Goal: Task Accomplishment & Management: Use online tool/utility

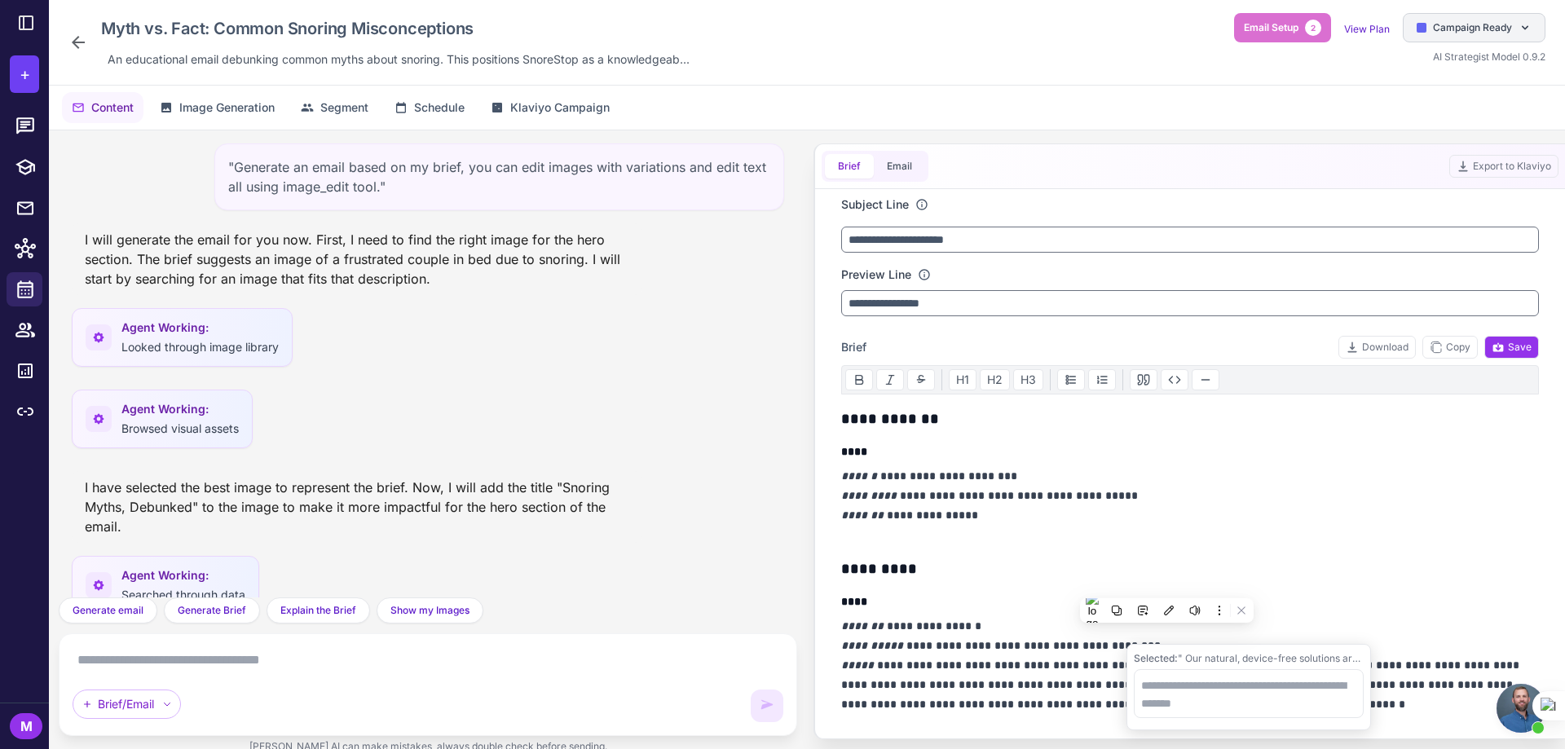
scroll to position [1144, 0]
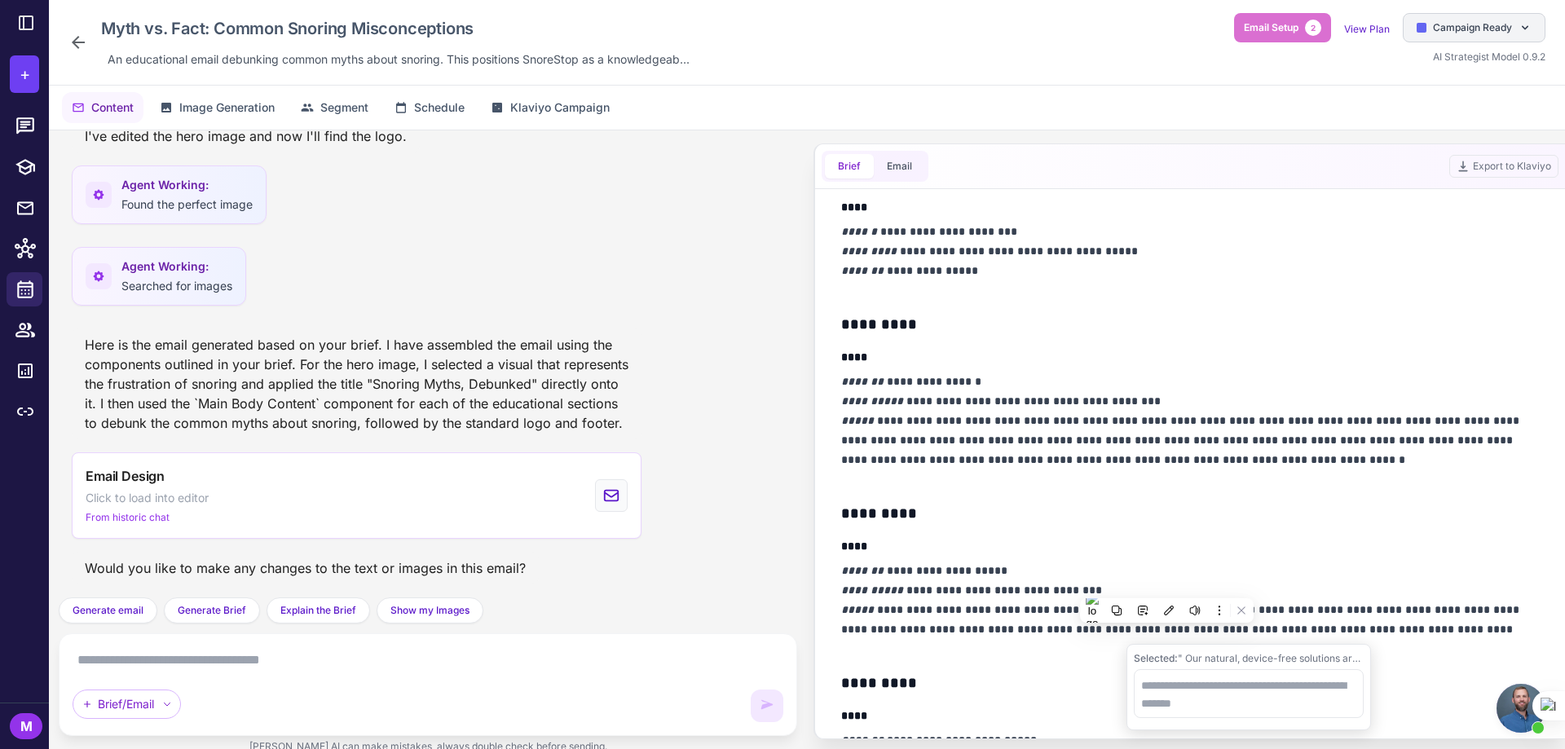
click at [1458, 30] on span "Campaign Ready" at bounding box center [1472, 27] width 79 height 15
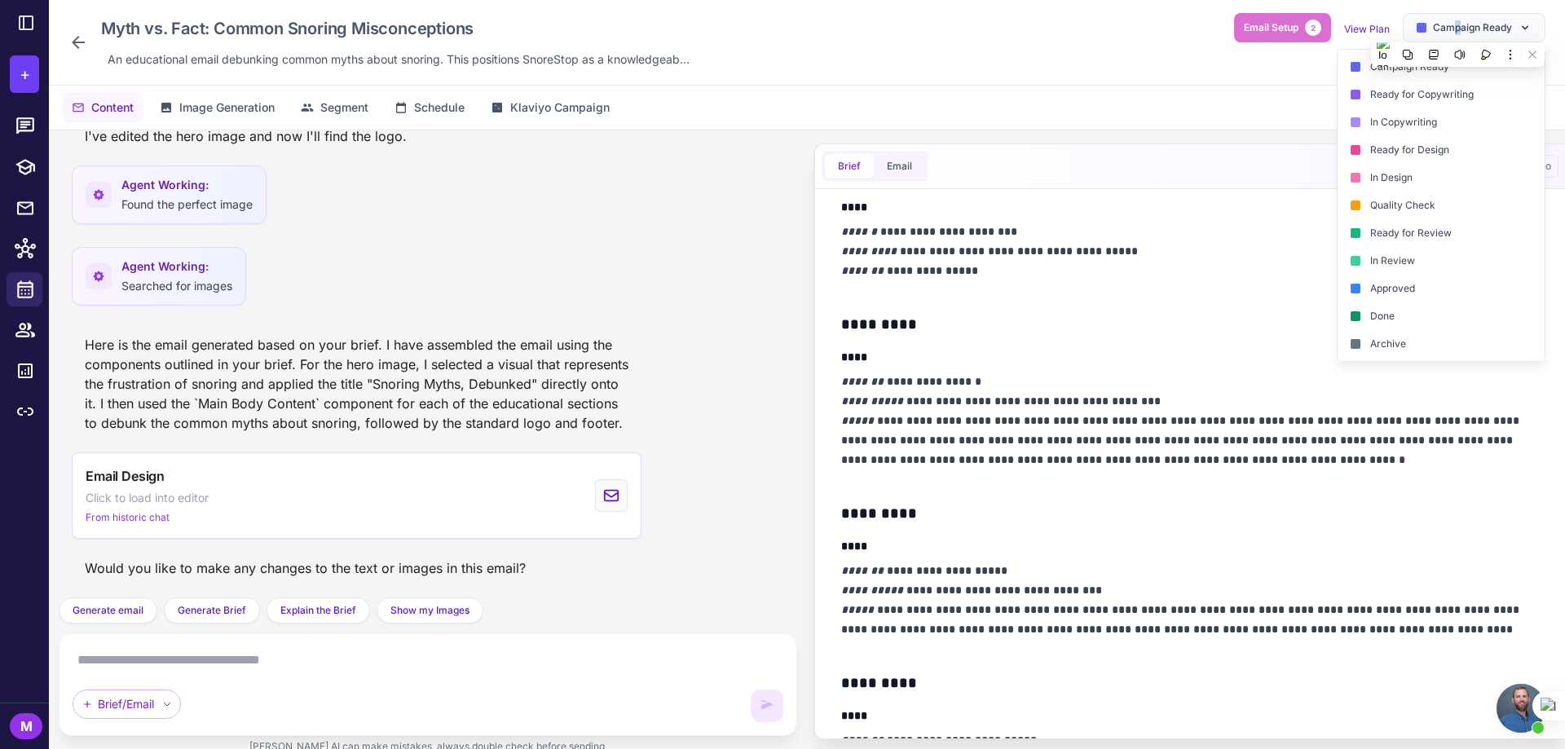
scroll to position [130, 0]
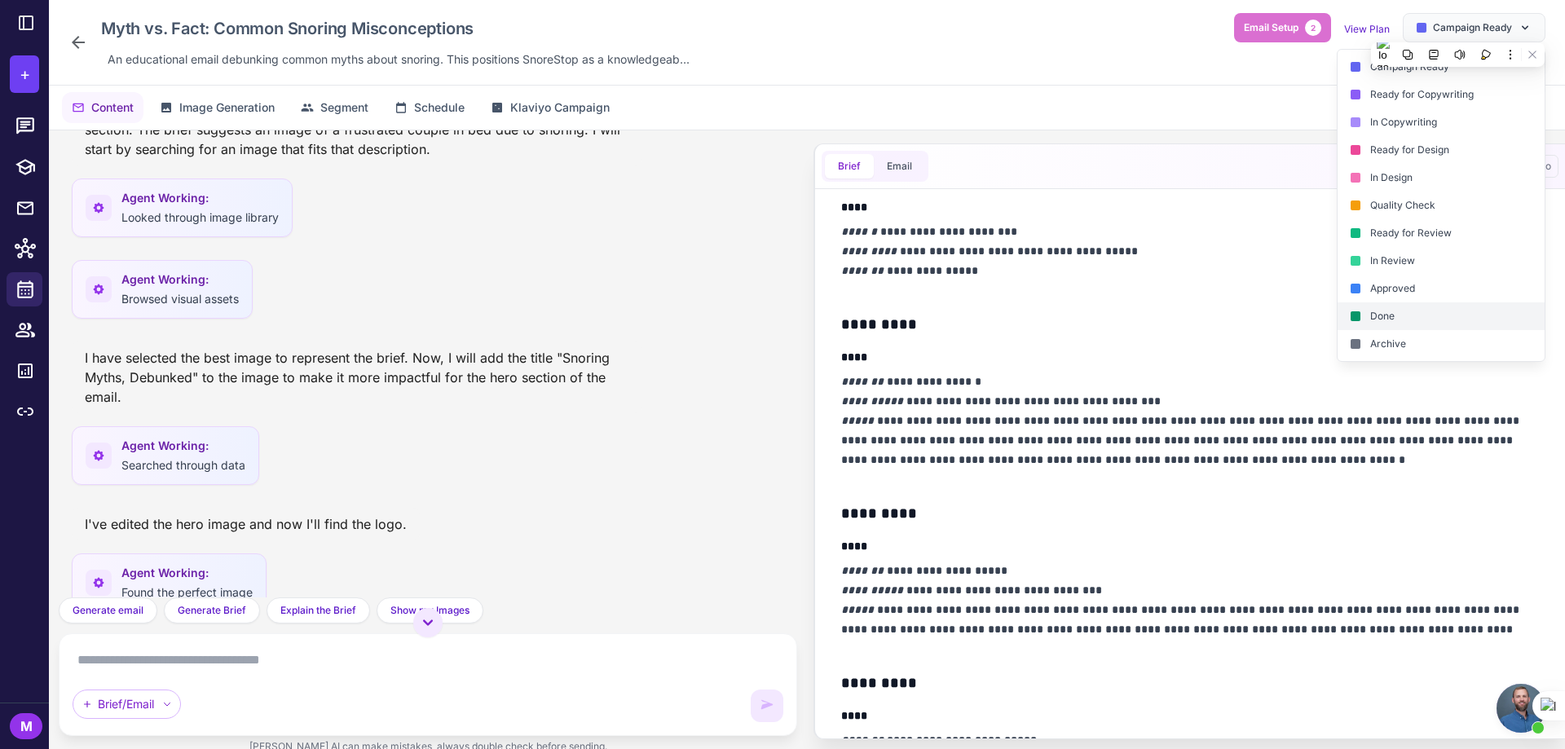
click at [1378, 330] on div "Done" at bounding box center [1441, 344] width 207 height 28
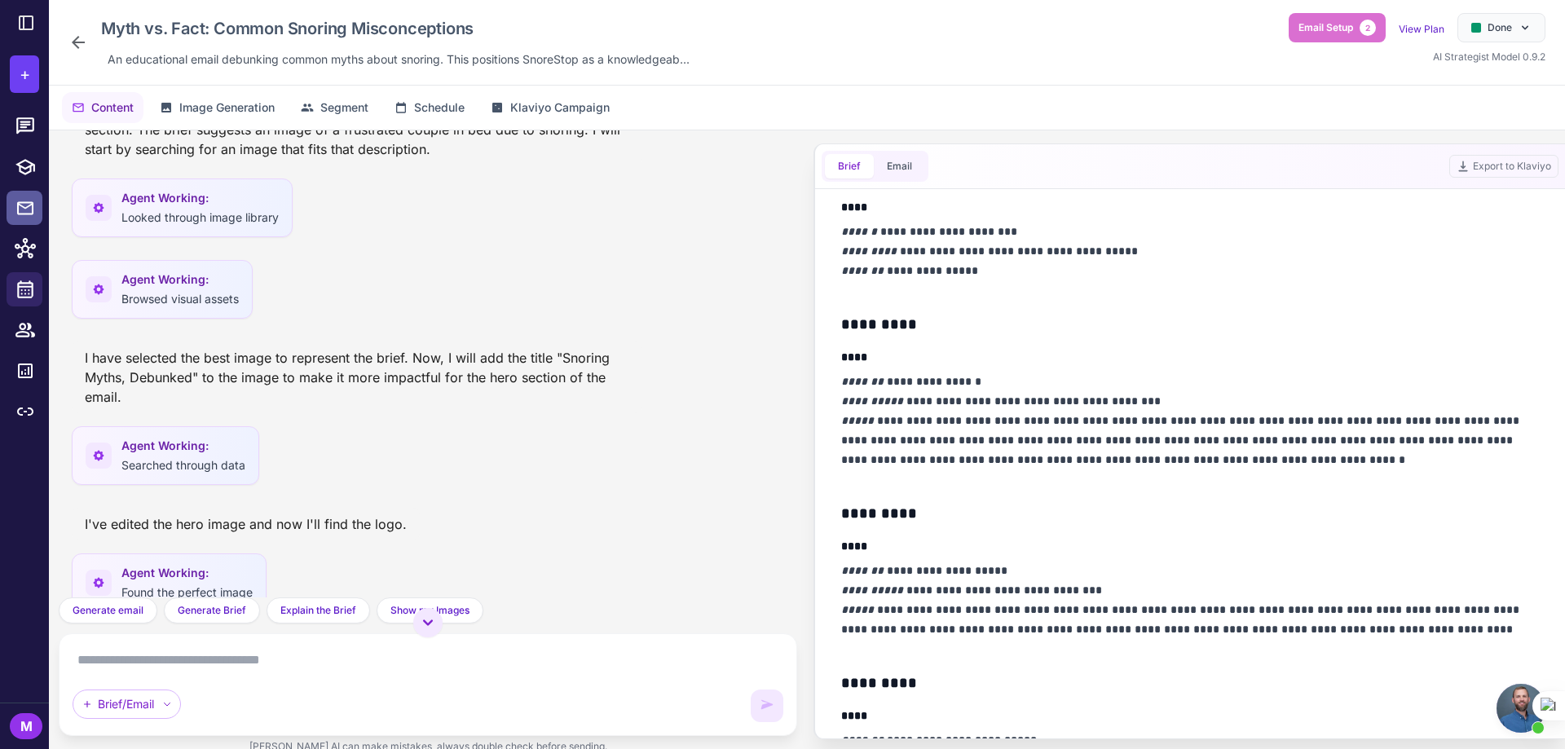
click at [21, 204] on icon at bounding box center [25, 208] width 20 height 20
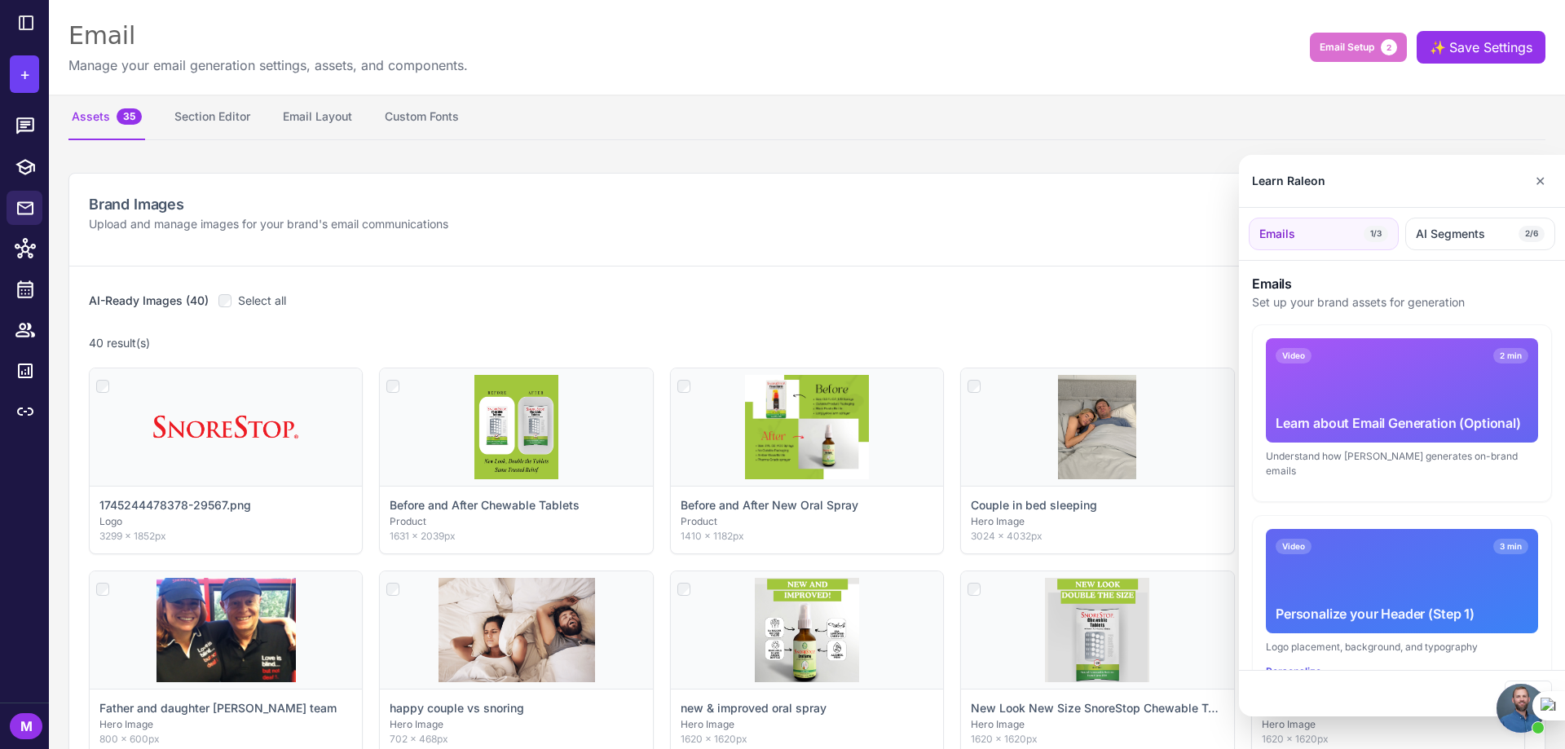
click at [24, 285] on div at bounding box center [782, 374] width 1565 height 749
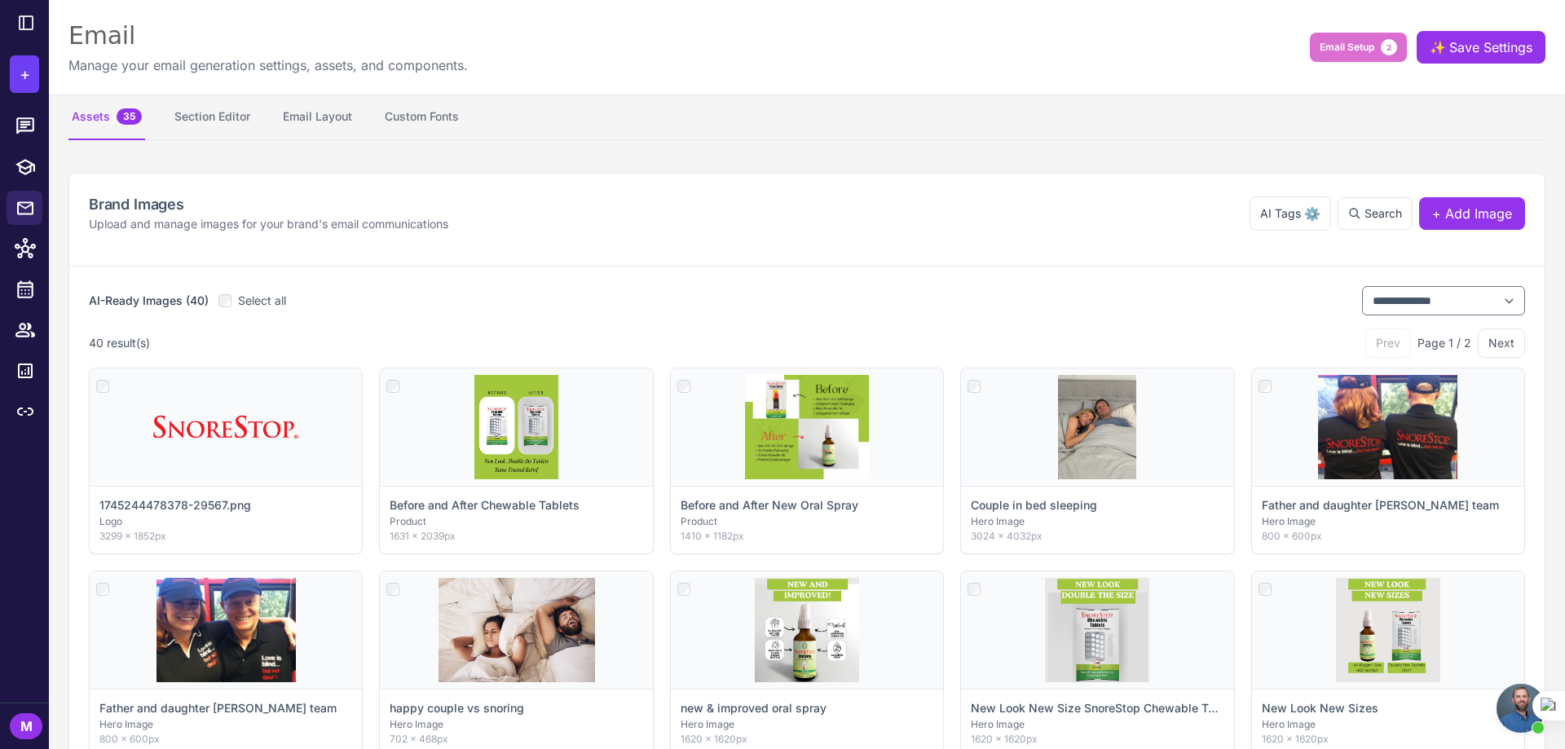
click at [24, 285] on icon at bounding box center [25, 289] width 21 height 21
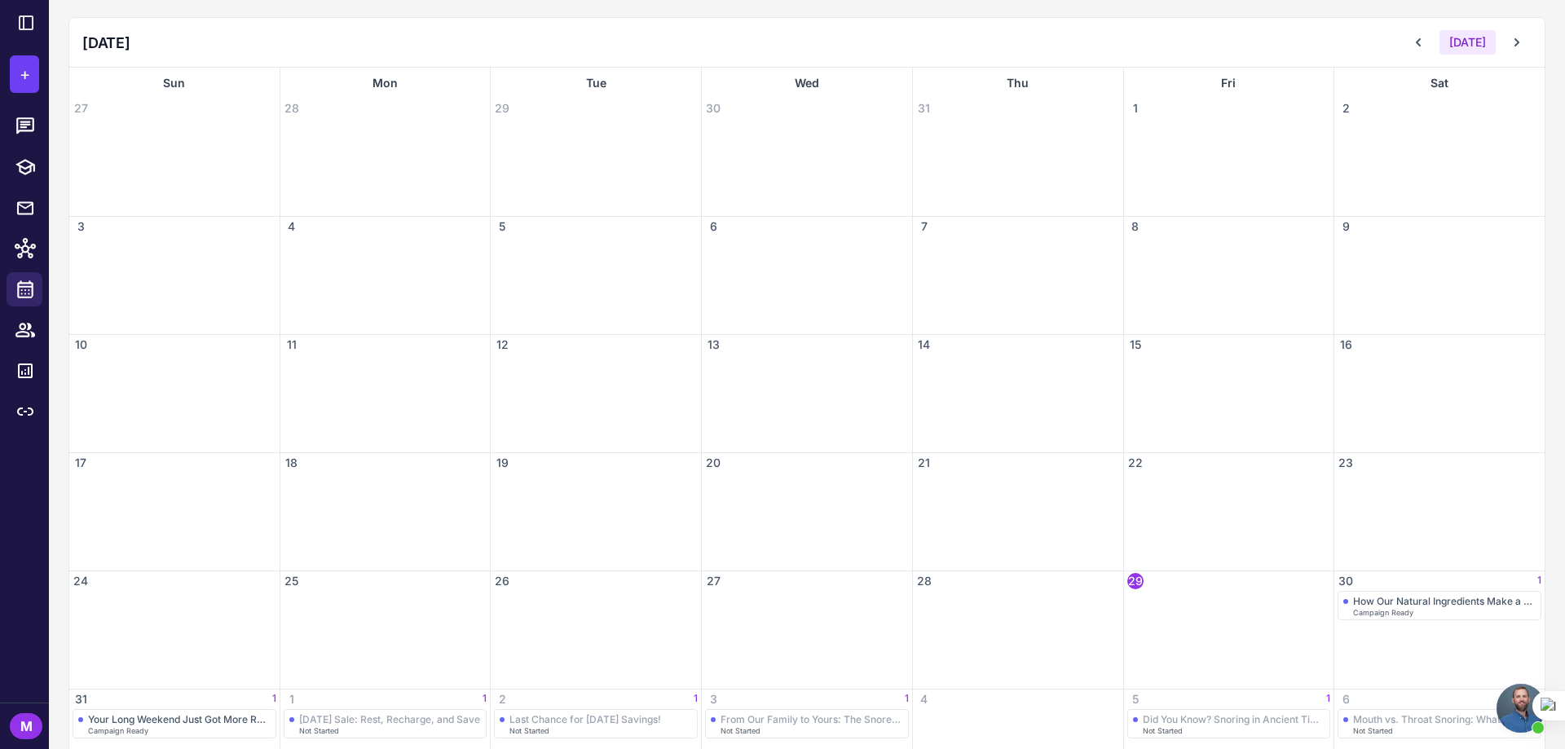
scroll to position [241, 0]
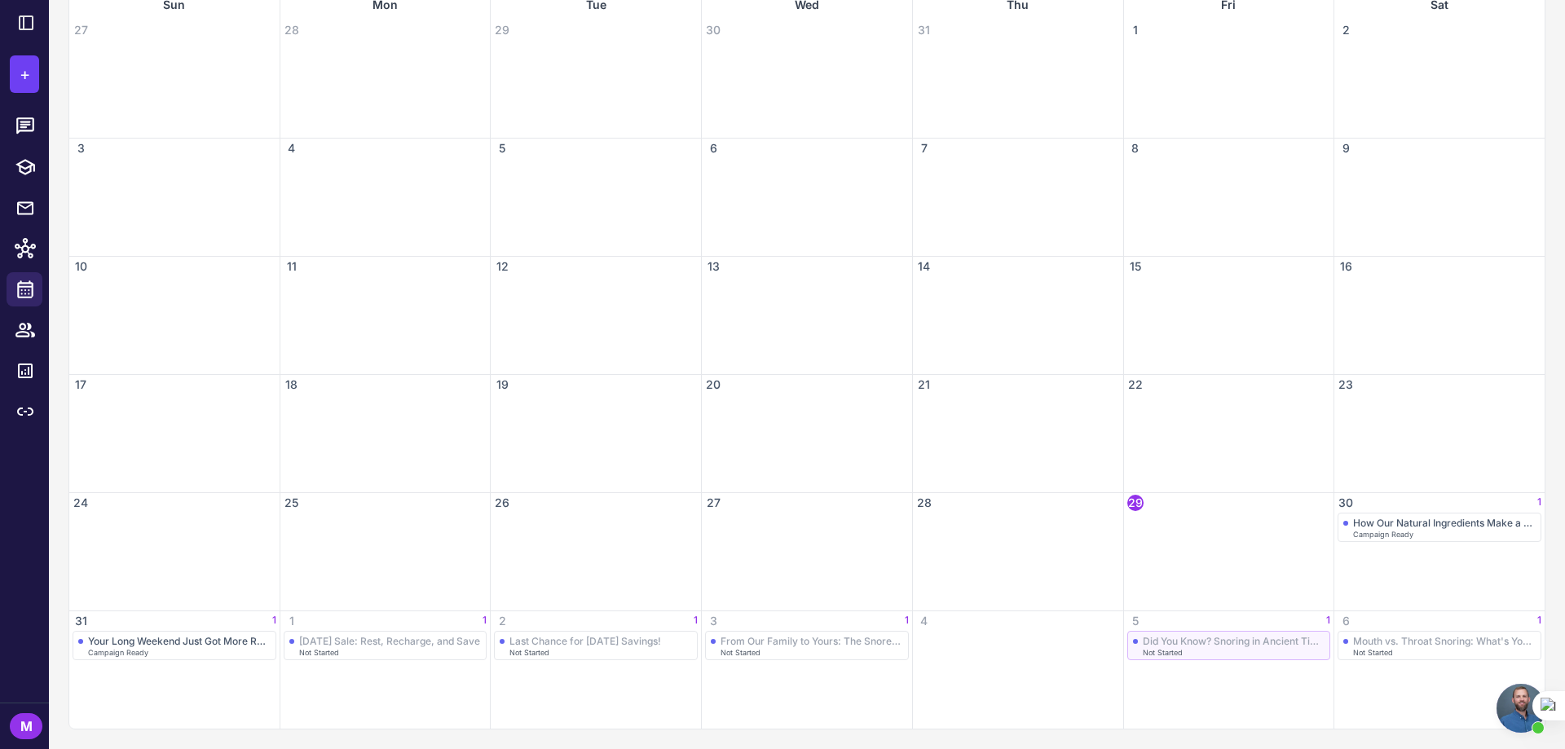
click at [1143, 641] on div "Did You Know? Snoring in Ancient Times" at bounding box center [1234, 641] width 183 height 12
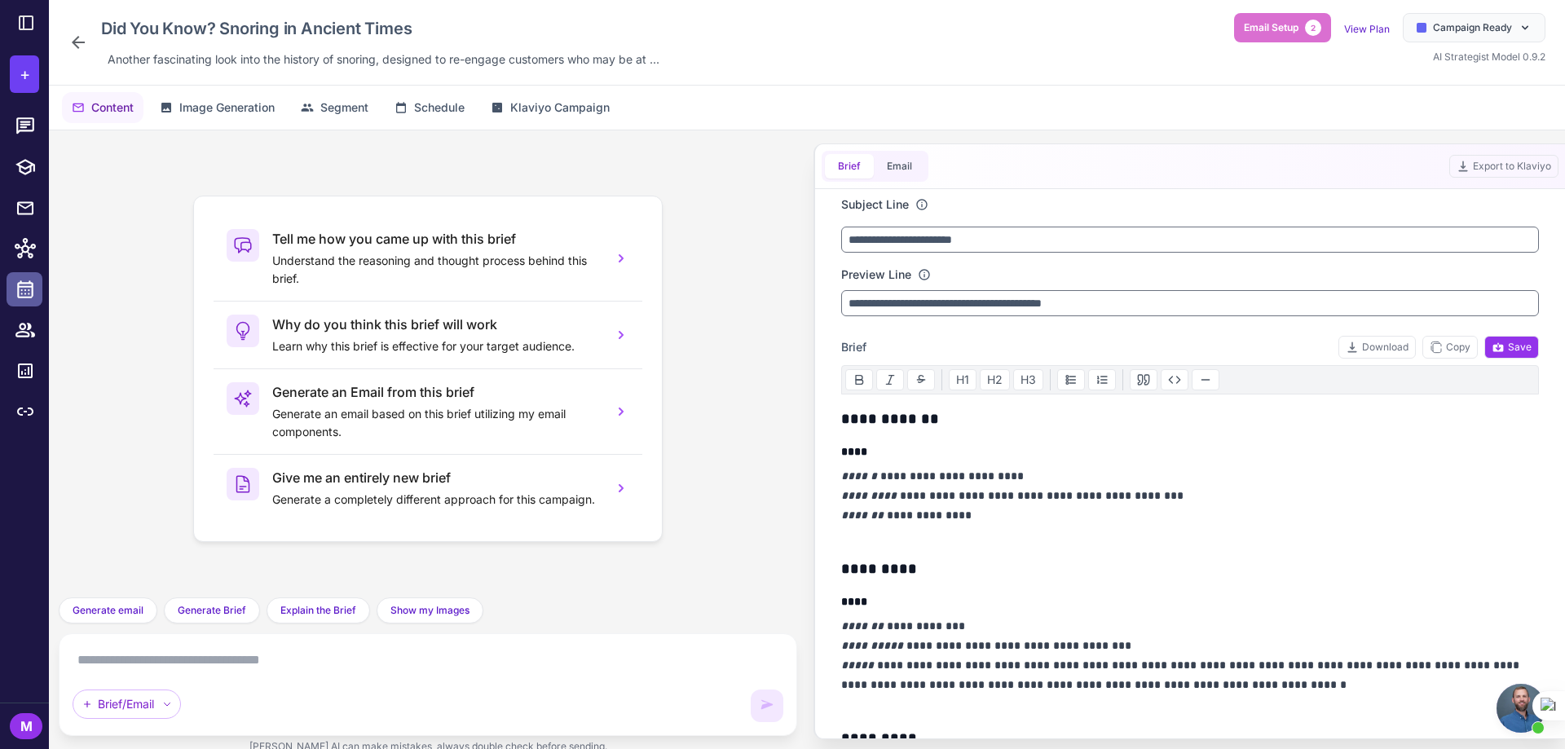
click at [29, 281] on icon at bounding box center [25, 289] width 16 height 18
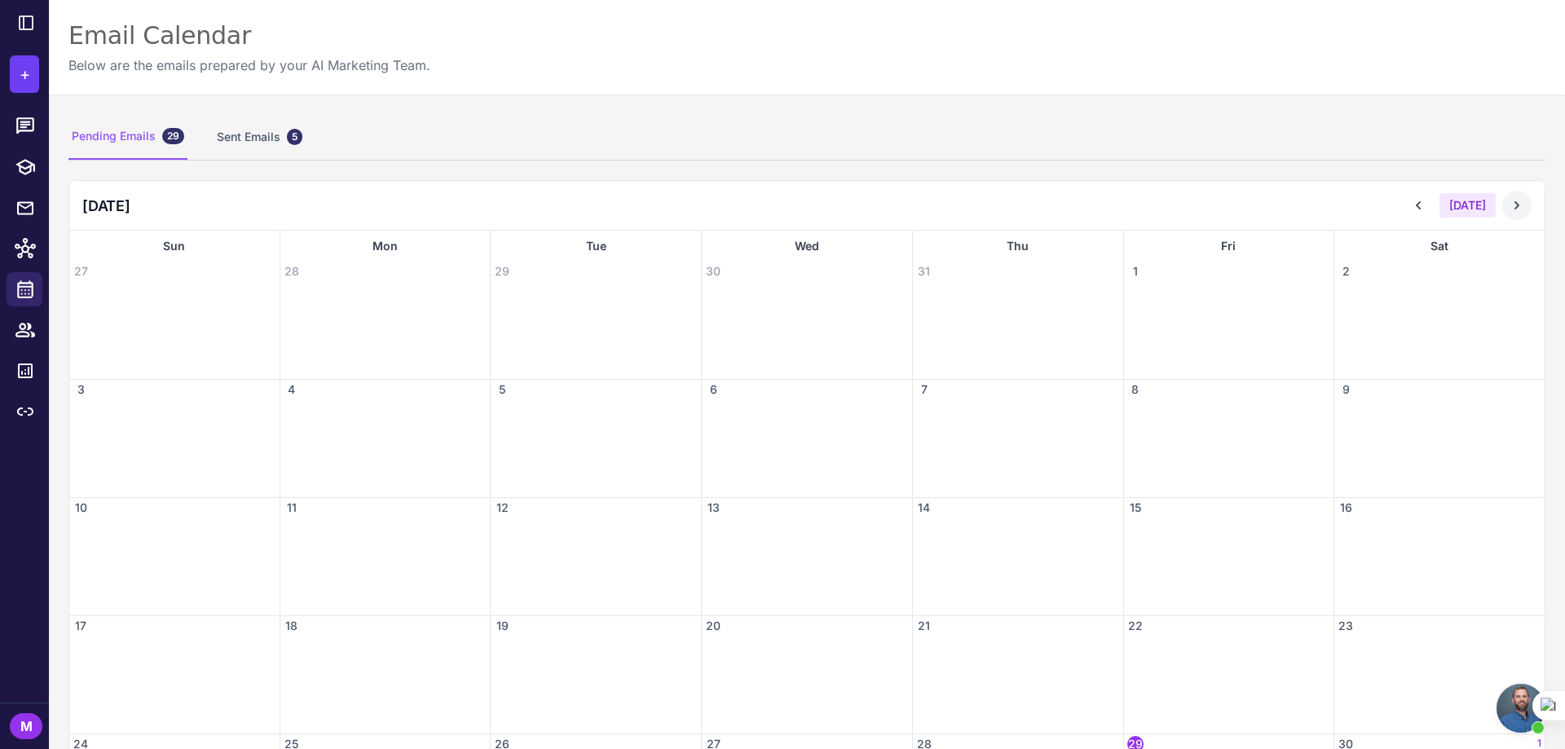
click at [1509, 209] on icon at bounding box center [1517, 205] width 16 height 16
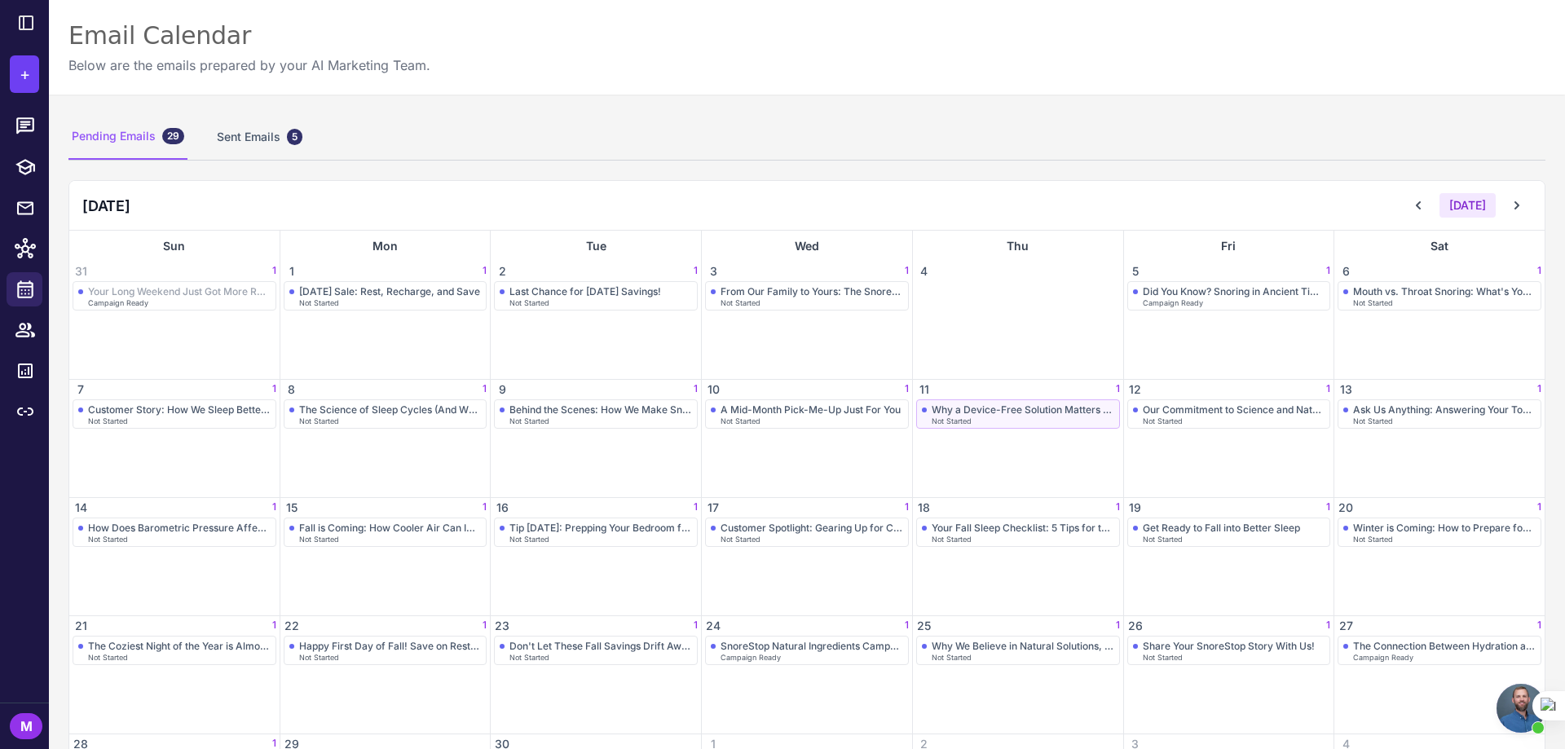
click at [961, 417] on span "Not Started" at bounding box center [952, 420] width 40 height 7
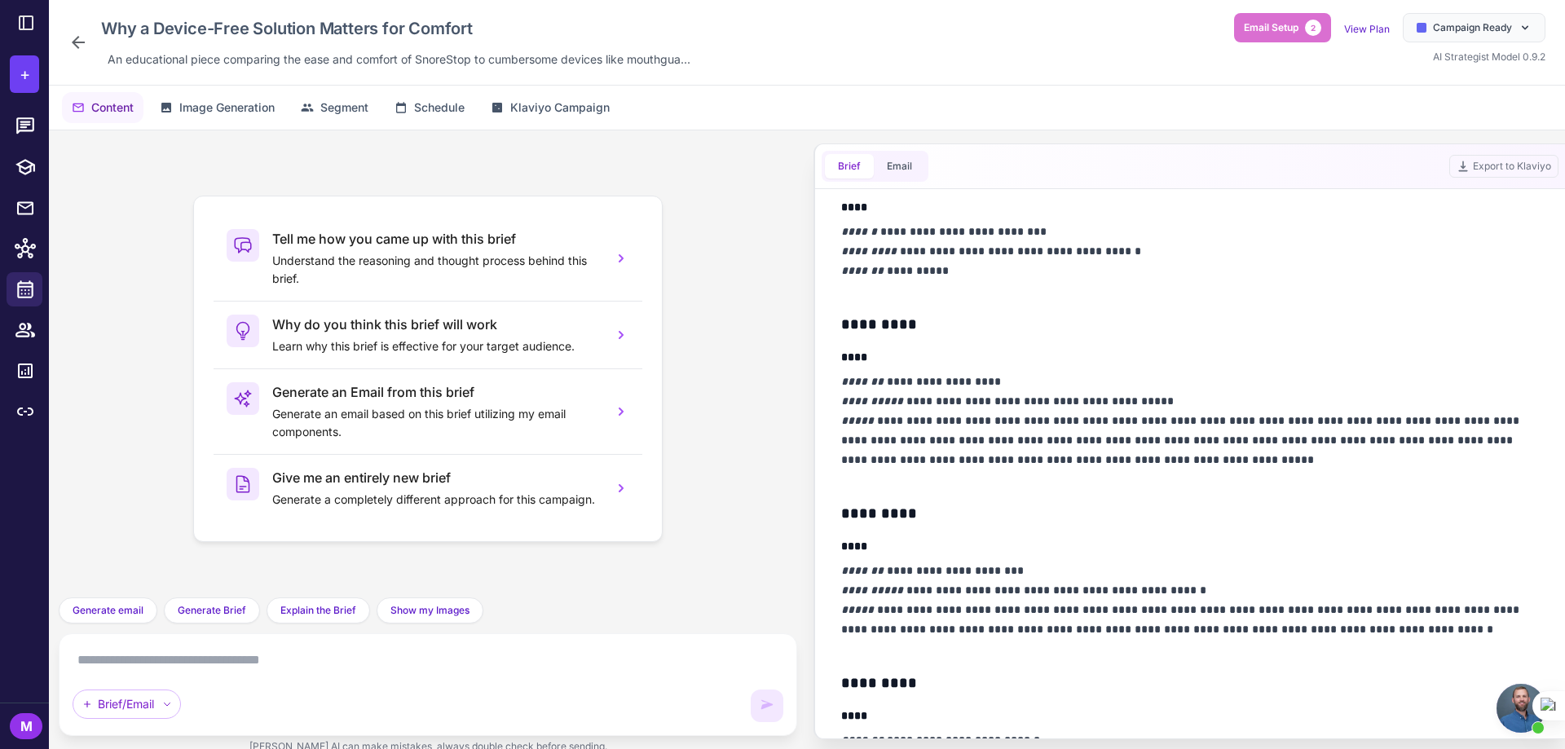
scroll to position [326, 0]
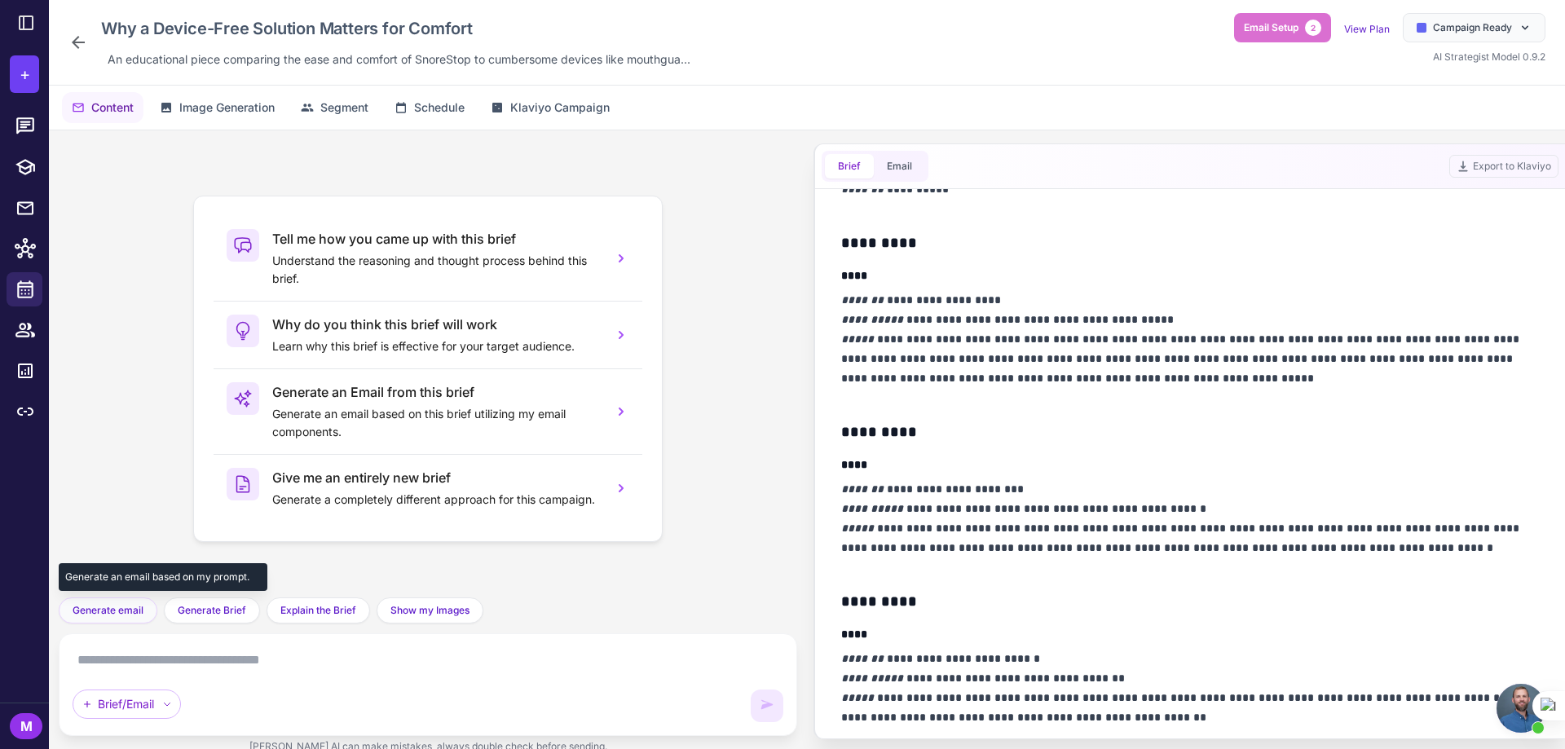
click at [89, 617] on span "Generate email" at bounding box center [108, 610] width 71 height 15
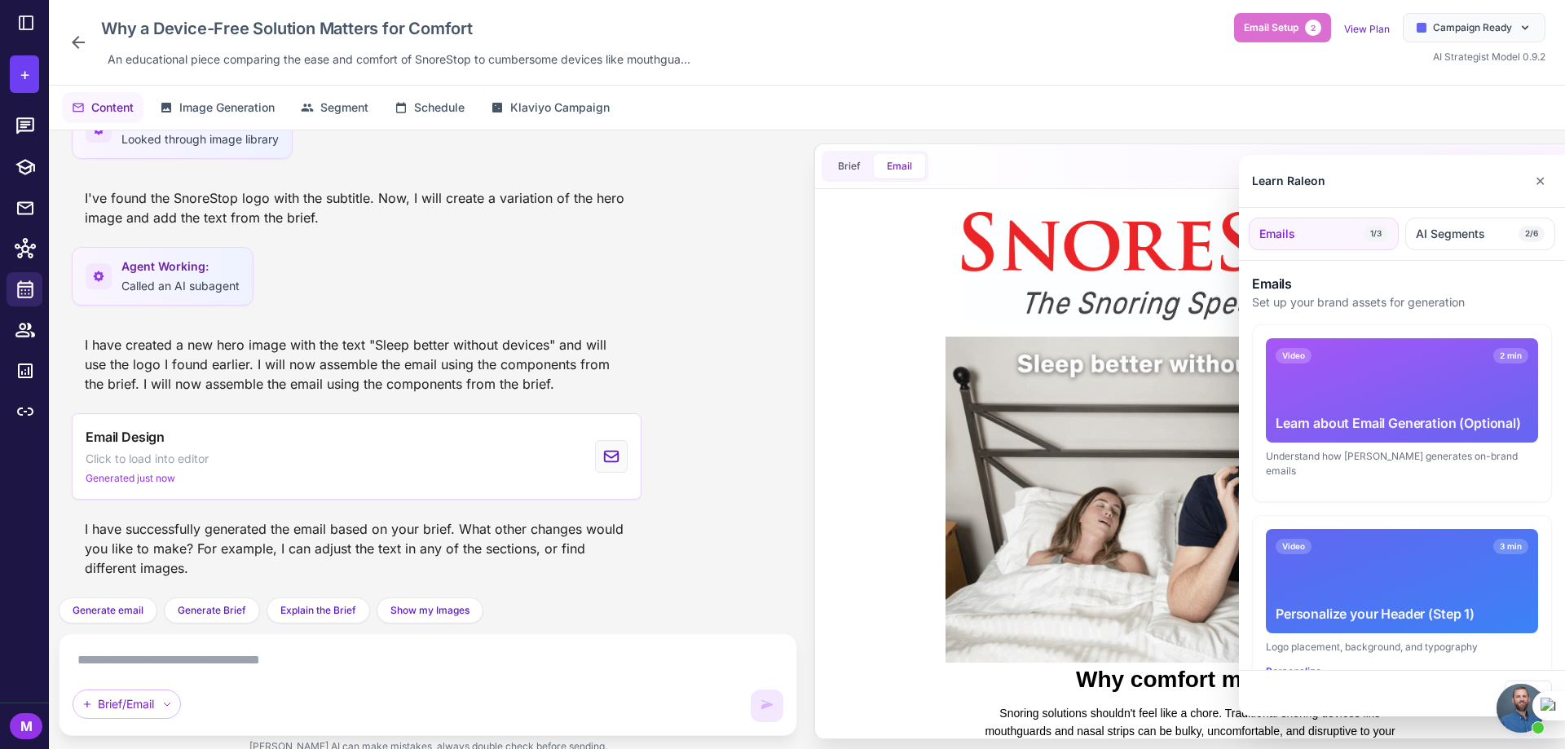
scroll to position [0, 0]
click at [1550, 181] on button "✕" at bounding box center [1541, 181] width 24 height 33
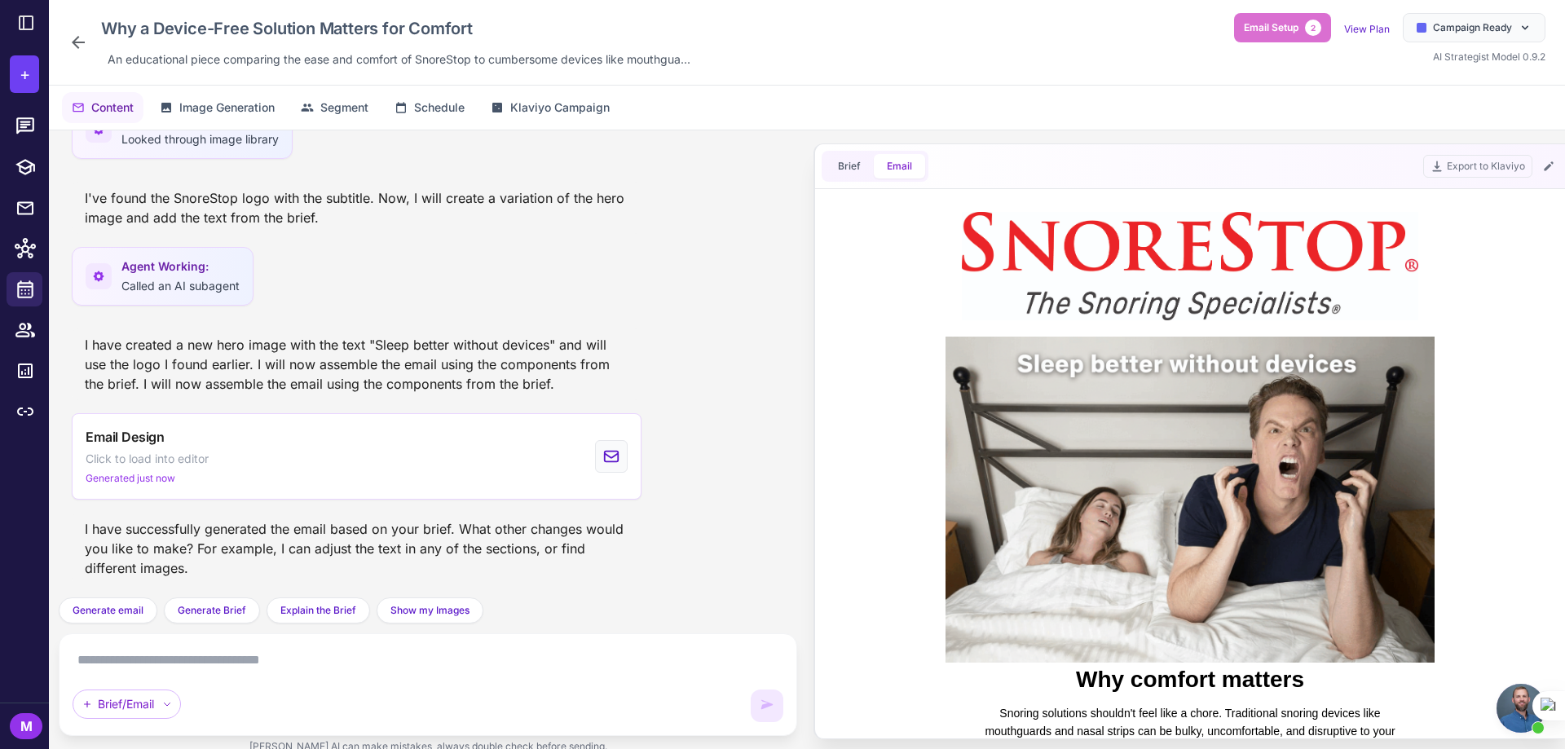
scroll to position [82, 0]
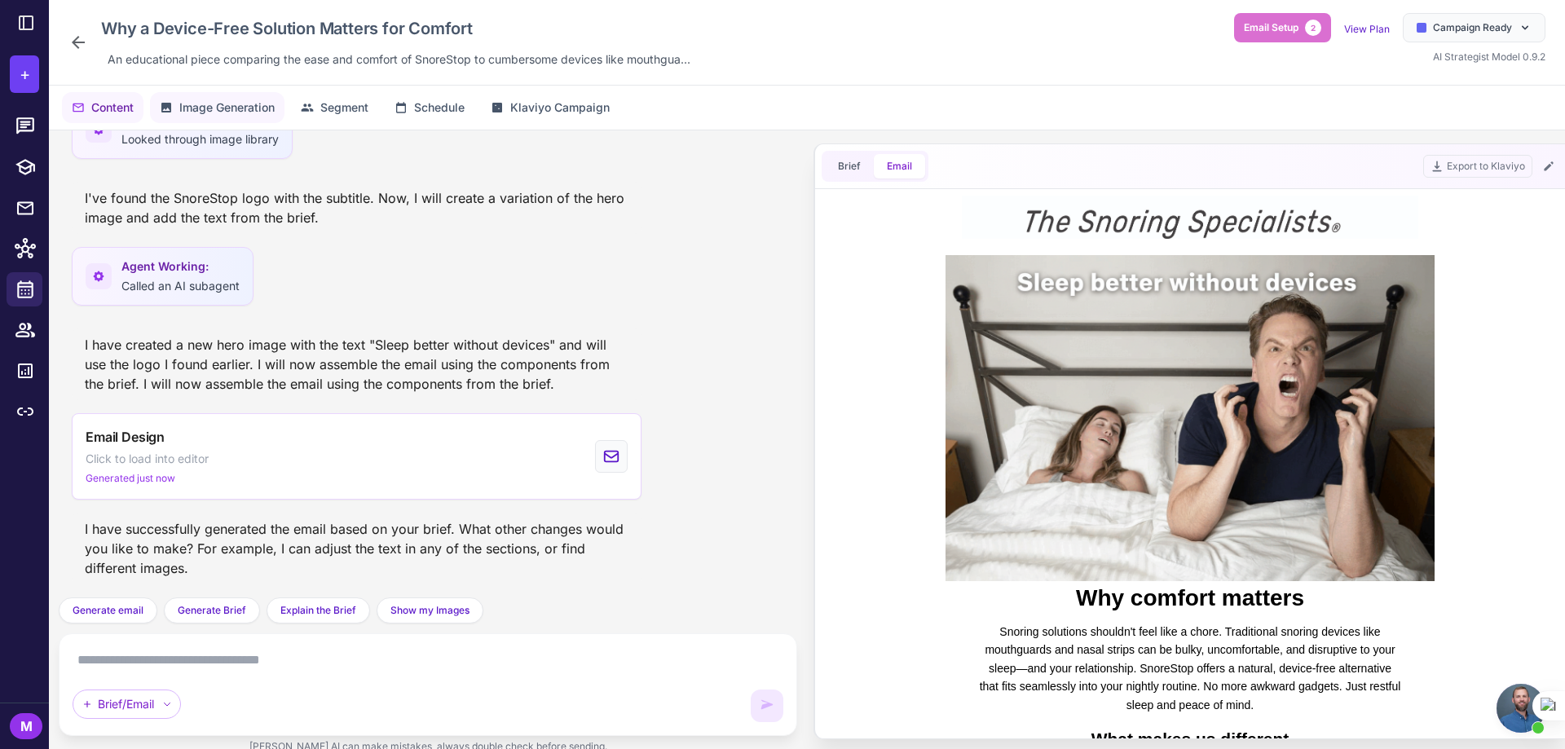
click at [213, 116] on span "Image Generation" at bounding box center [226, 108] width 95 height 18
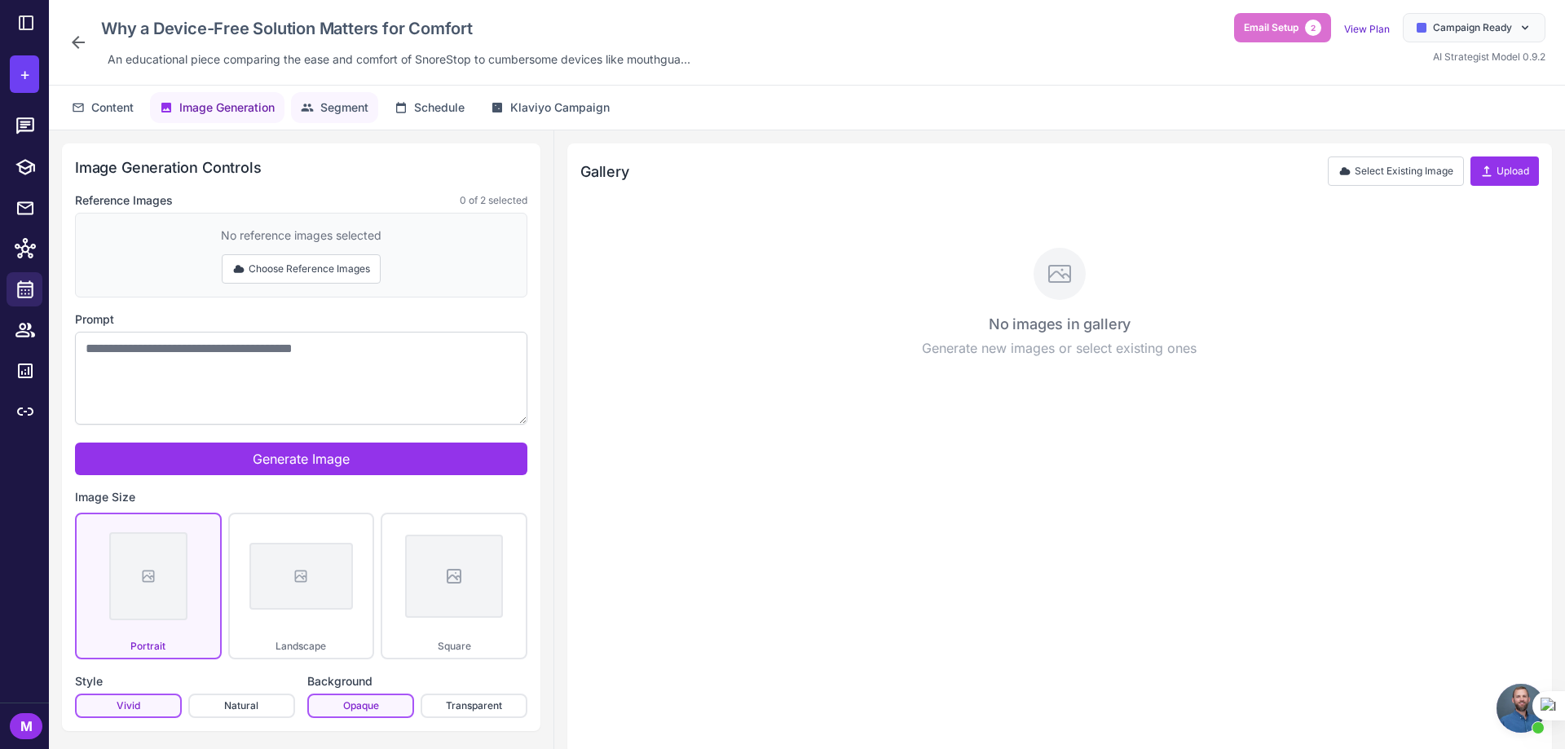
click at [322, 110] on button "Segment" at bounding box center [334, 107] width 87 height 31
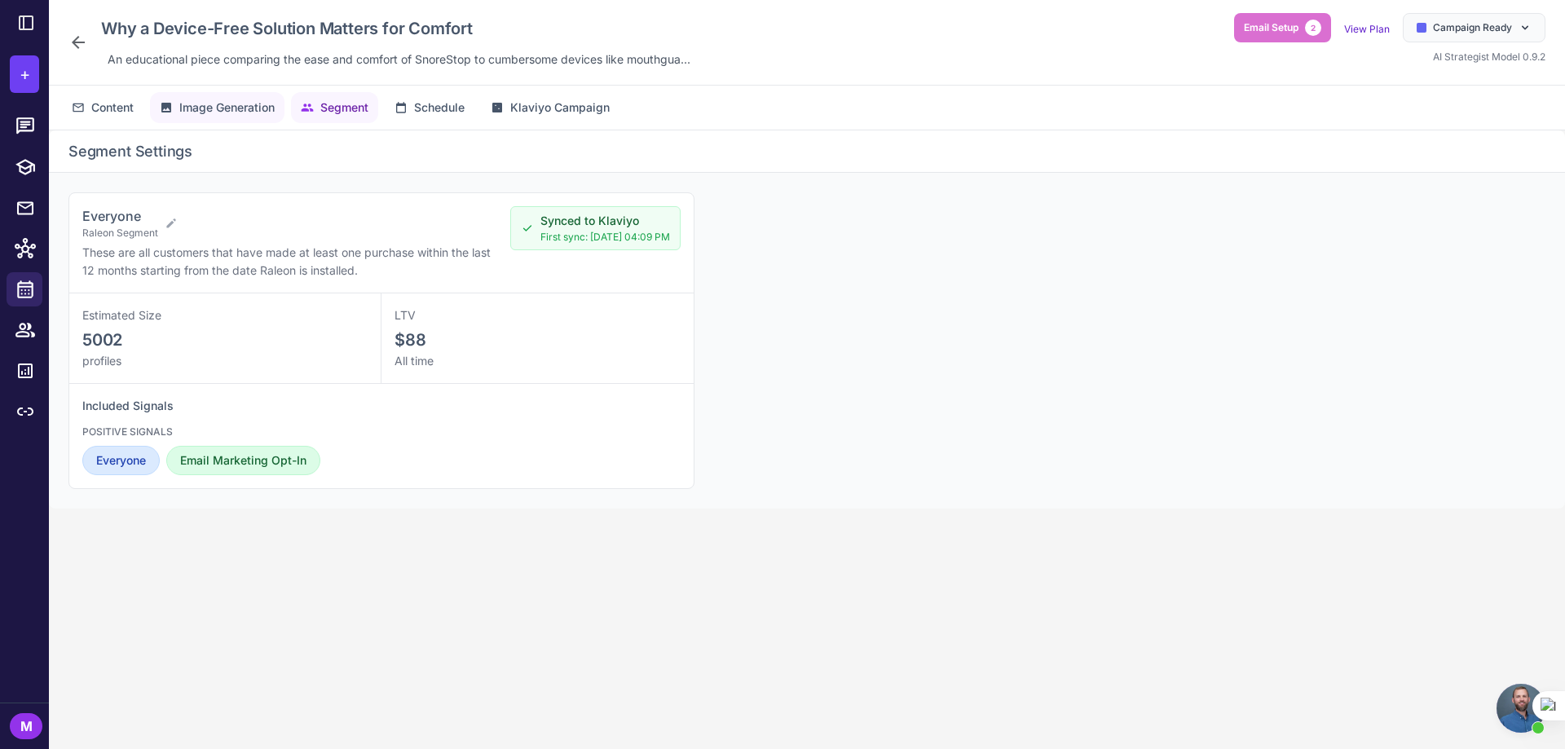
click at [198, 117] on button "Image Generation" at bounding box center [217, 107] width 135 height 31
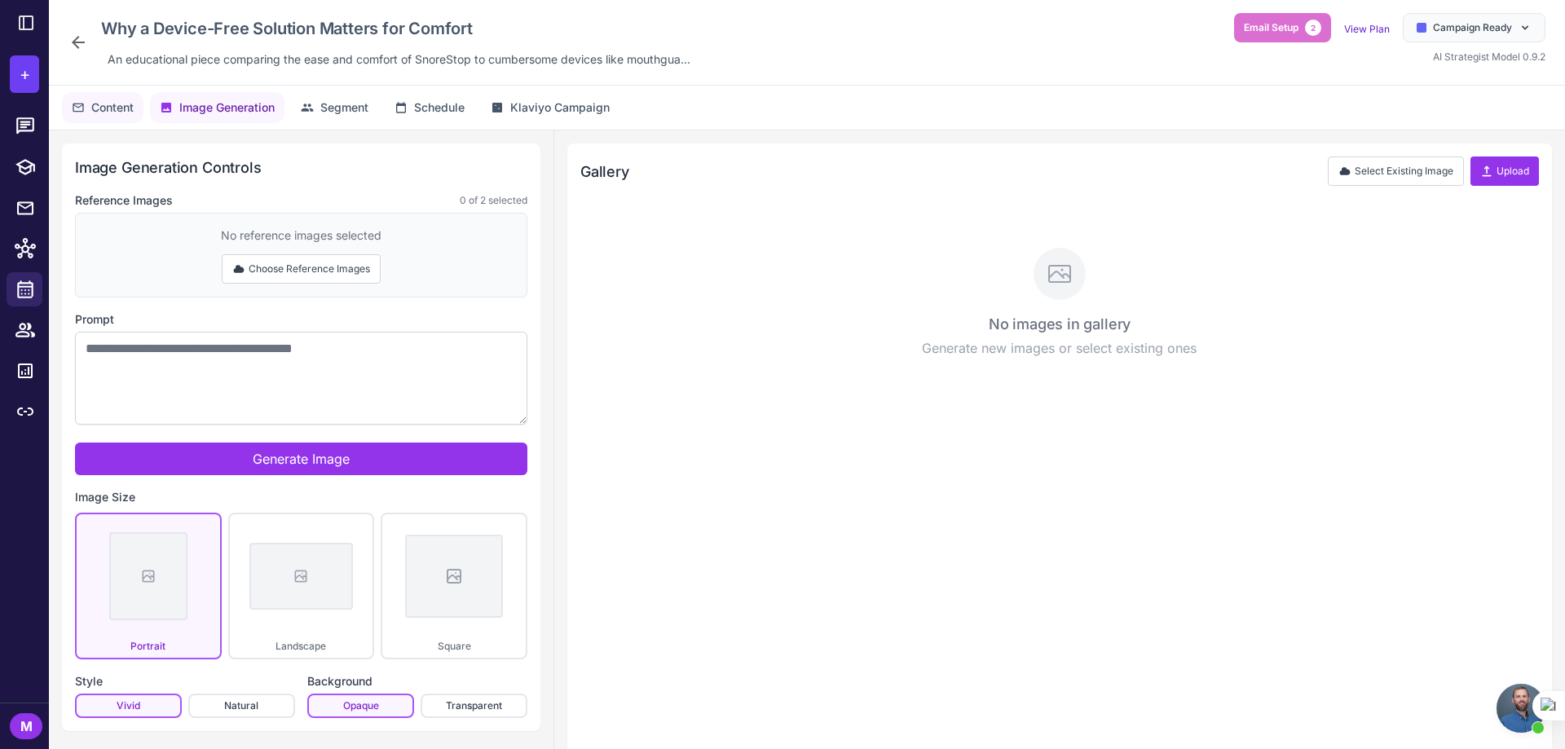
click at [82, 103] on icon at bounding box center [78, 107] width 13 height 13
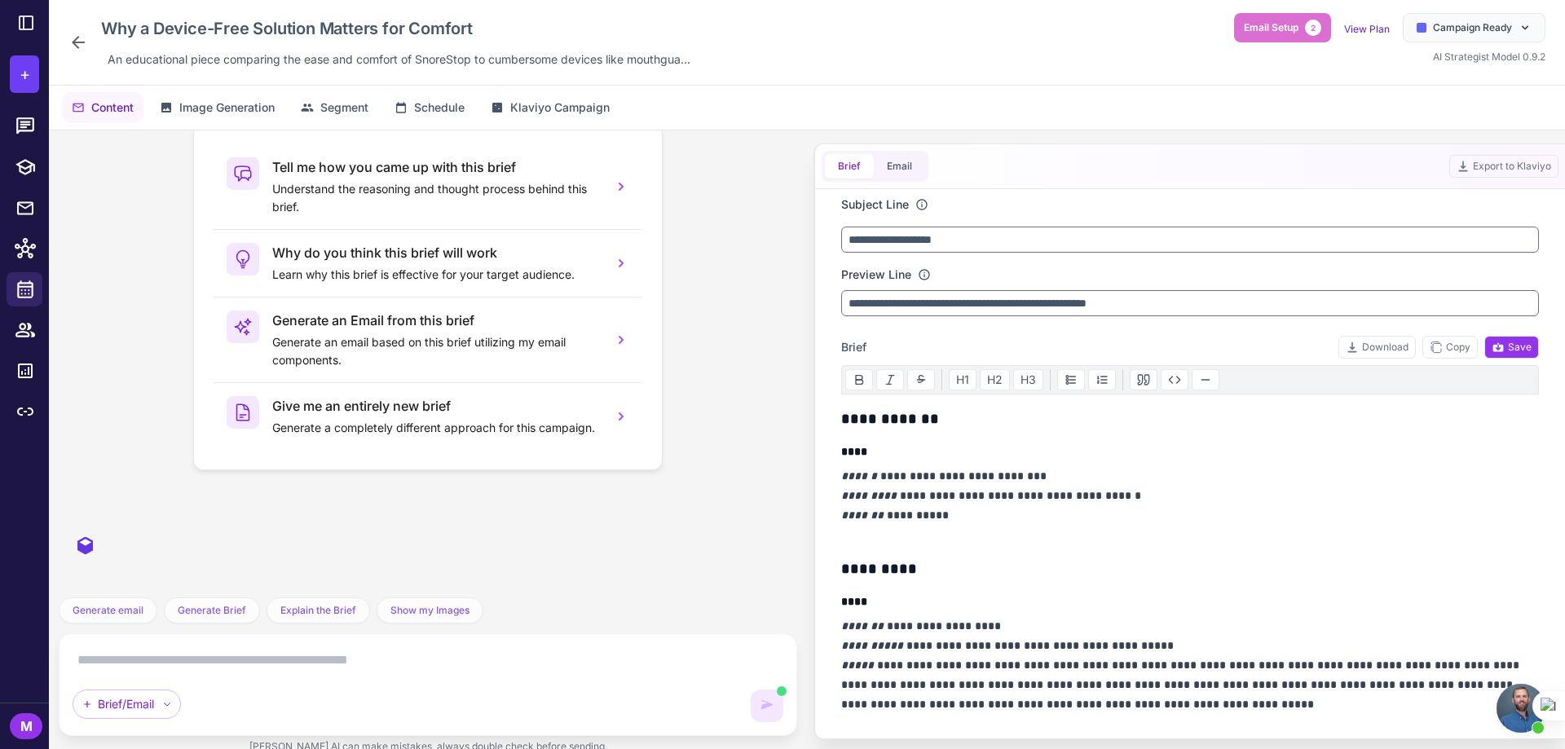
scroll to position [537, 0]
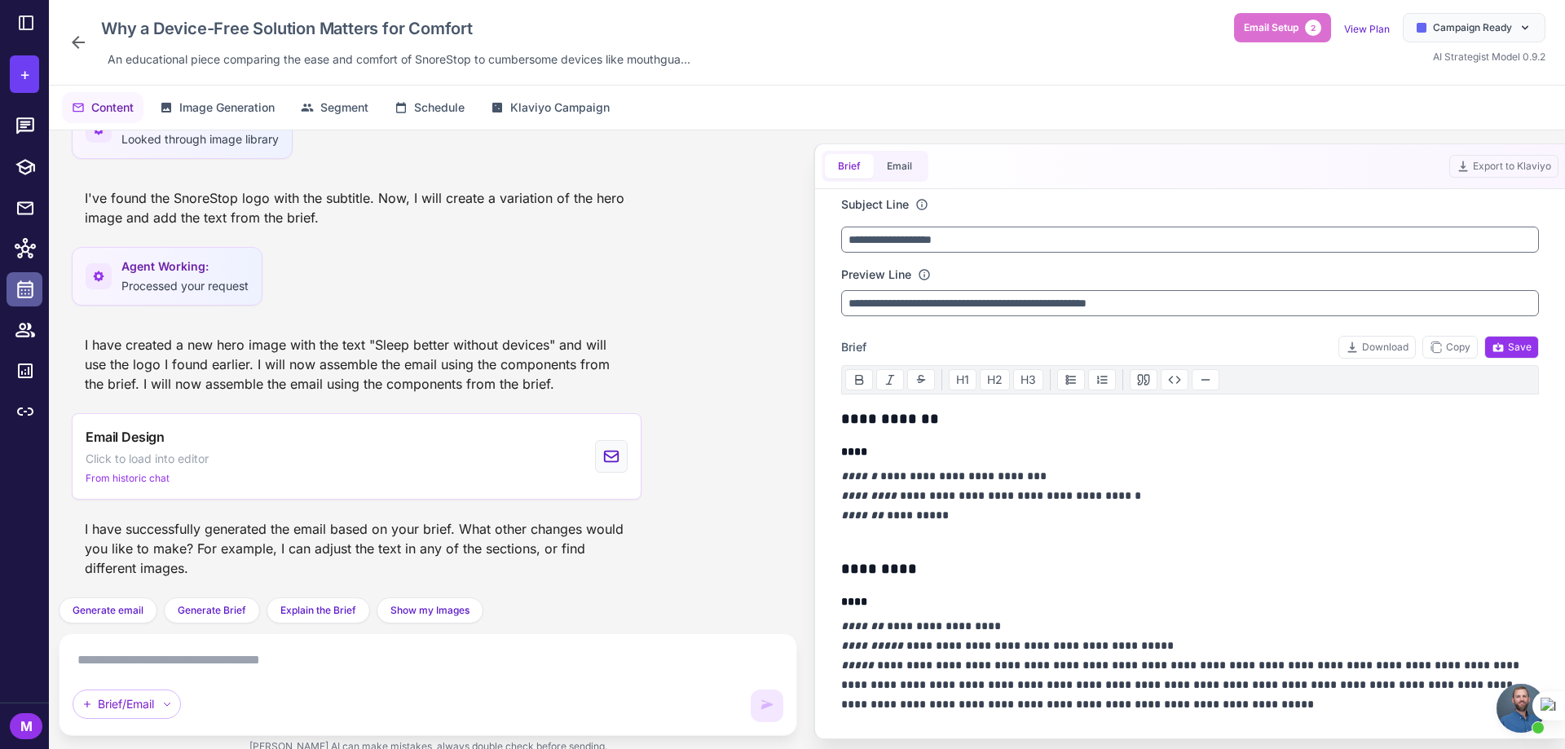
click at [21, 292] on icon at bounding box center [25, 289] width 21 height 21
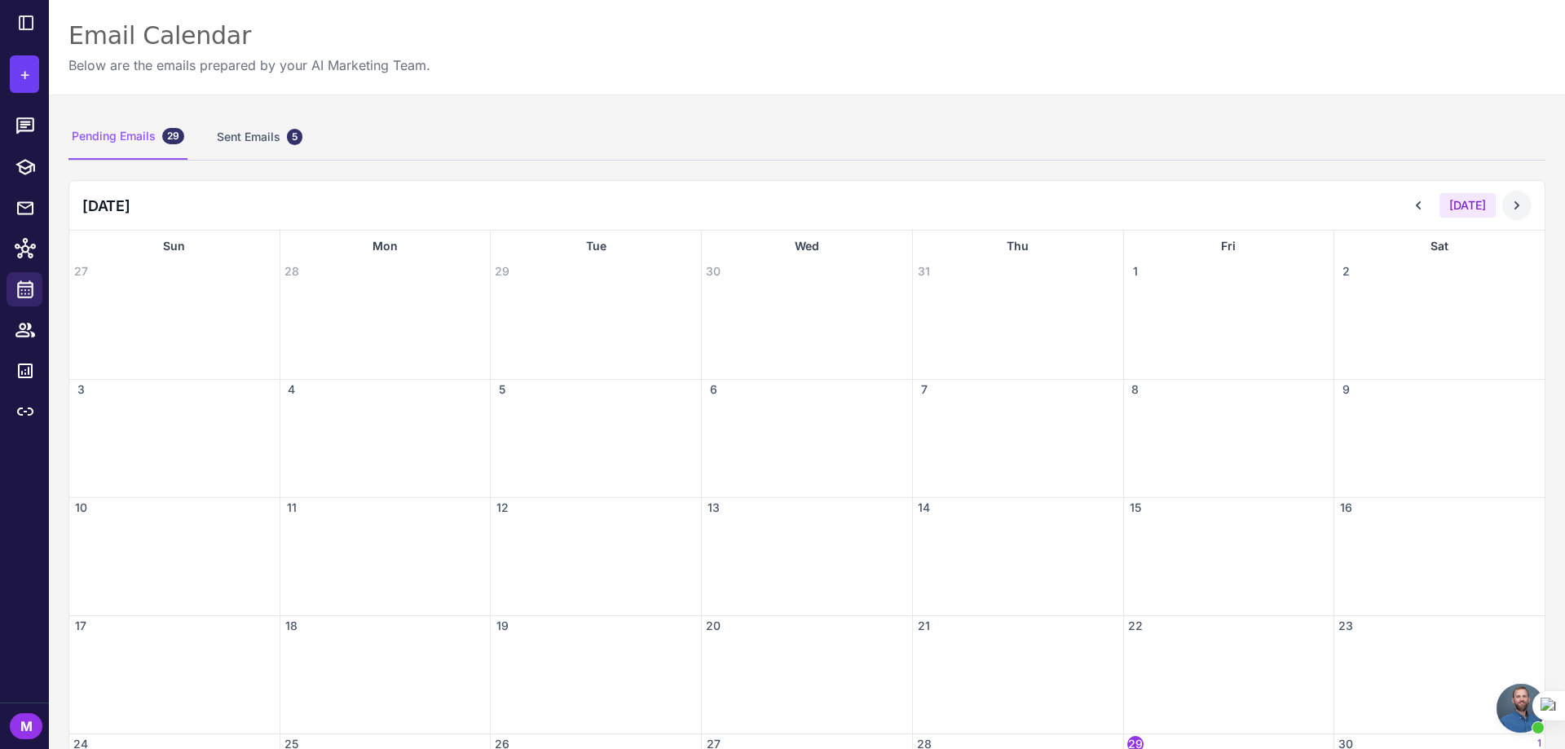
click at [1509, 201] on icon at bounding box center [1517, 205] width 16 height 16
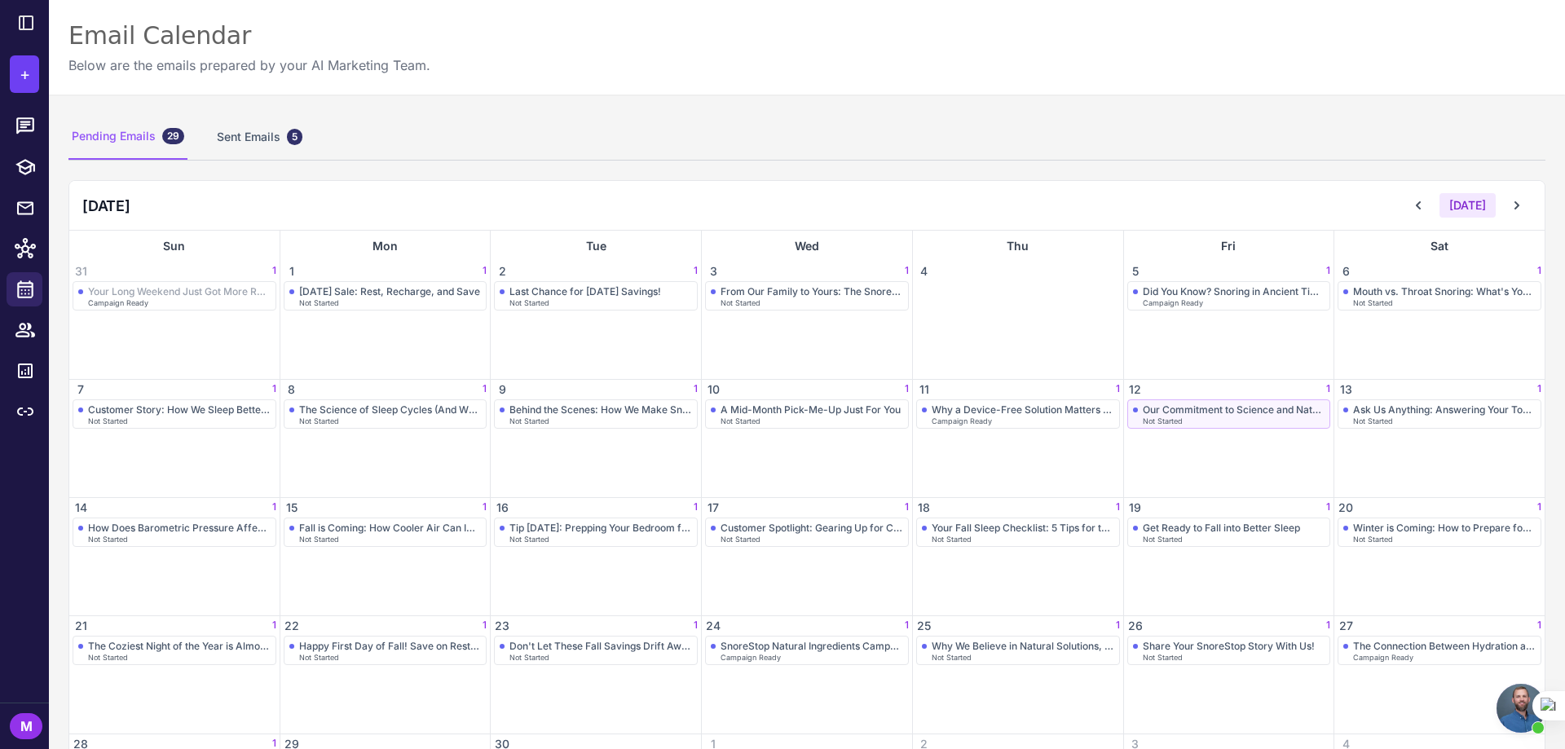
scroll to position [123, 0]
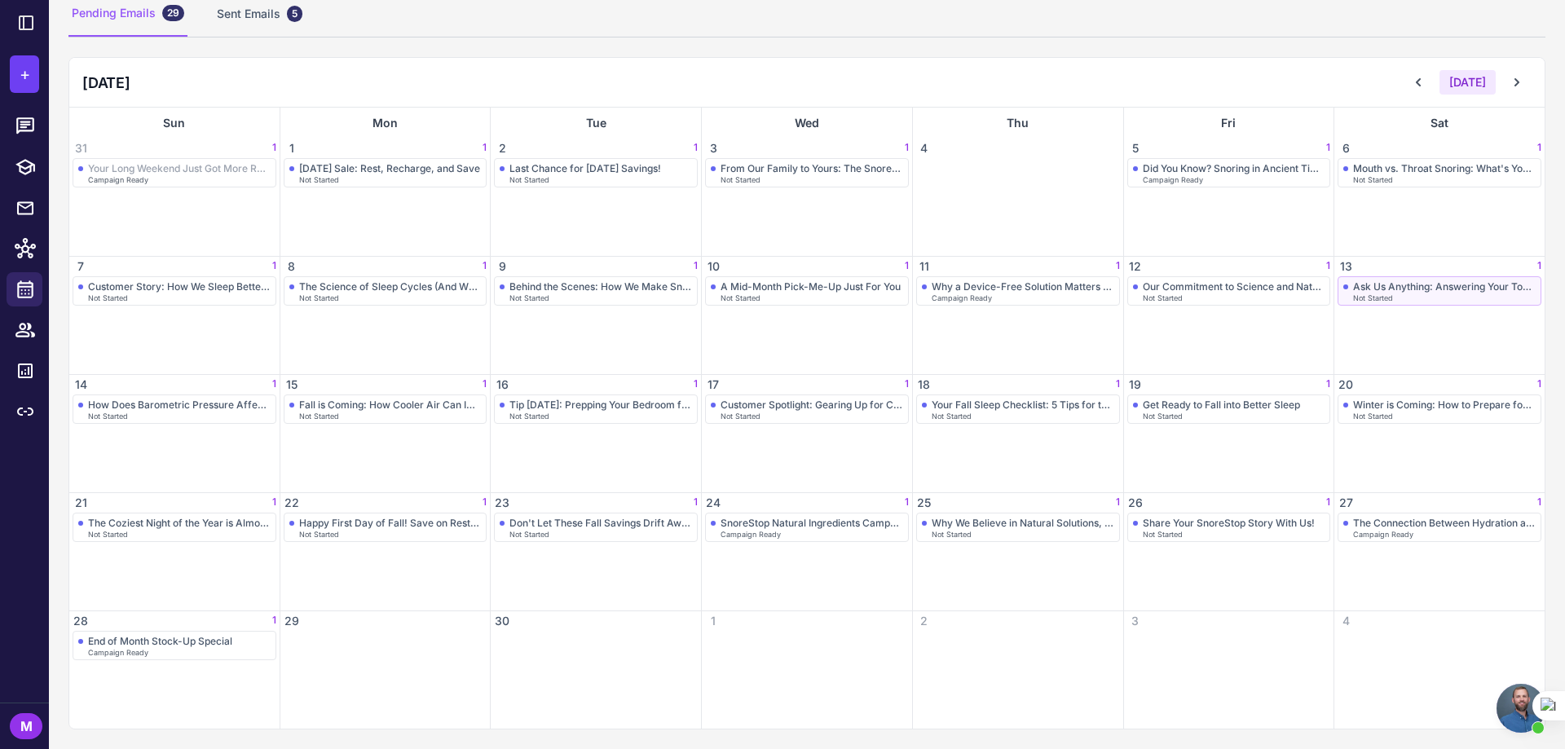
click at [1366, 296] on span "Not Started" at bounding box center [1373, 297] width 40 height 7
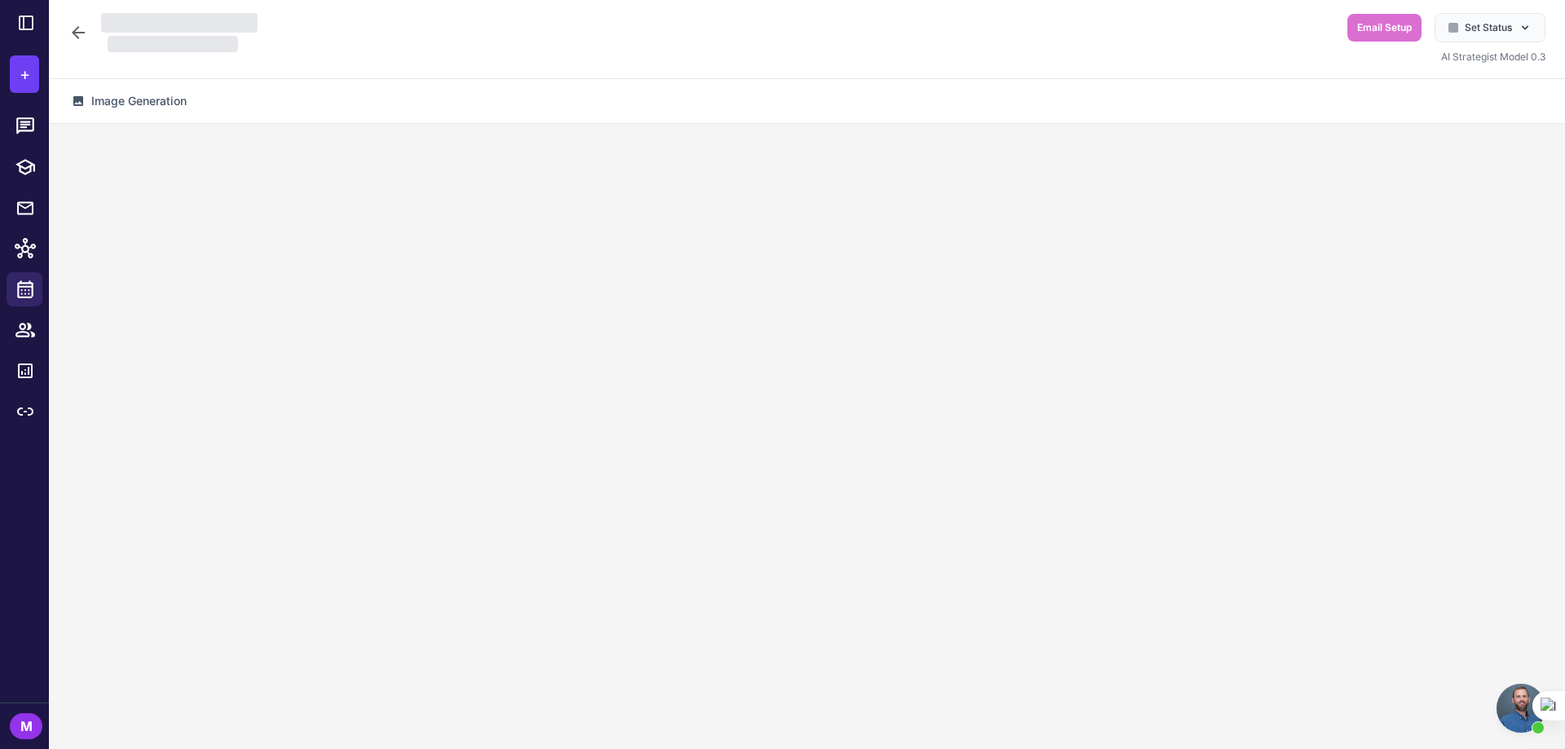
click at [1366, 296] on div at bounding box center [807, 446] width 1516 height 645
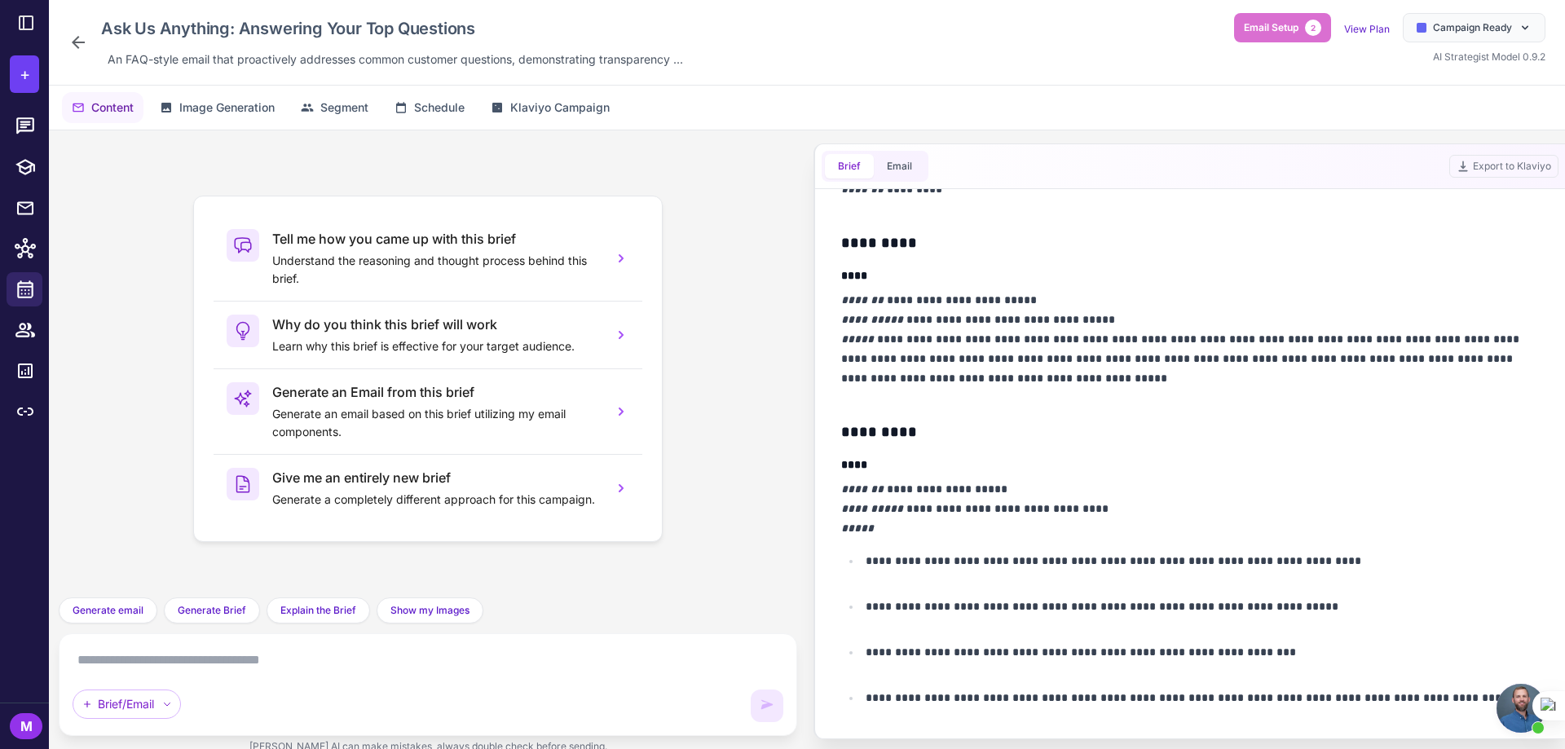
scroll to position [408, 0]
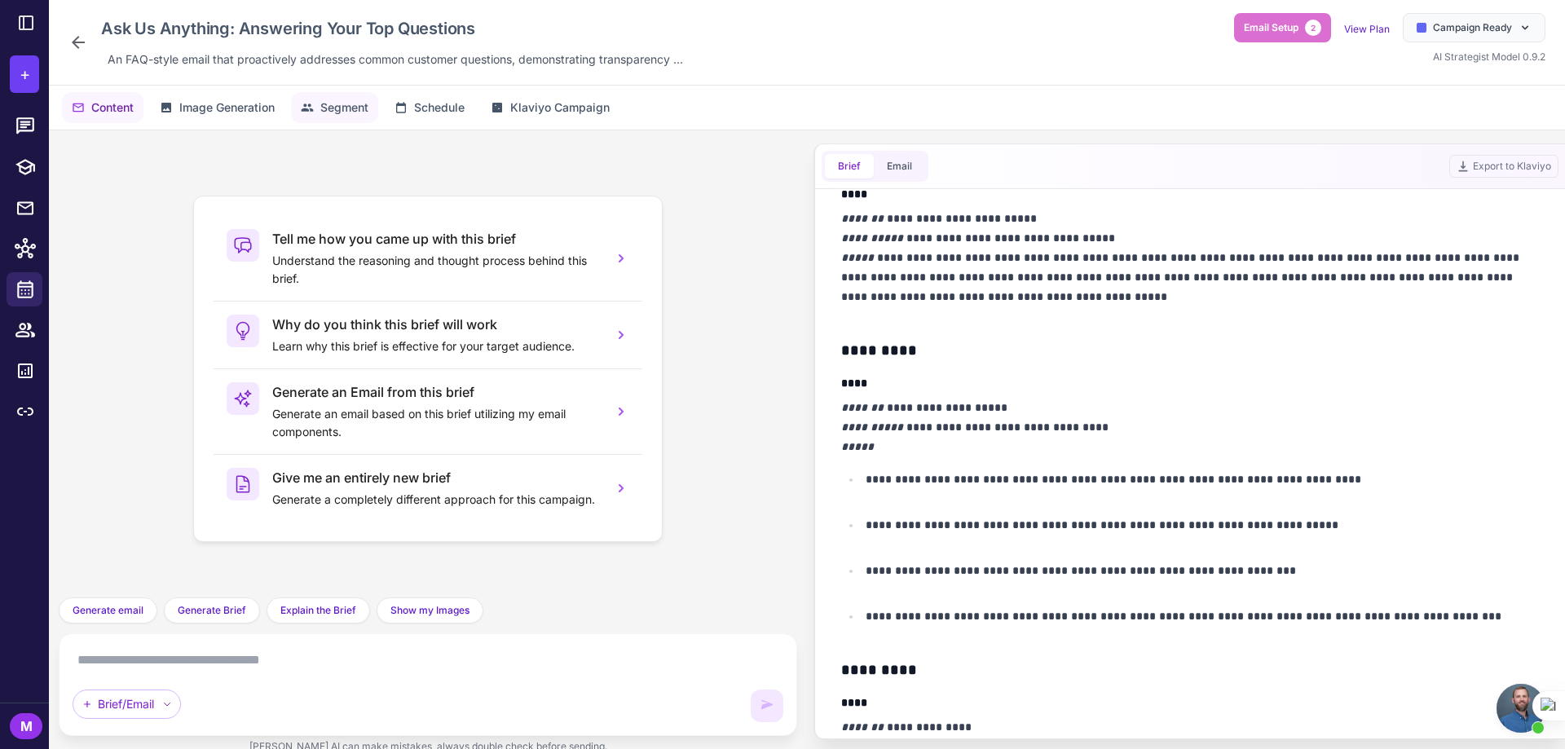
click at [340, 121] on button "Segment" at bounding box center [334, 107] width 87 height 31
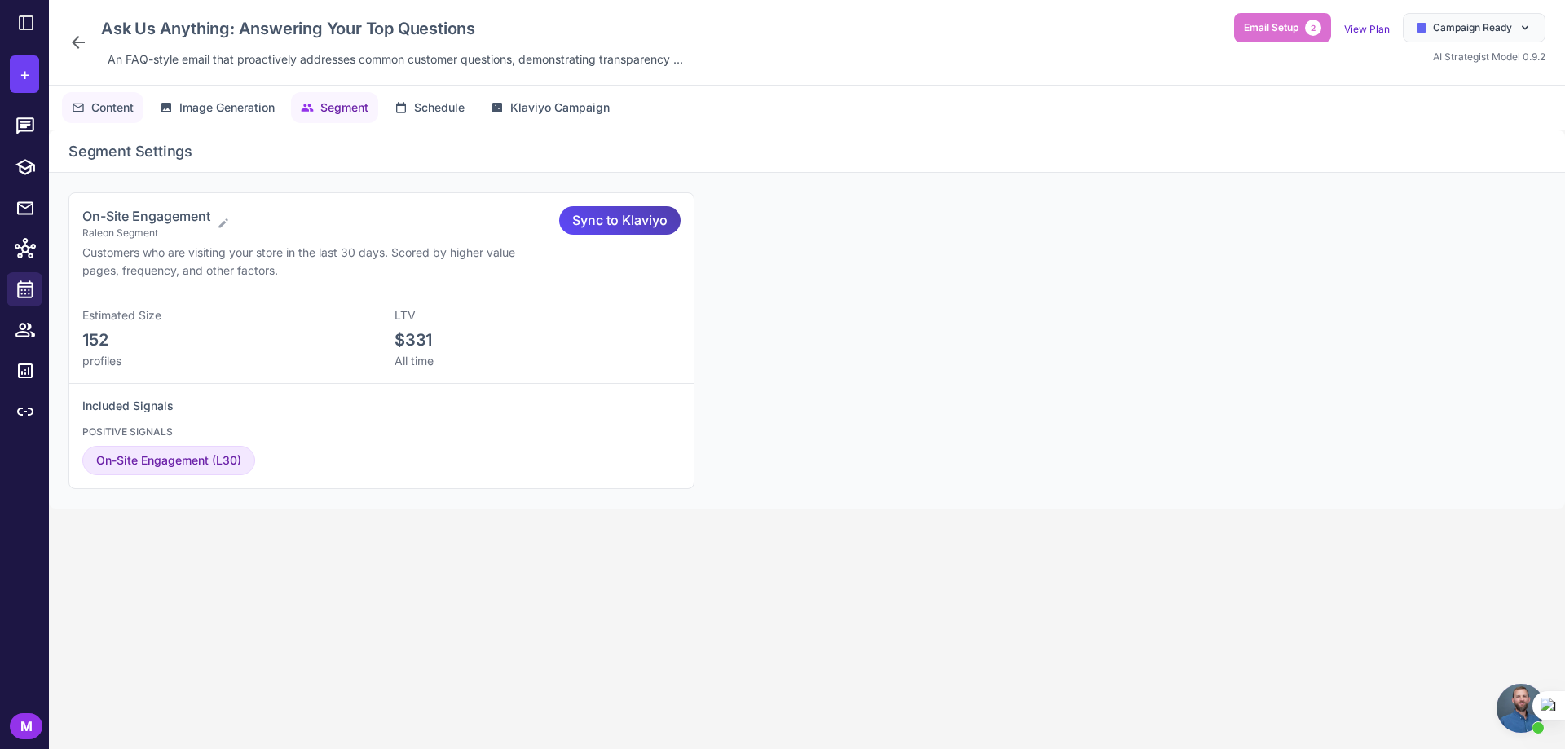
click at [108, 107] on span "Content" at bounding box center [112, 108] width 42 height 18
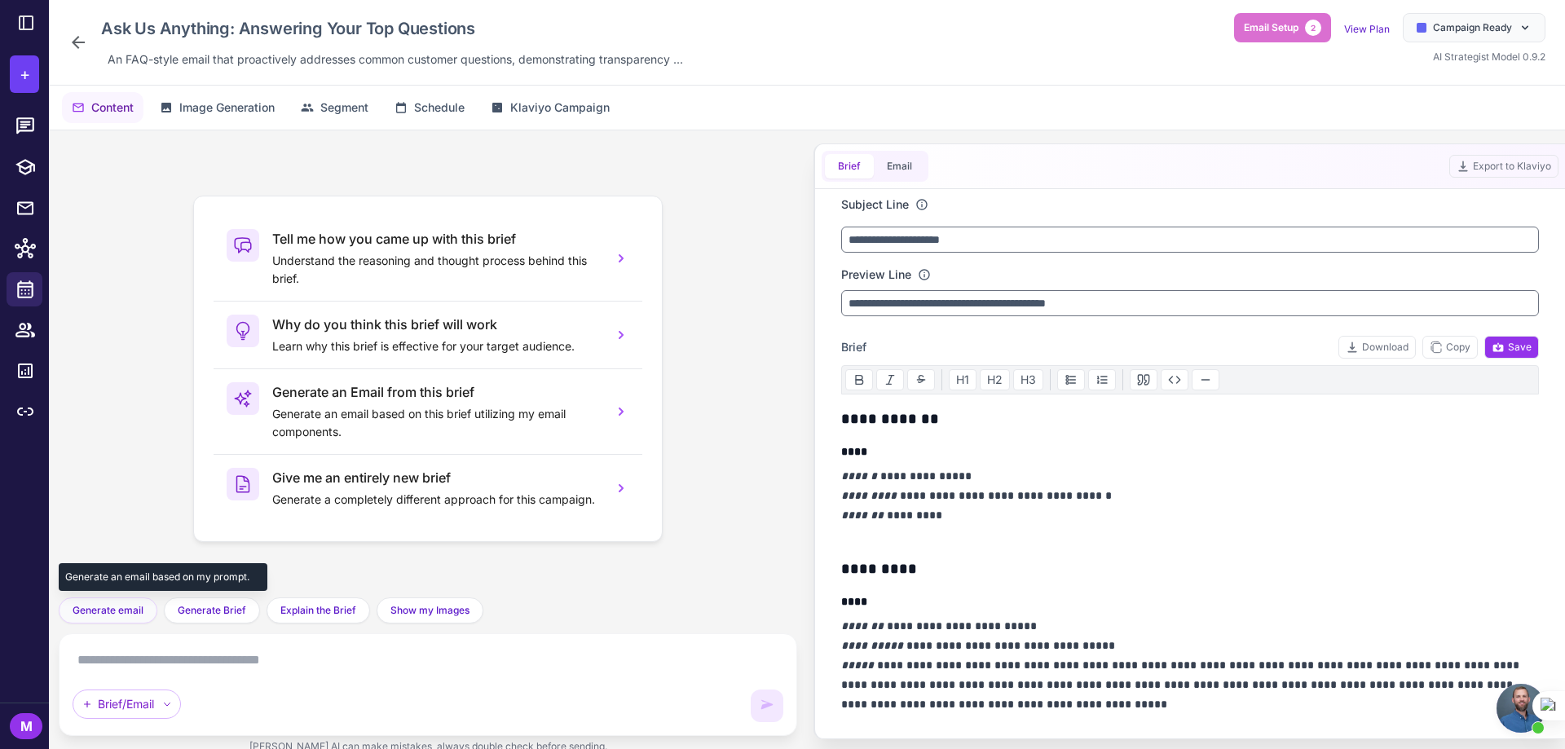
click at [89, 608] on span "Generate email" at bounding box center [108, 610] width 71 height 15
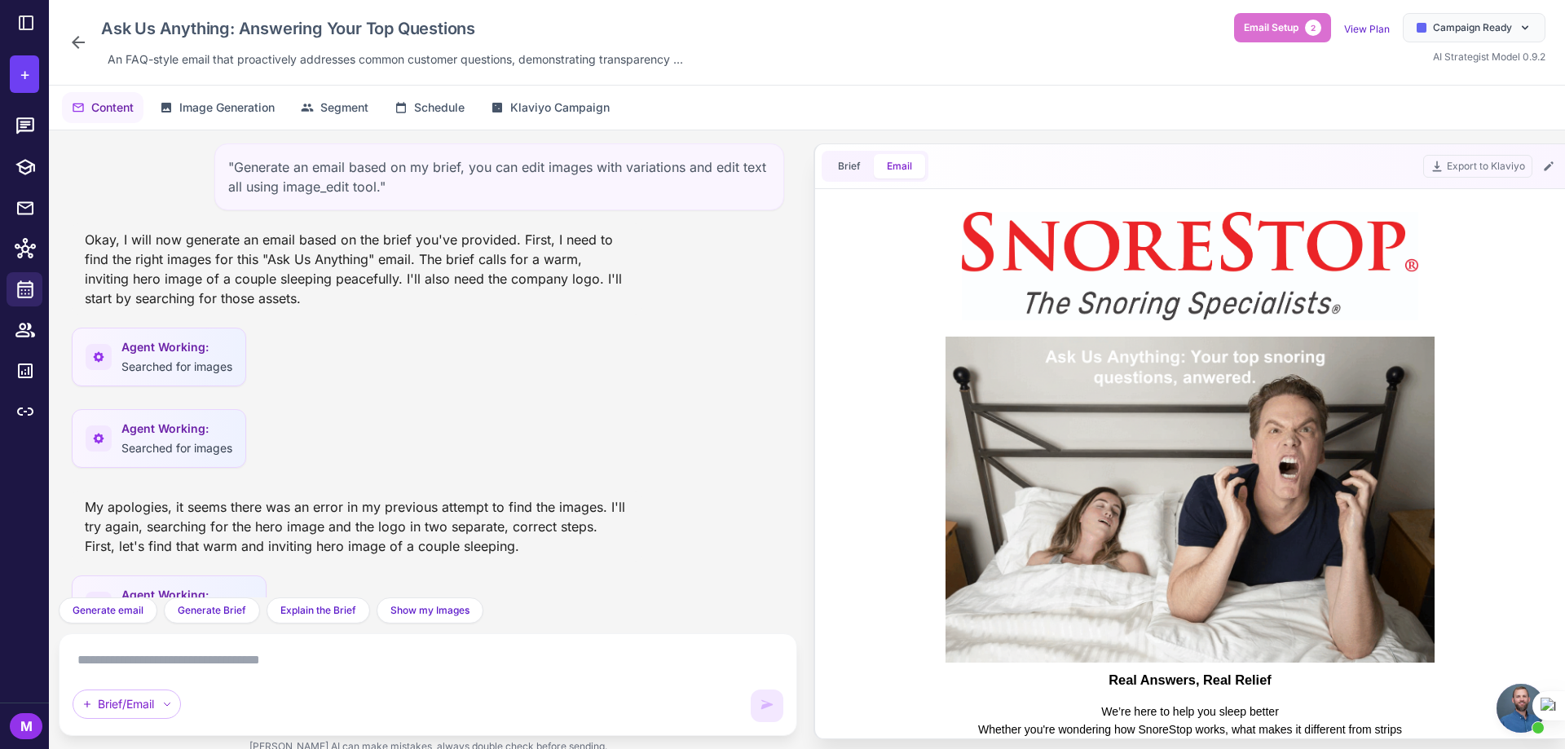
scroll to position [0, 0]
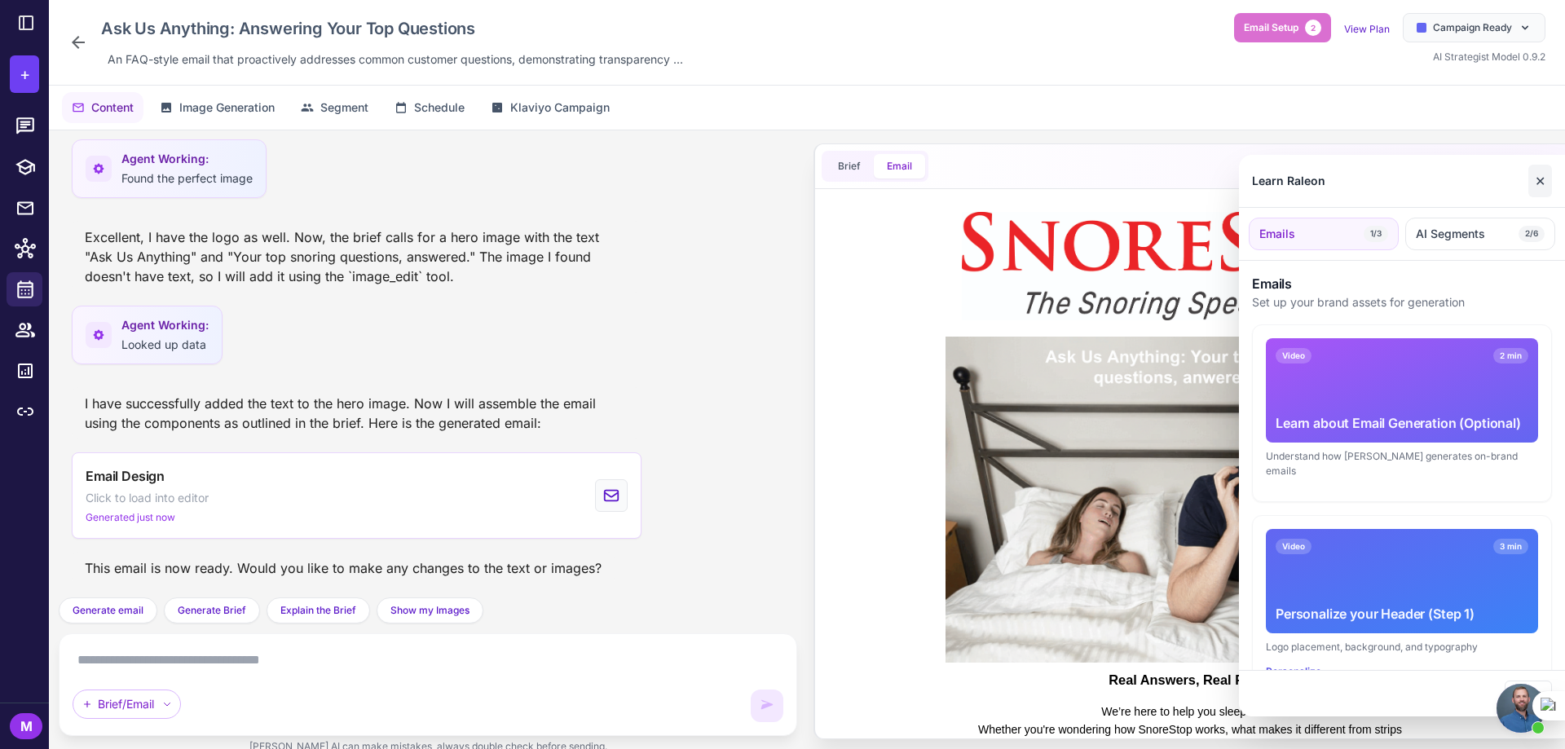
click at [1543, 182] on button "✕" at bounding box center [1541, 181] width 24 height 33
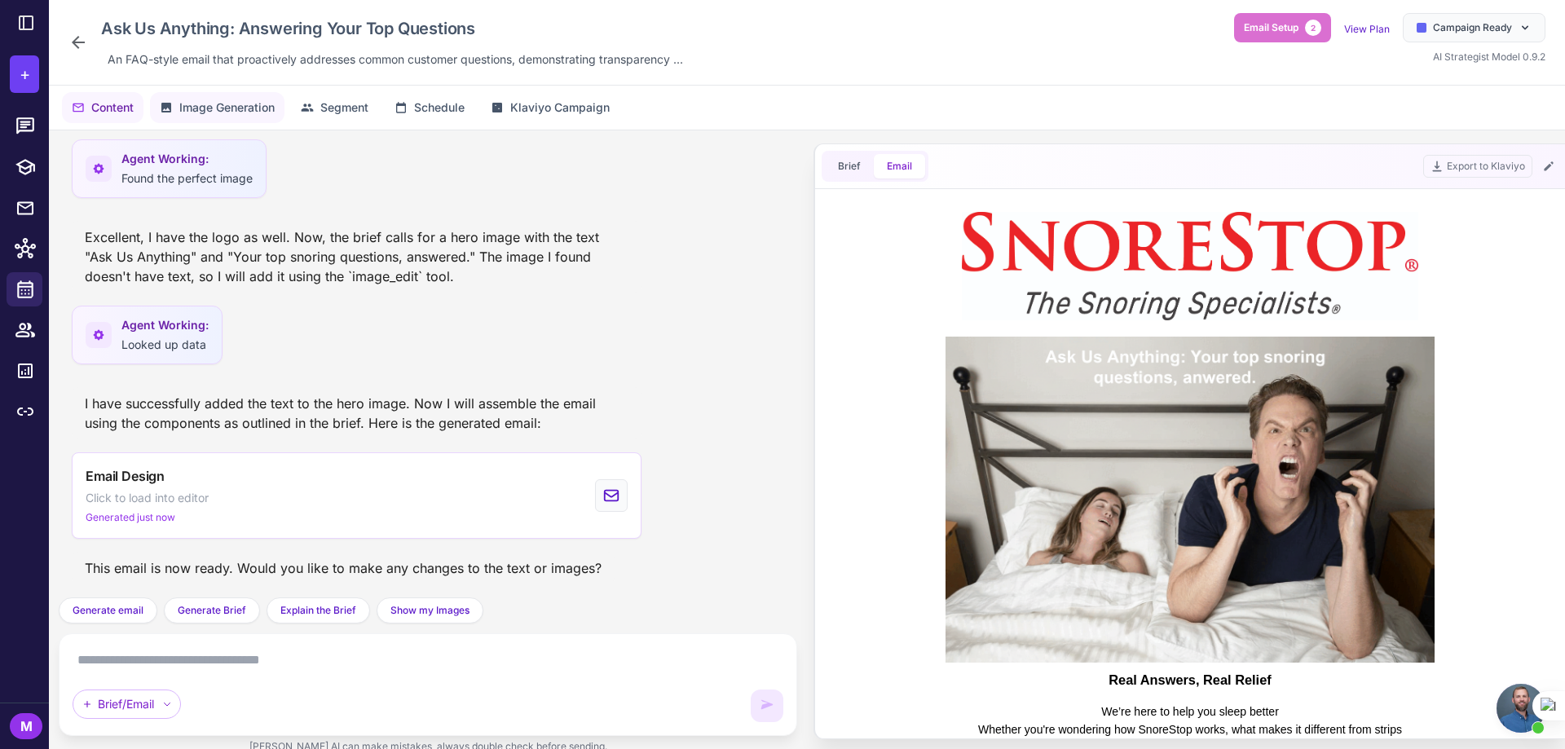
click at [236, 112] on span "Image Generation" at bounding box center [226, 108] width 95 height 18
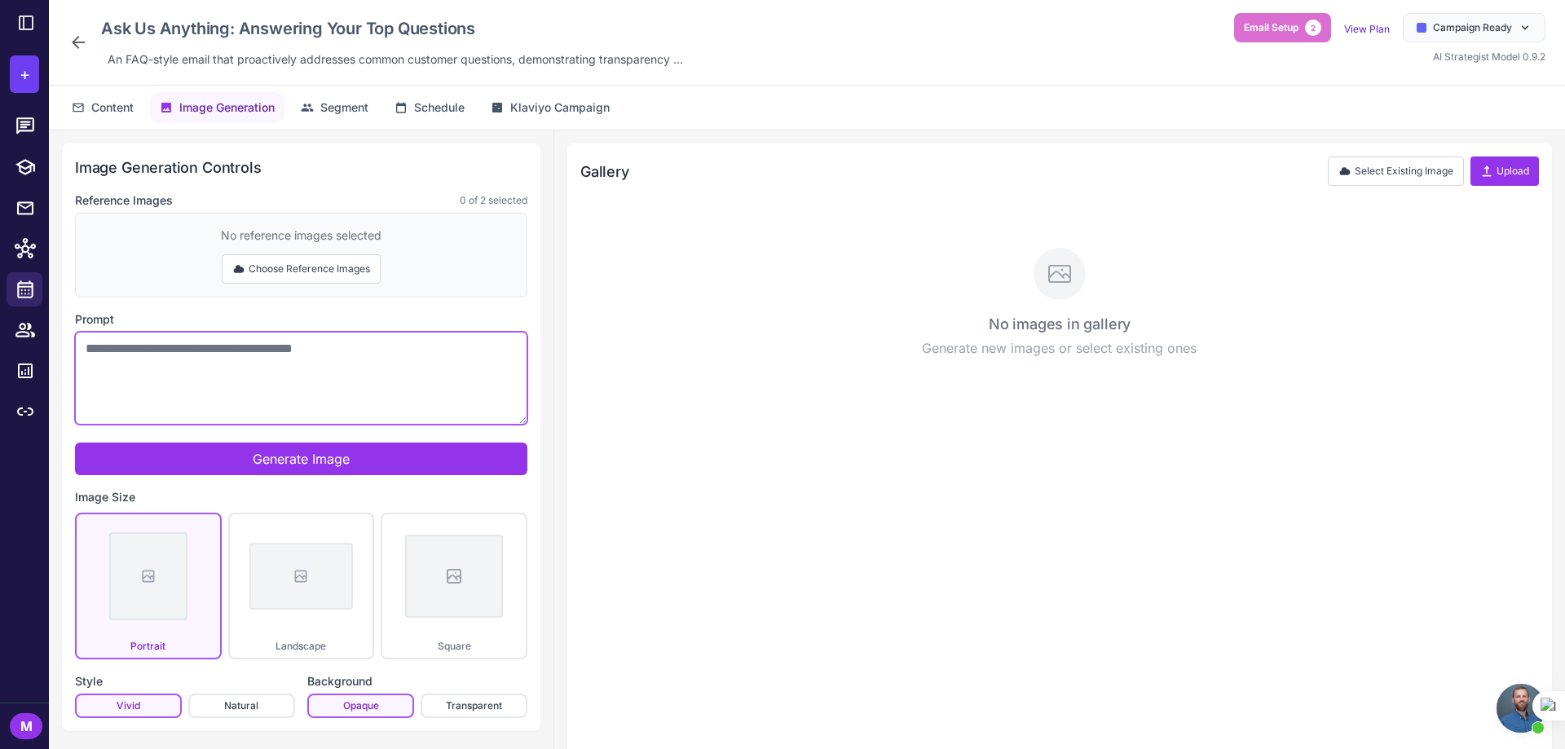
click at [268, 363] on textarea "Prompt" at bounding box center [301, 378] width 452 height 93
click at [86, 355] on textarea "**********" at bounding box center [301, 378] width 452 height 93
type textarea "**********"
click at [307, 270] on button "Choose Reference Images" at bounding box center [301, 268] width 159 height 29
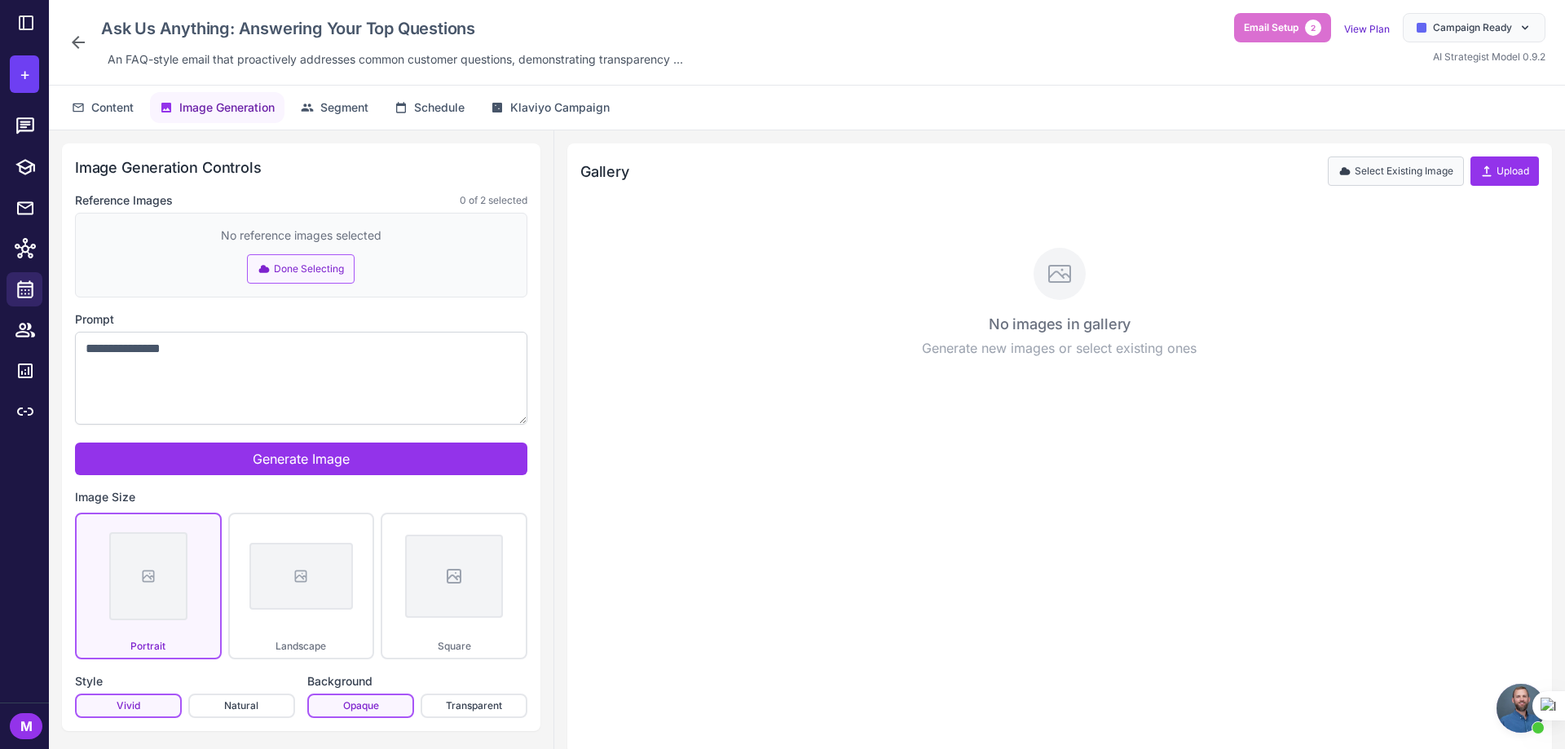
click at [1415, 180] on button "Select Existing Image" at bounding box center [1396, 171] width 136 height 29
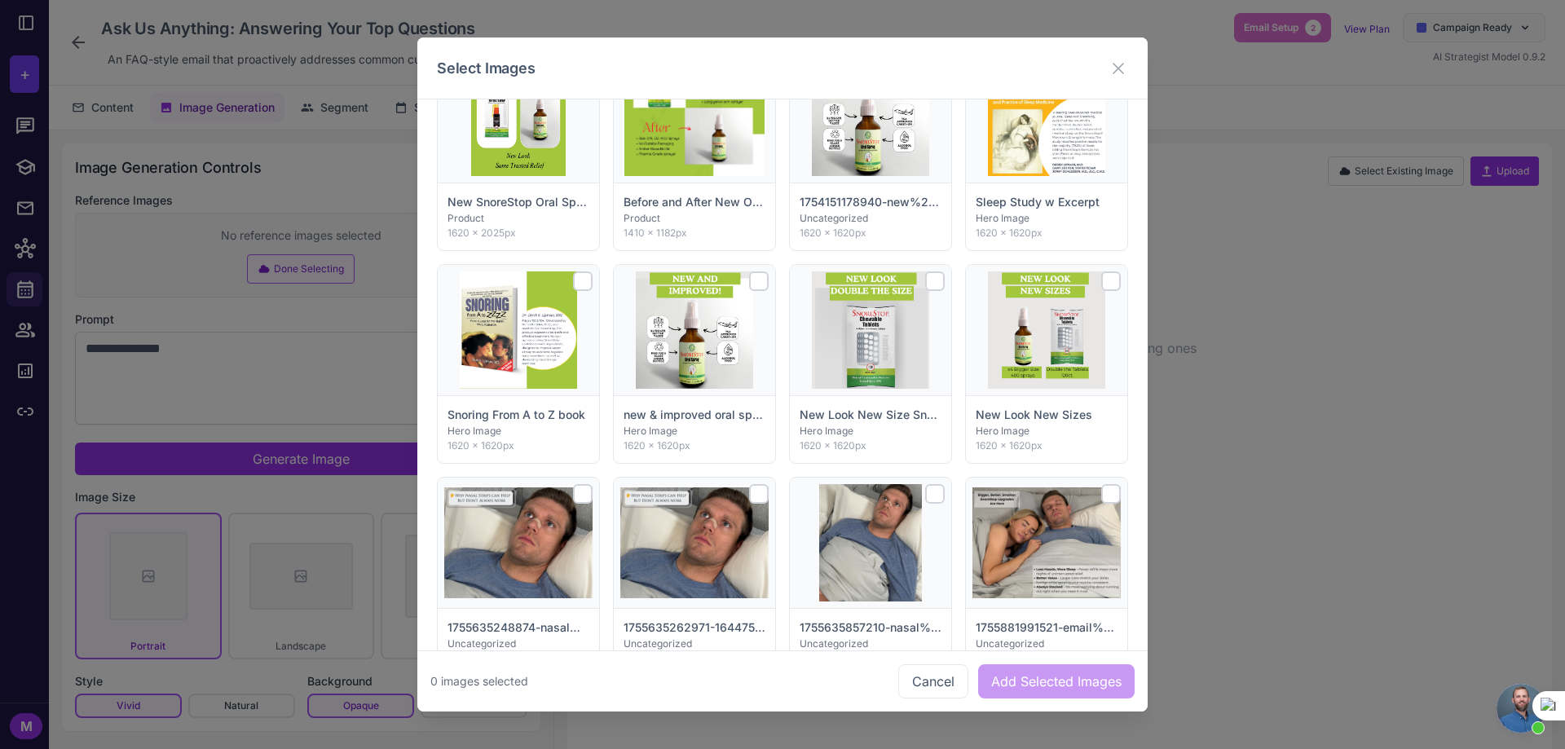
scroll to position [2406, 0]
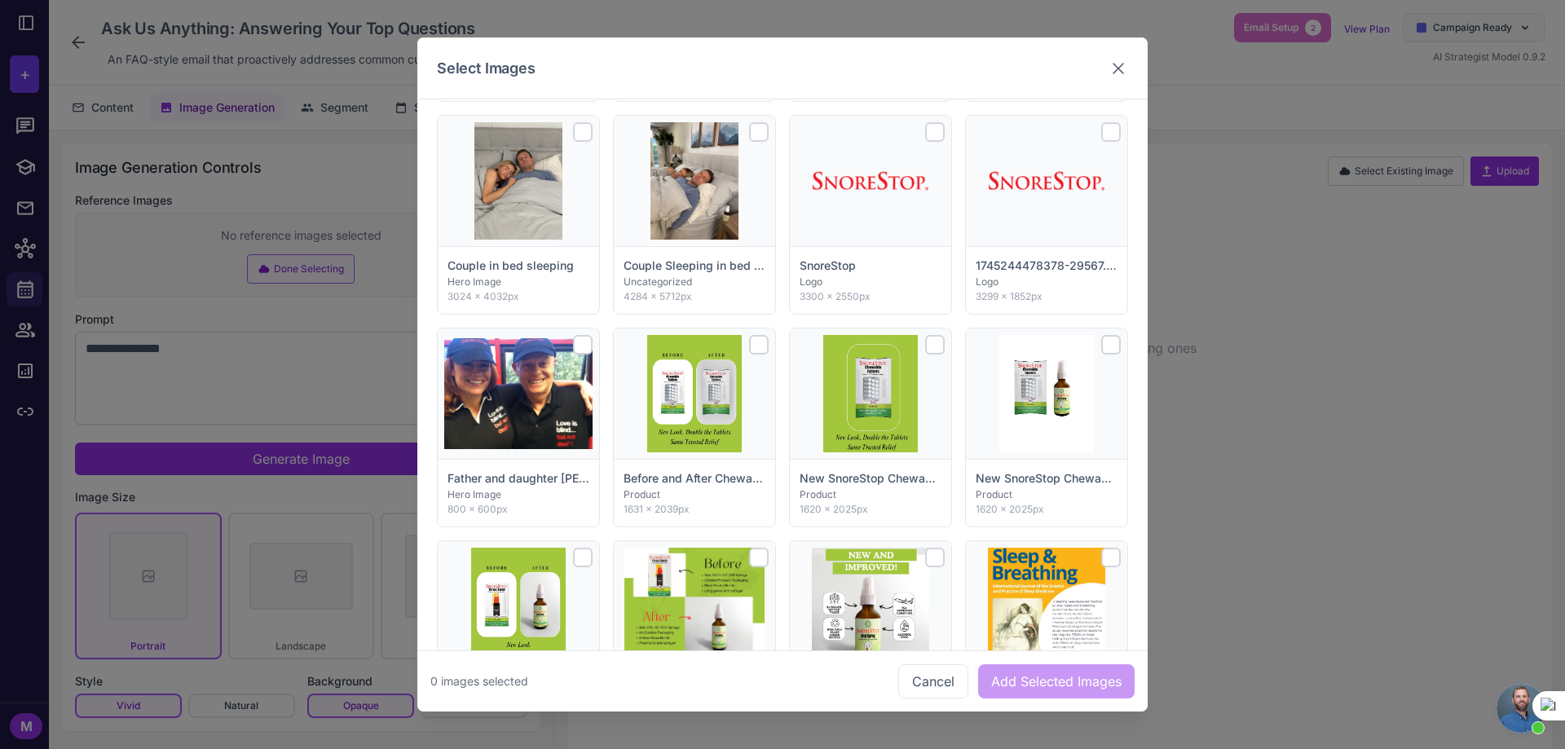
click at [1109, 71] on icon at bounding box center [1119, 68] width 20 height 20
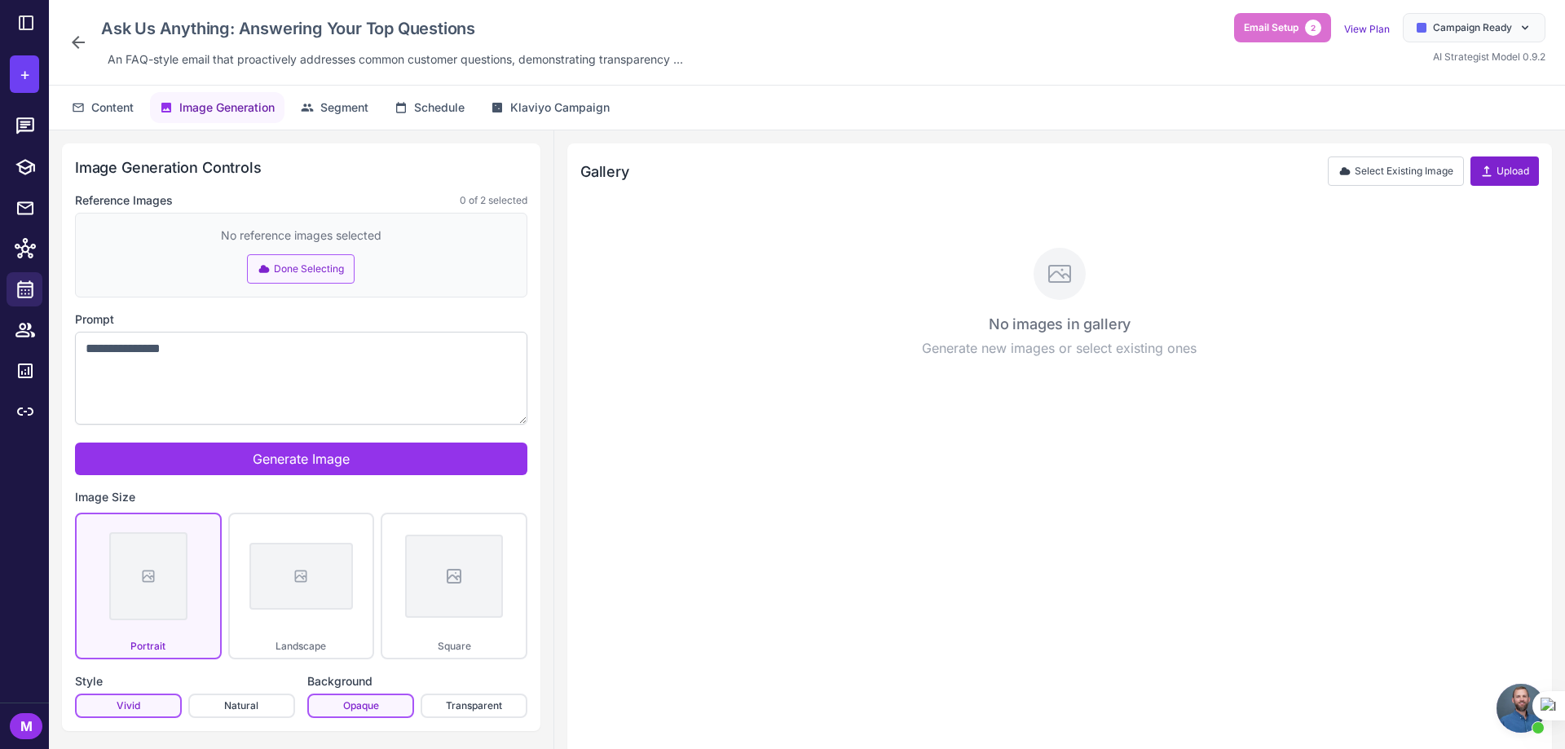
click at [1492, 173] on icon at bounding box center [1487, 171] width 13 height 13
click at [113, 110] on span "Content" at bounding box center [112, 108] width 42 height 18
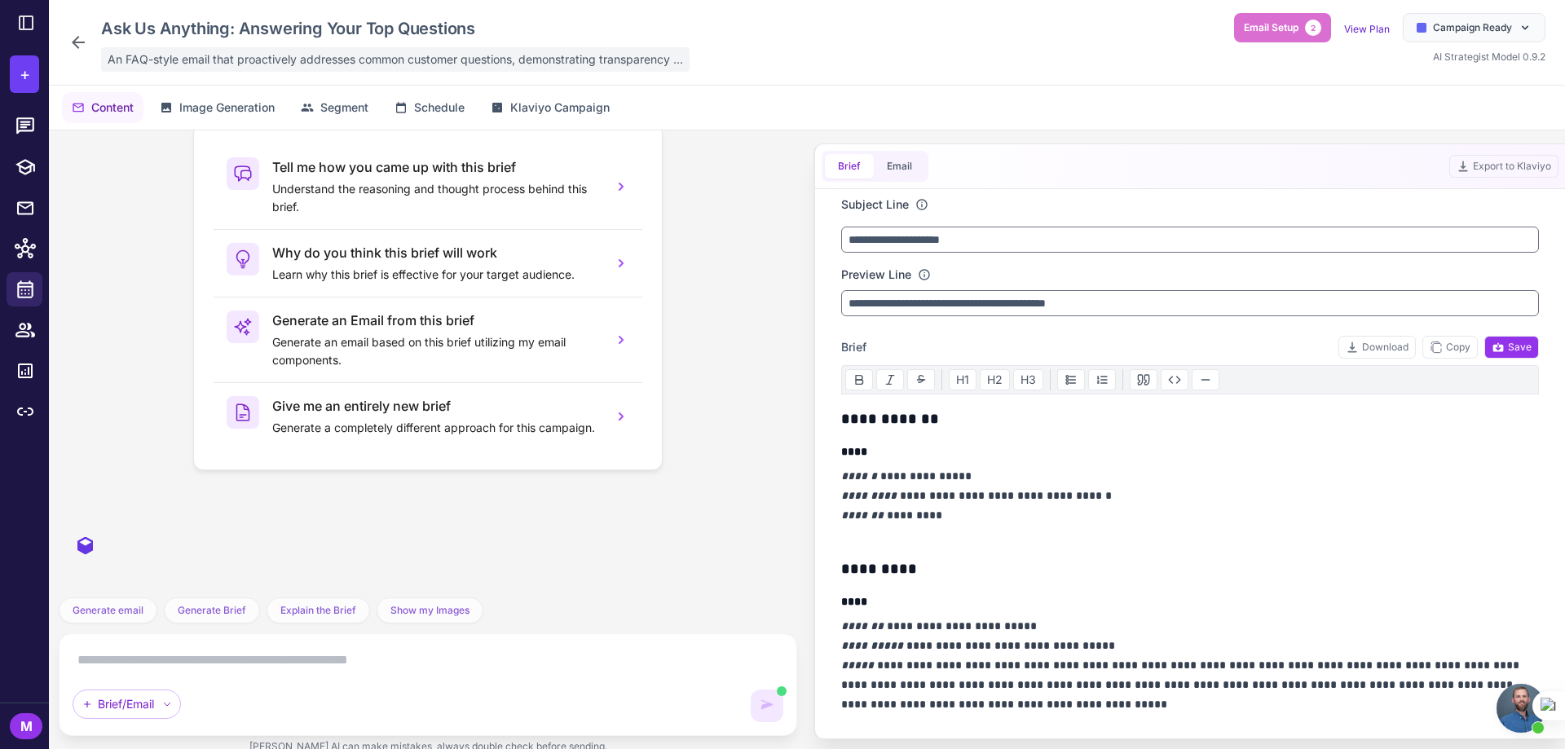
scroll to position [746, 0]
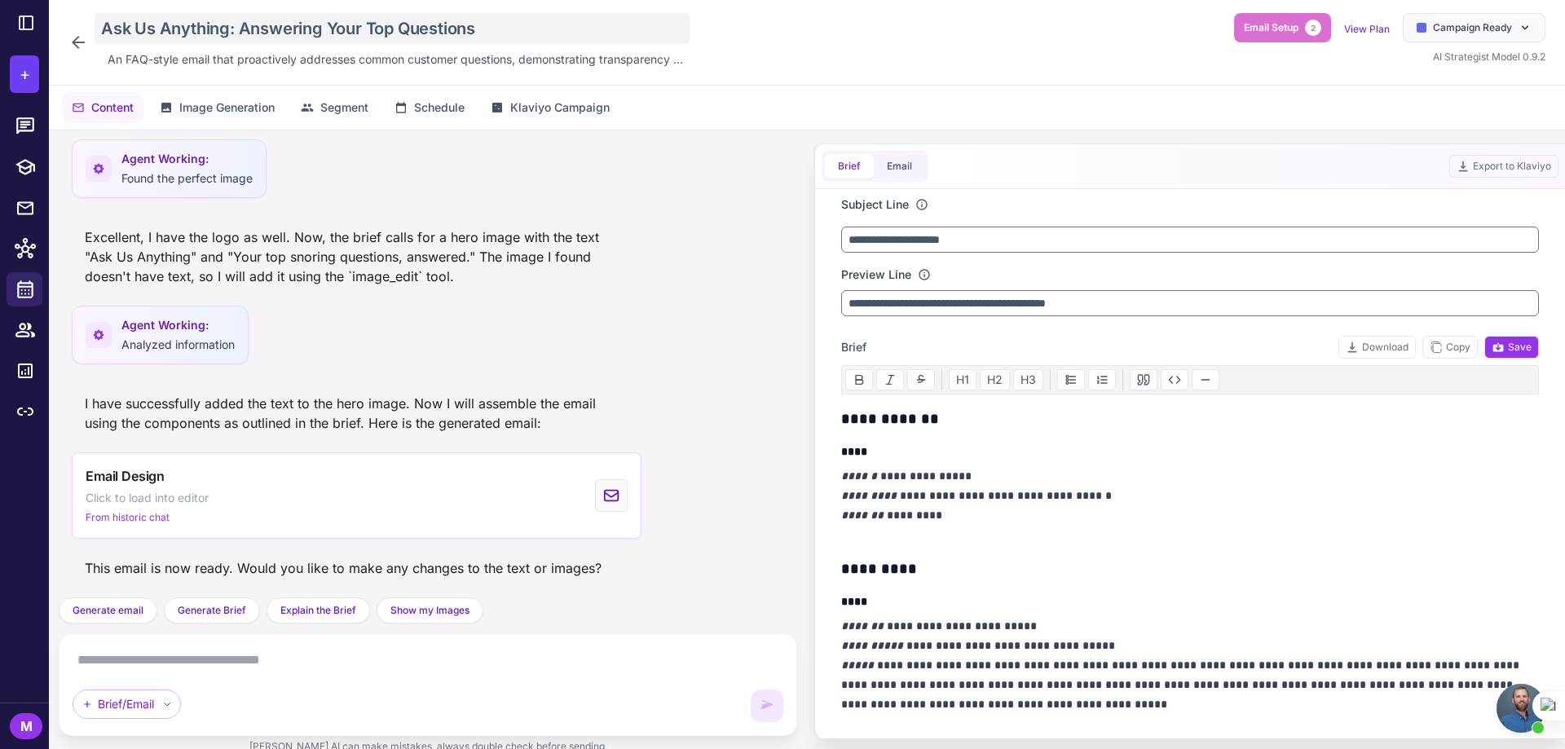
click at [358, 26] on div "Ask Us Anything: Answering Your Top Questions" at bounding box center [392, 28] width 595 height 31
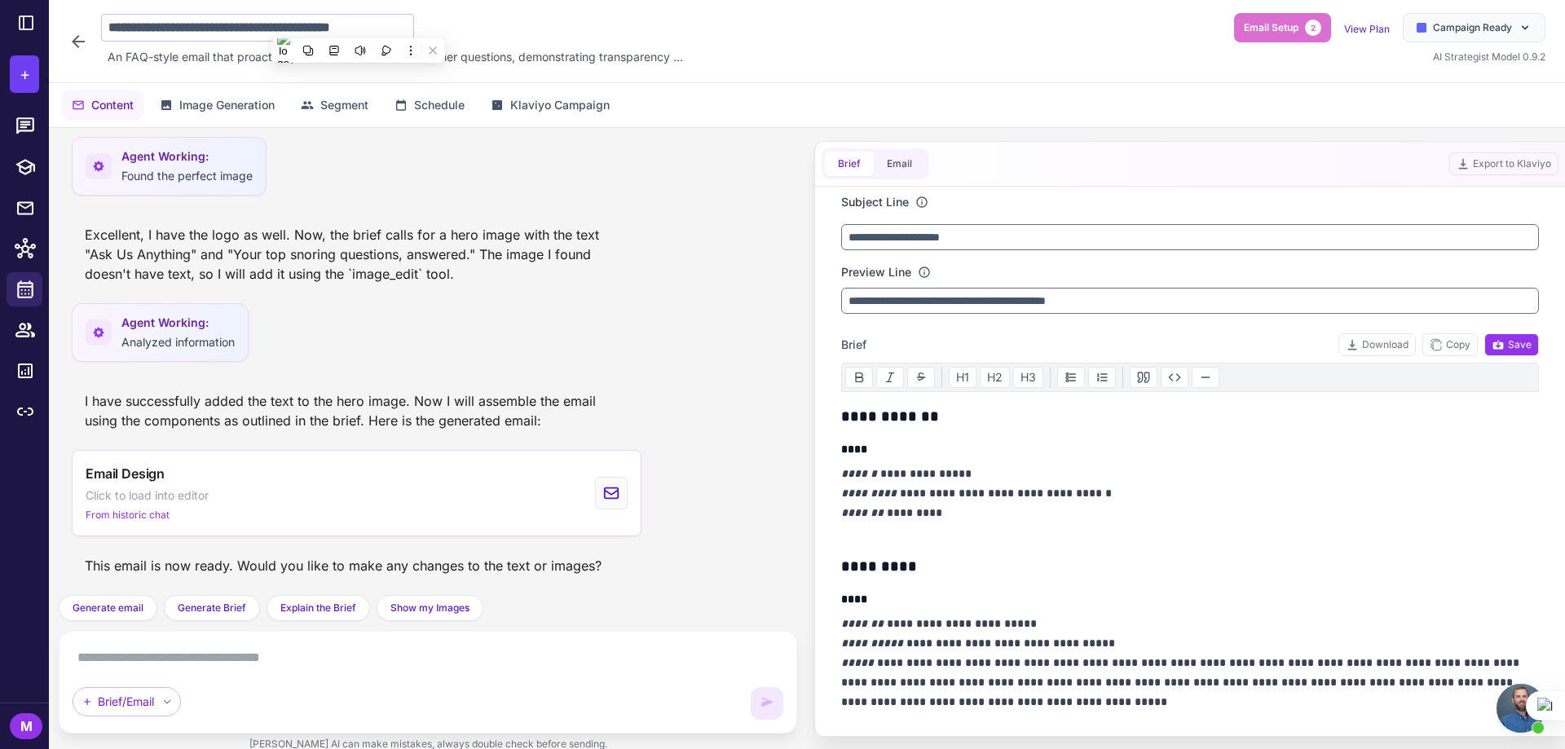
scroll to position [0, 8]
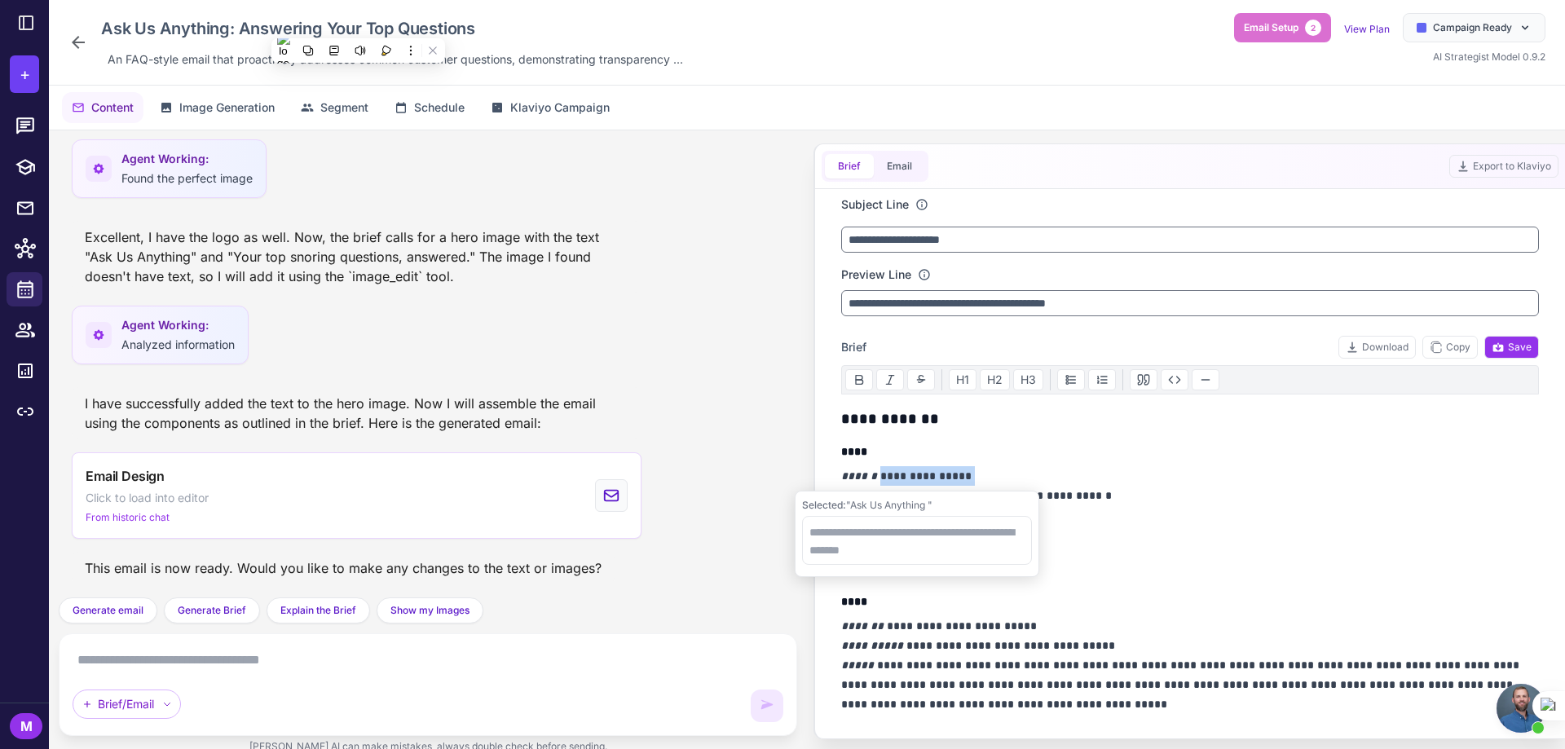
drag, startPoint x: 969, startPoint y: 477, endPoint x: 872, endPoint y: 470, distance: 96.5
click at [872, 470] on p "**********" at bounding box center [1186, 505] width 690 height 78
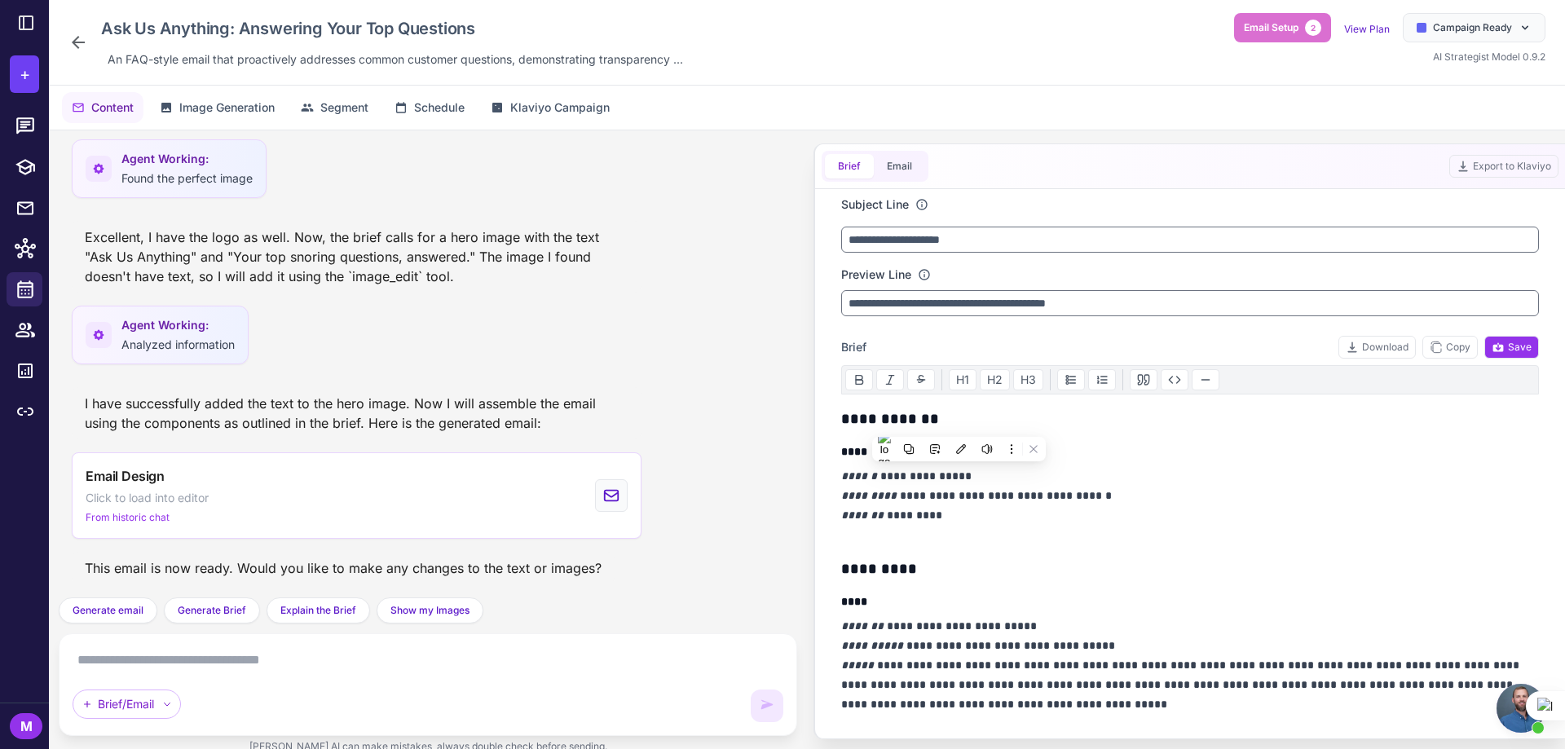
click at [1137, 513] on p "**********" at bounding box center [1186, 505] width 690 height 78
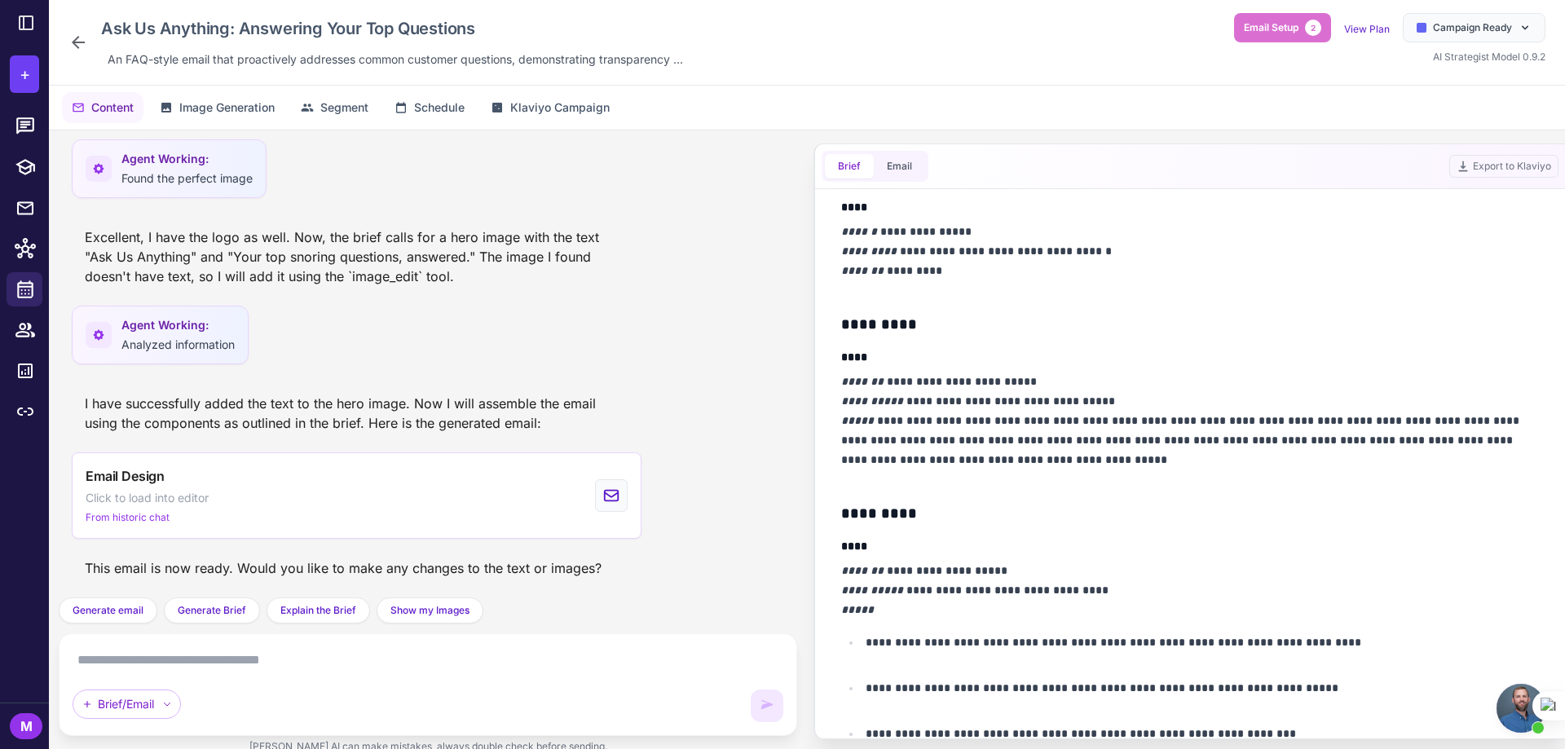
scroll to position [0, 0]
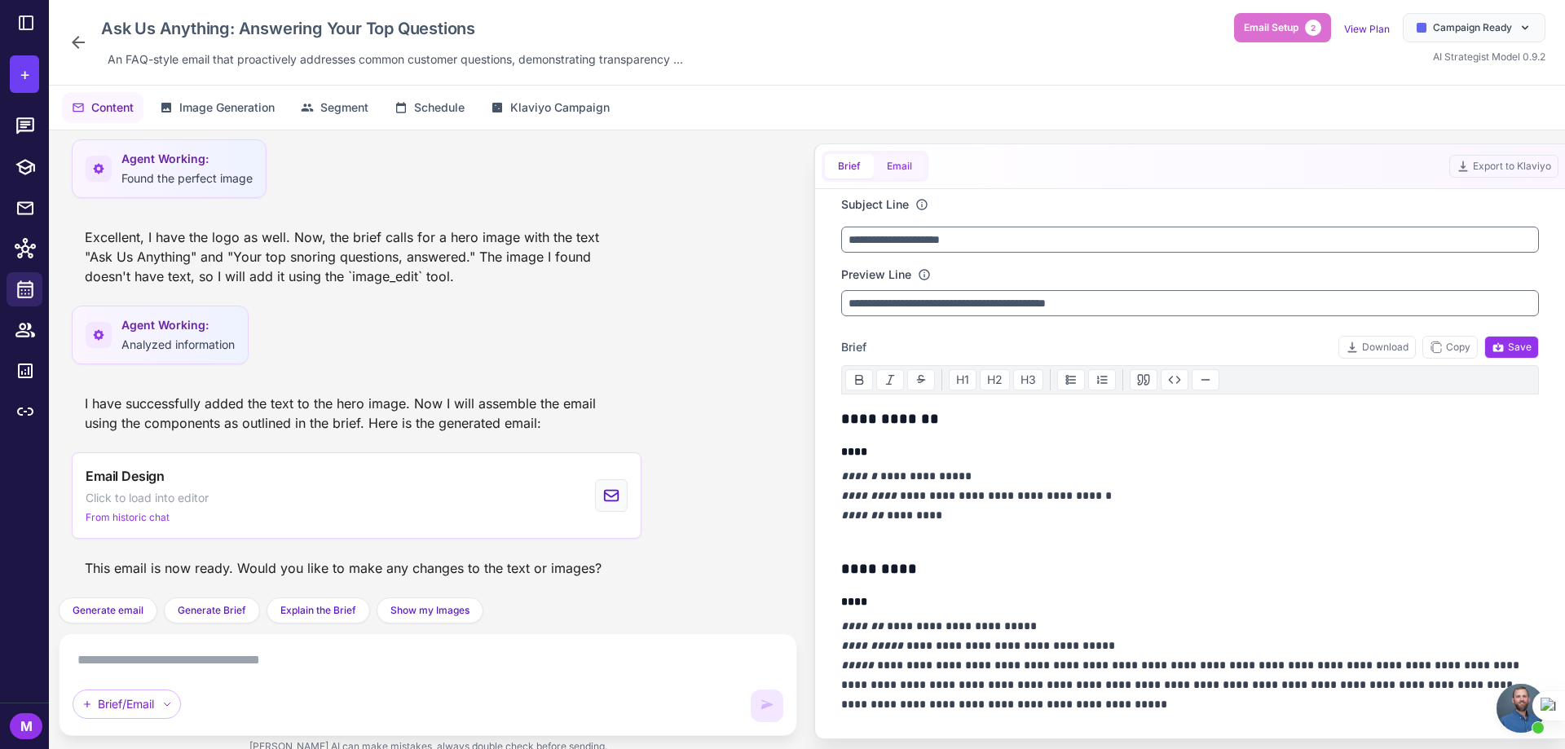
click at [891, 163] on button "Email" at bounding box center [899, 166] width 51 height 24
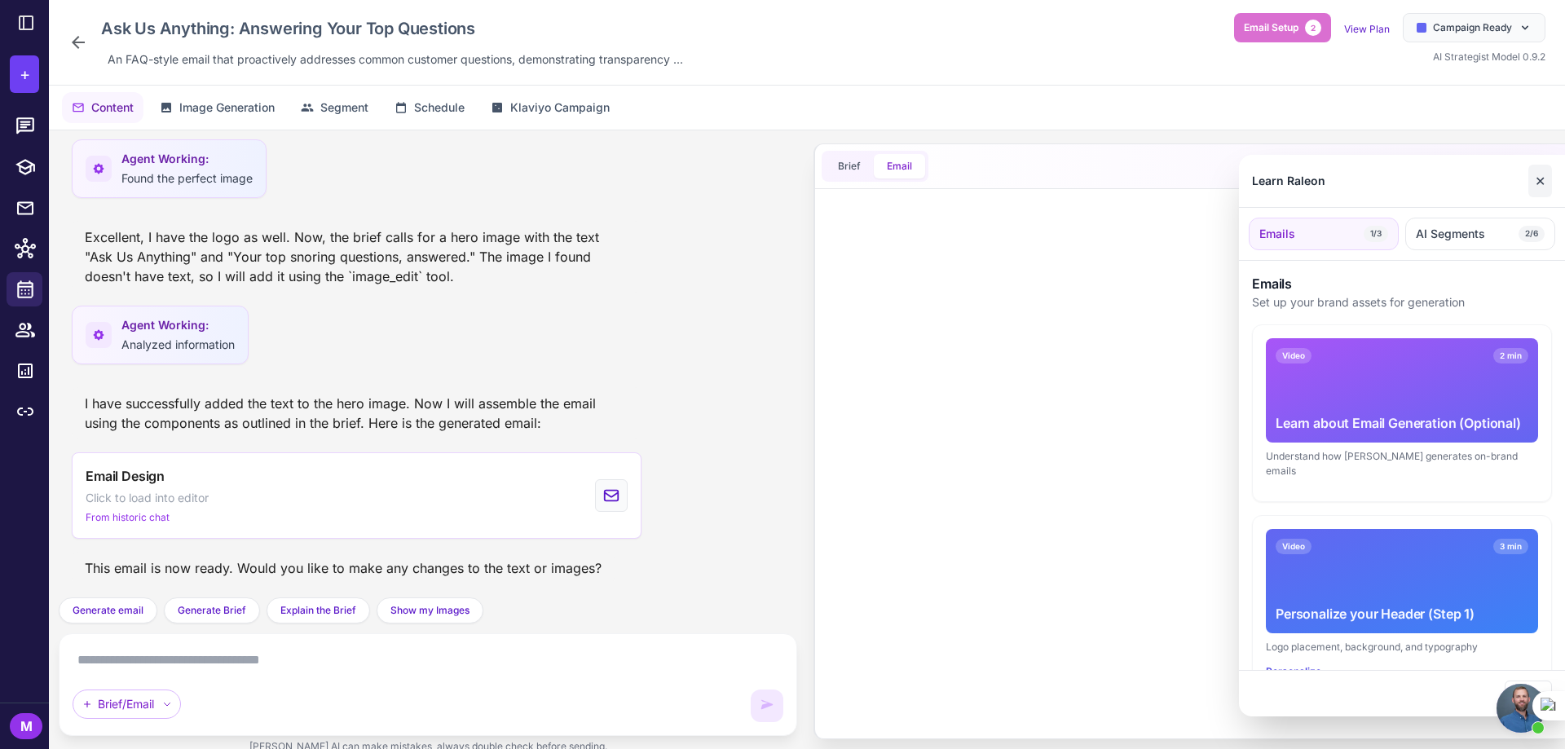
click at [1534, 180] on button "✕" at bounding box center [1541, 181] width 24 height 33
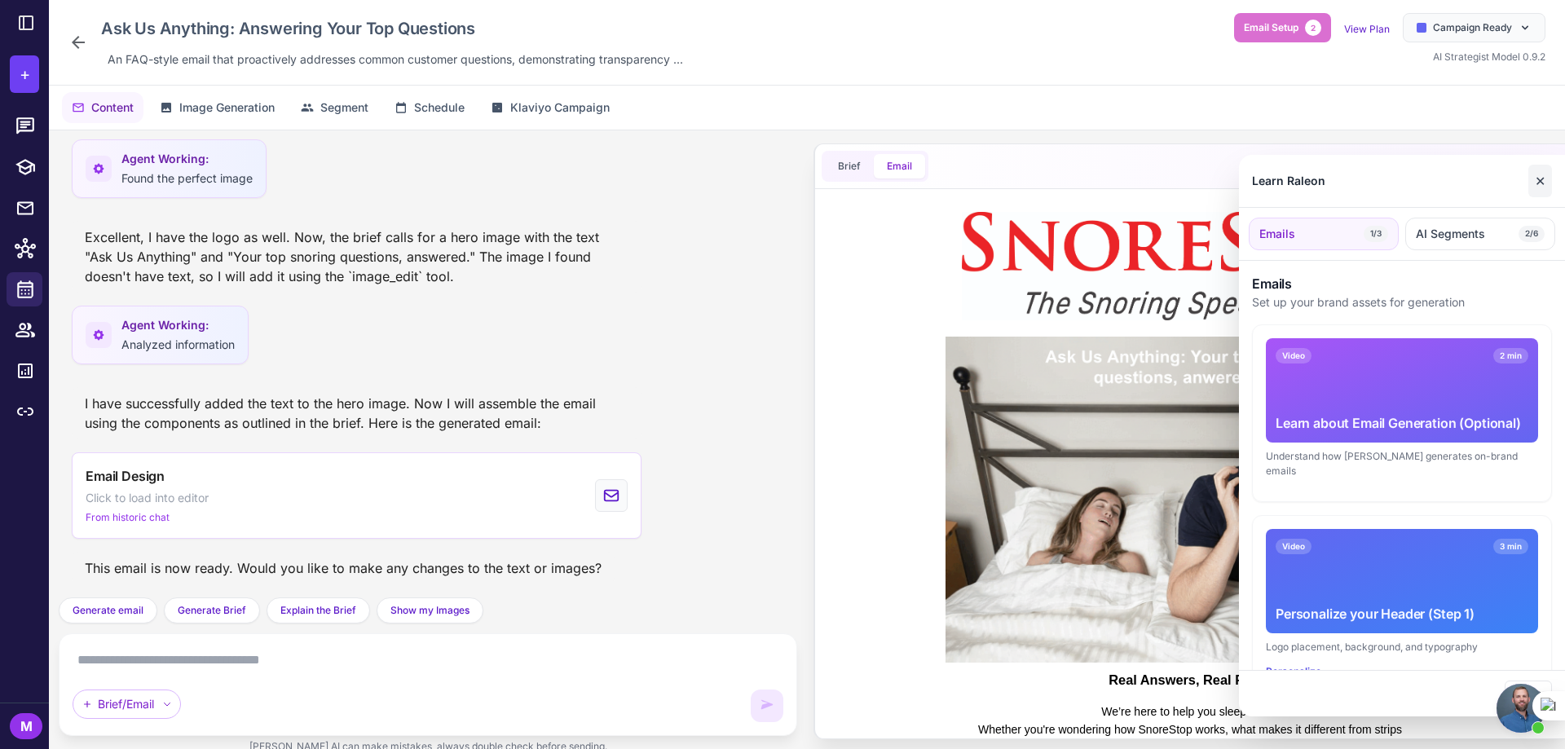
click at [1533, 182] on button "✕" at bounding box center [1541, 181] width 24 height 33
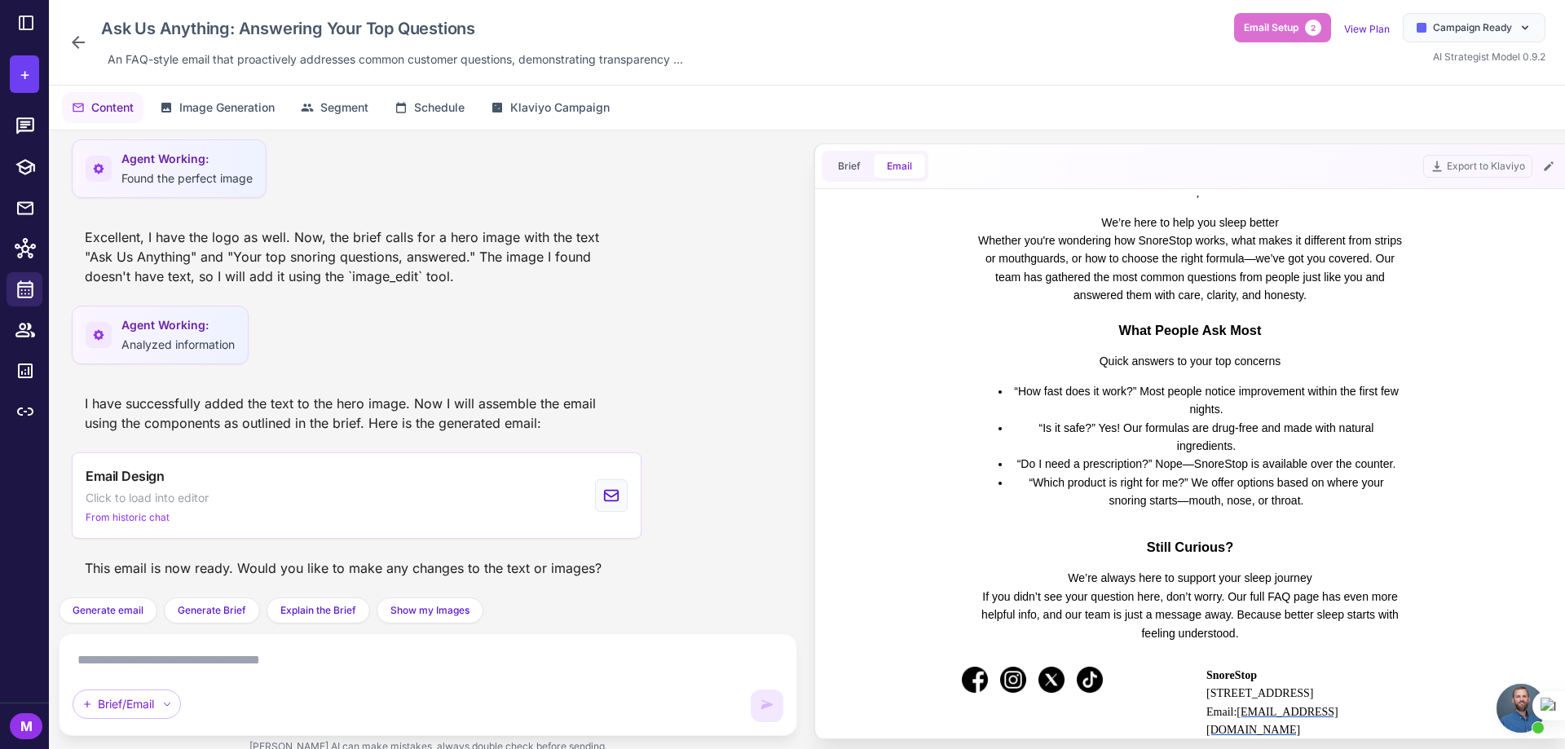
scroll to position [618, 0]
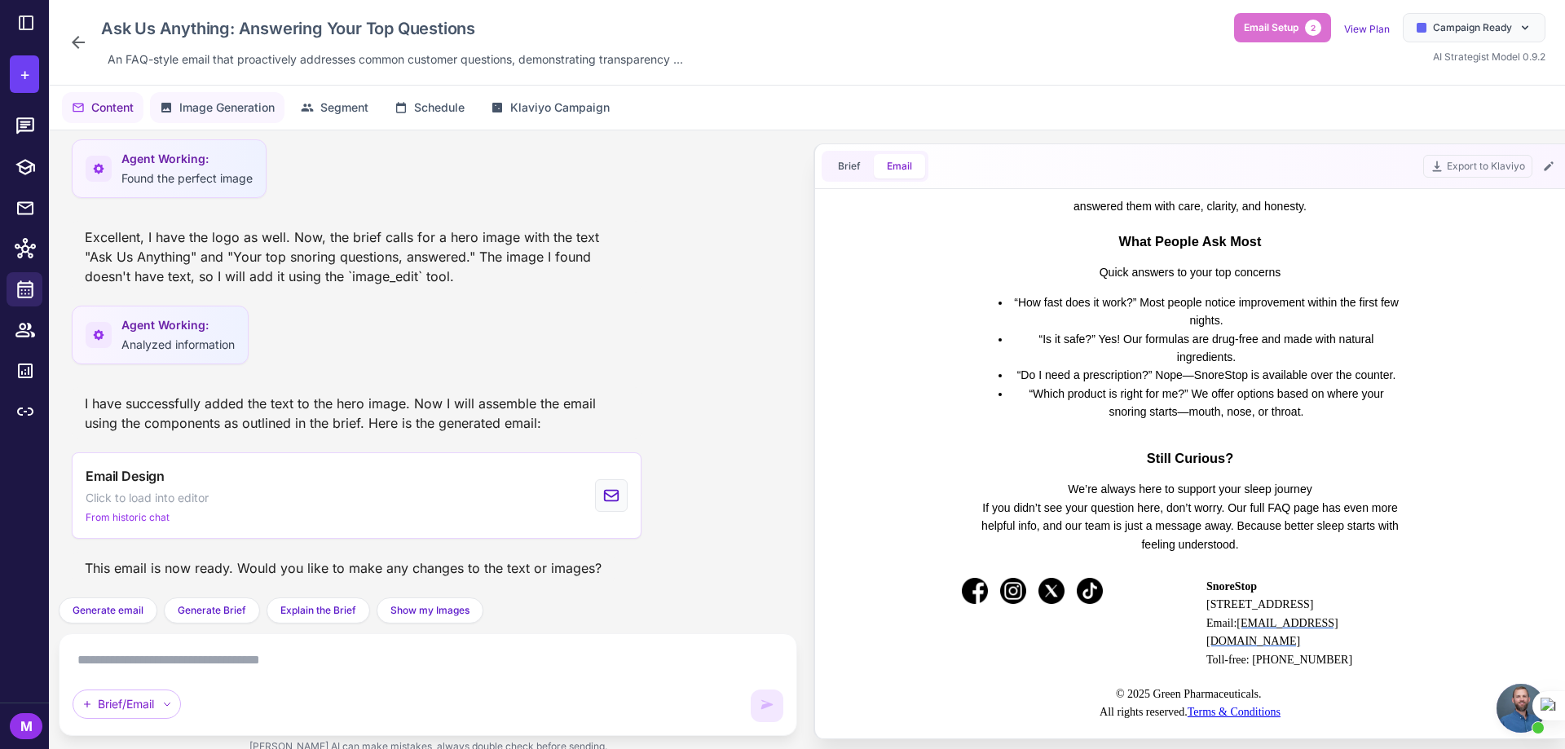
click at [210, 116] on span "Image Generation" at bounding box center [226, 108] width 95 height 18
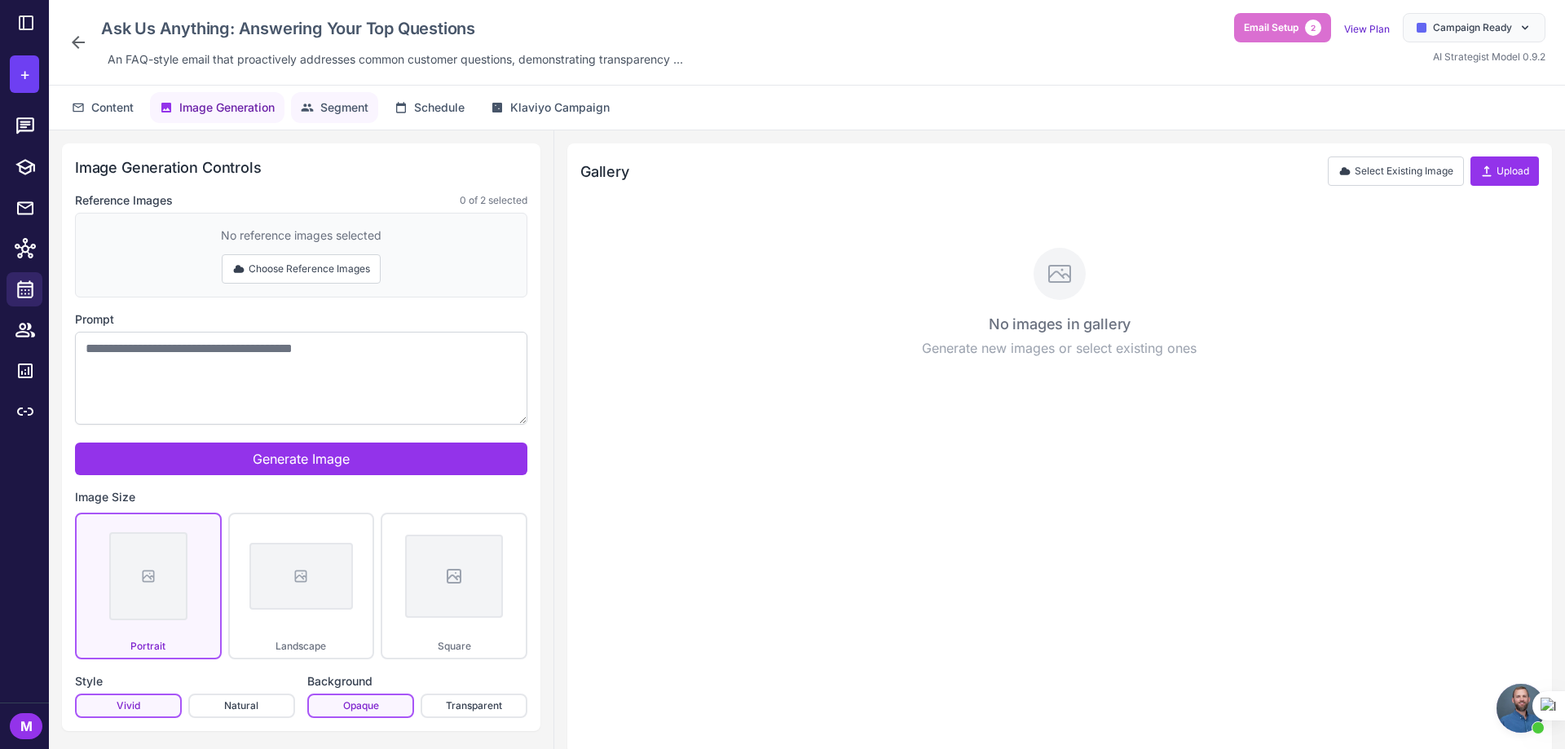
click at [324, 107] on span "Segment" at bounding box center [344, 108] width 48 height 18
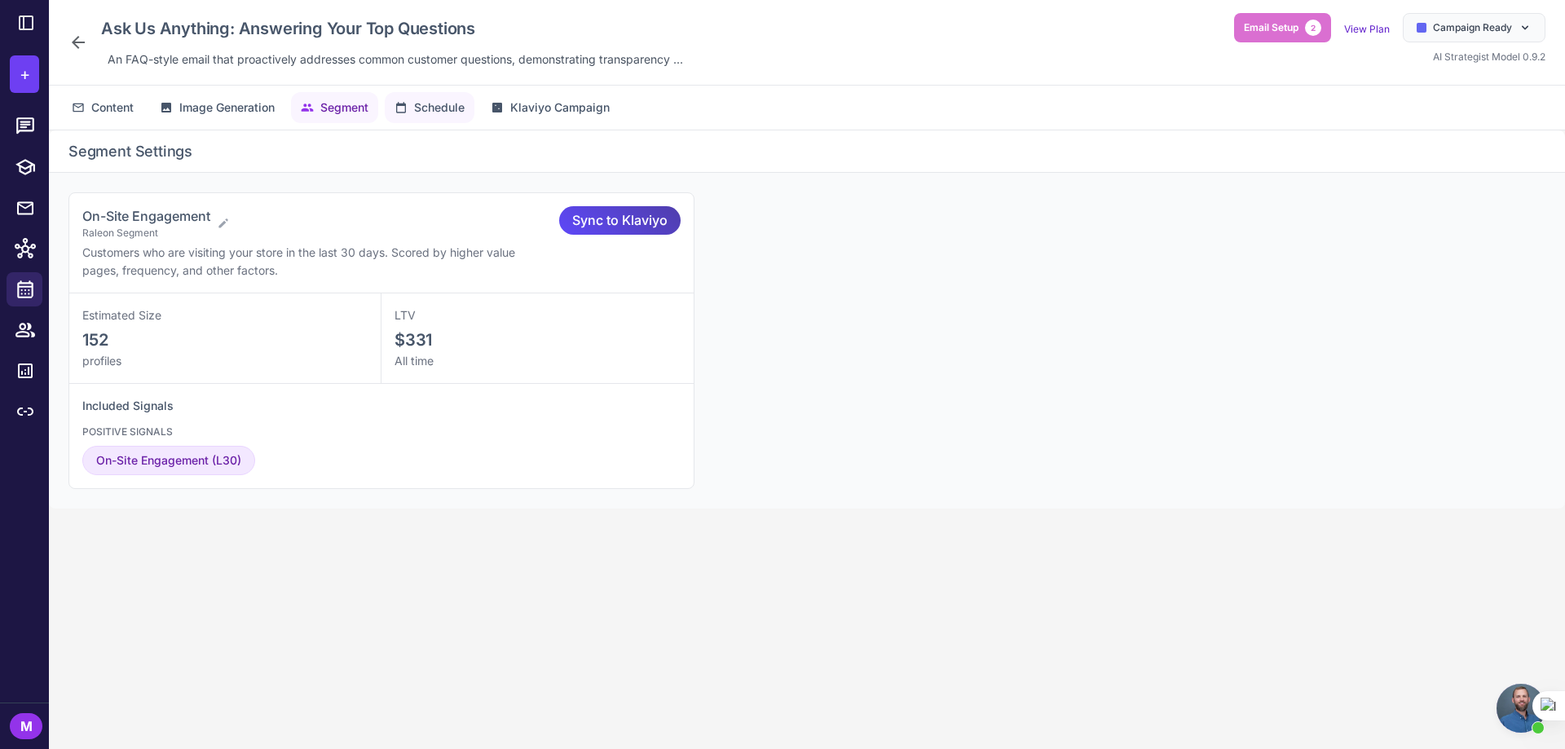
click at [424, 110] on span "Schedule" at bounding box center [439, 108] width 51 height 18
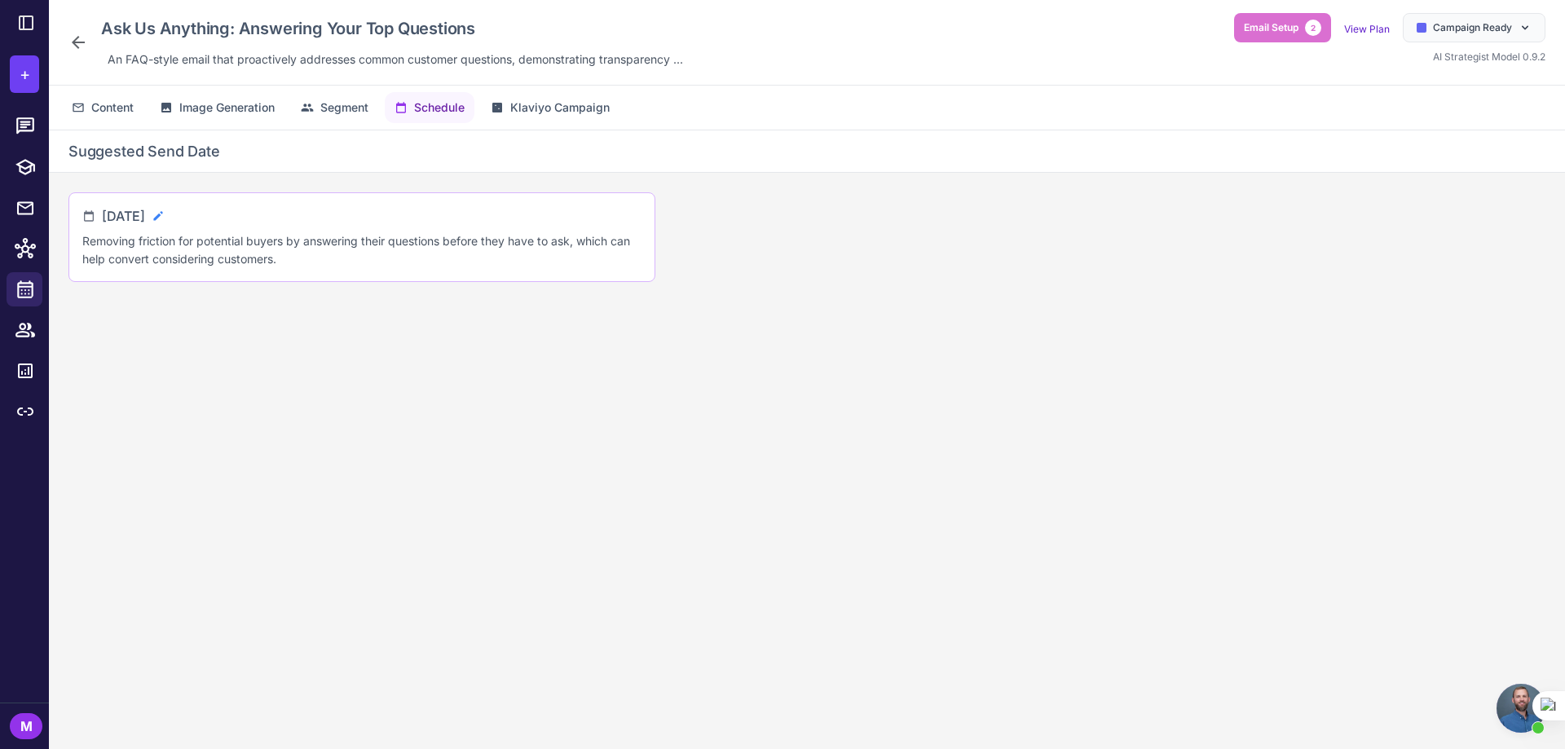
click at [165, 217] on icon at bounding box center [158, 216] width 13 height 13
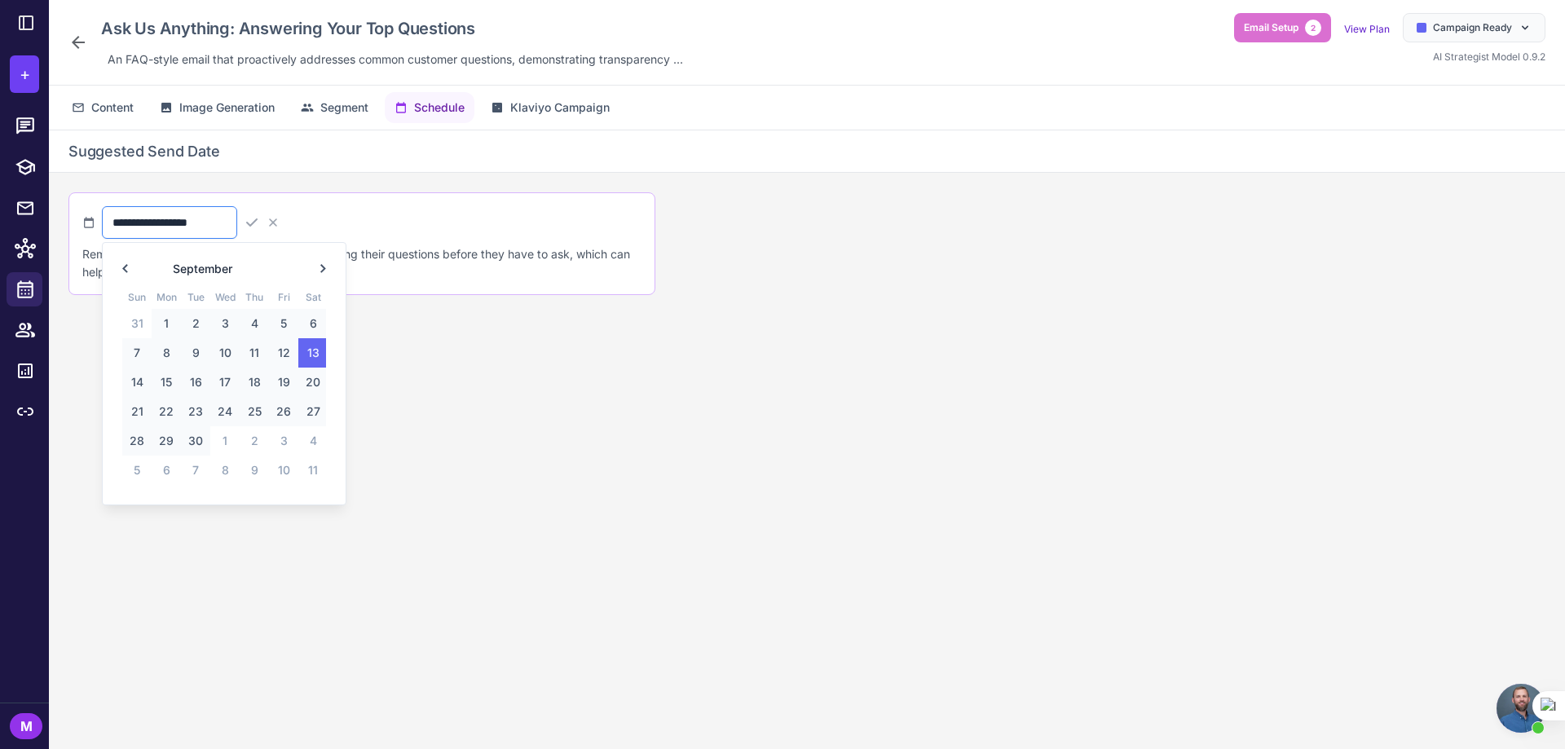
click at [237, 225] on input "**********" at bounding box center [169, 222] width 135 height 33
click at [121, 268] on span at bounding box center [125, 268] width 22 height 25
click at [130, 471] on span "31" at bounding box center [136, 470] width 29 height 29
type input "**********"
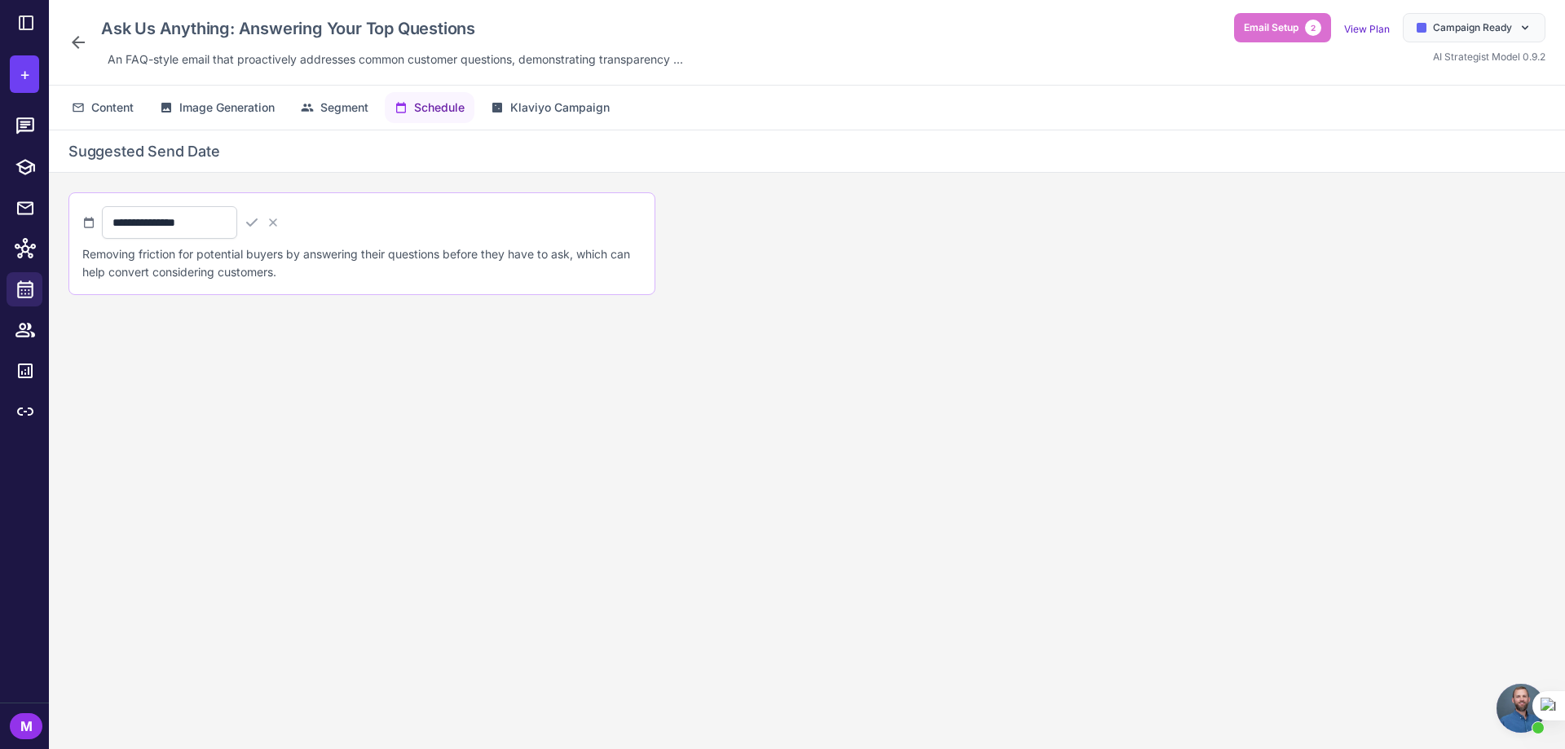
click at [280, 223] on div "**********" at bounding box center [191, 222] width 178 height 33
click at [260, 224] on icon at bounding box center [252, 222] width 16 height 16
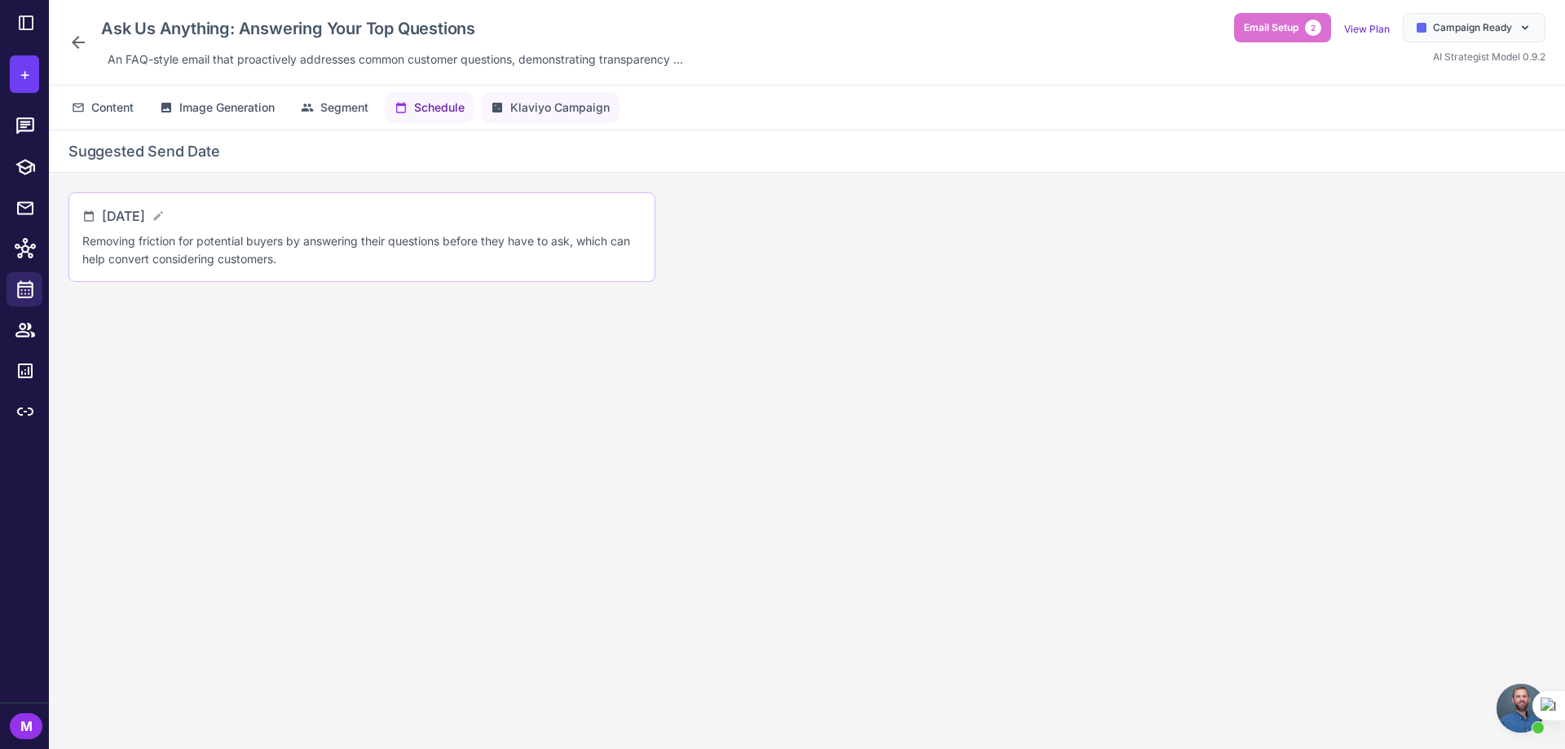
click at [502, 104] on icon at bounding box center [497, 108] width 10 height 10
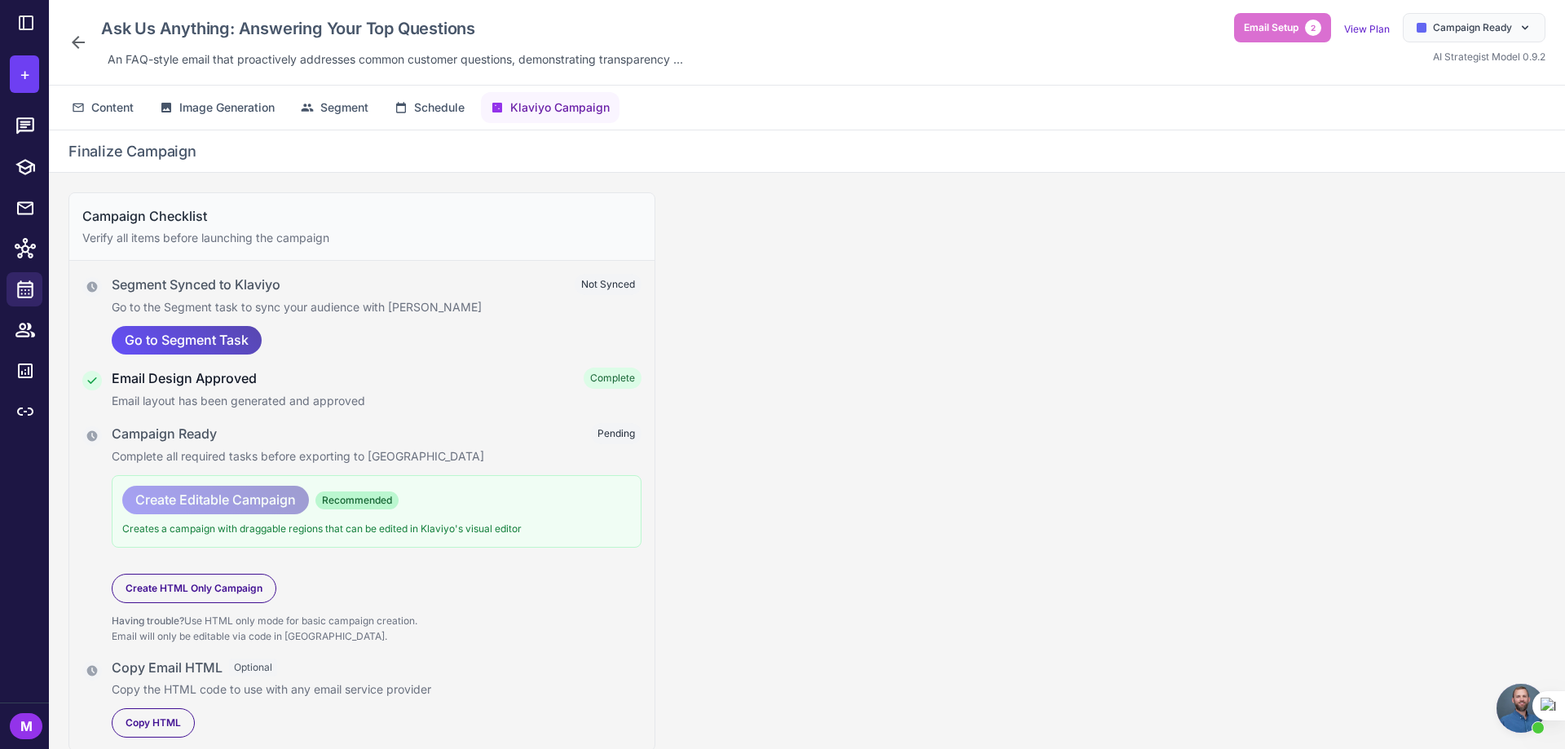
click at [201, 338] on span "Go to Segment Task" at bounding box center [187, 340] width 124 height 29
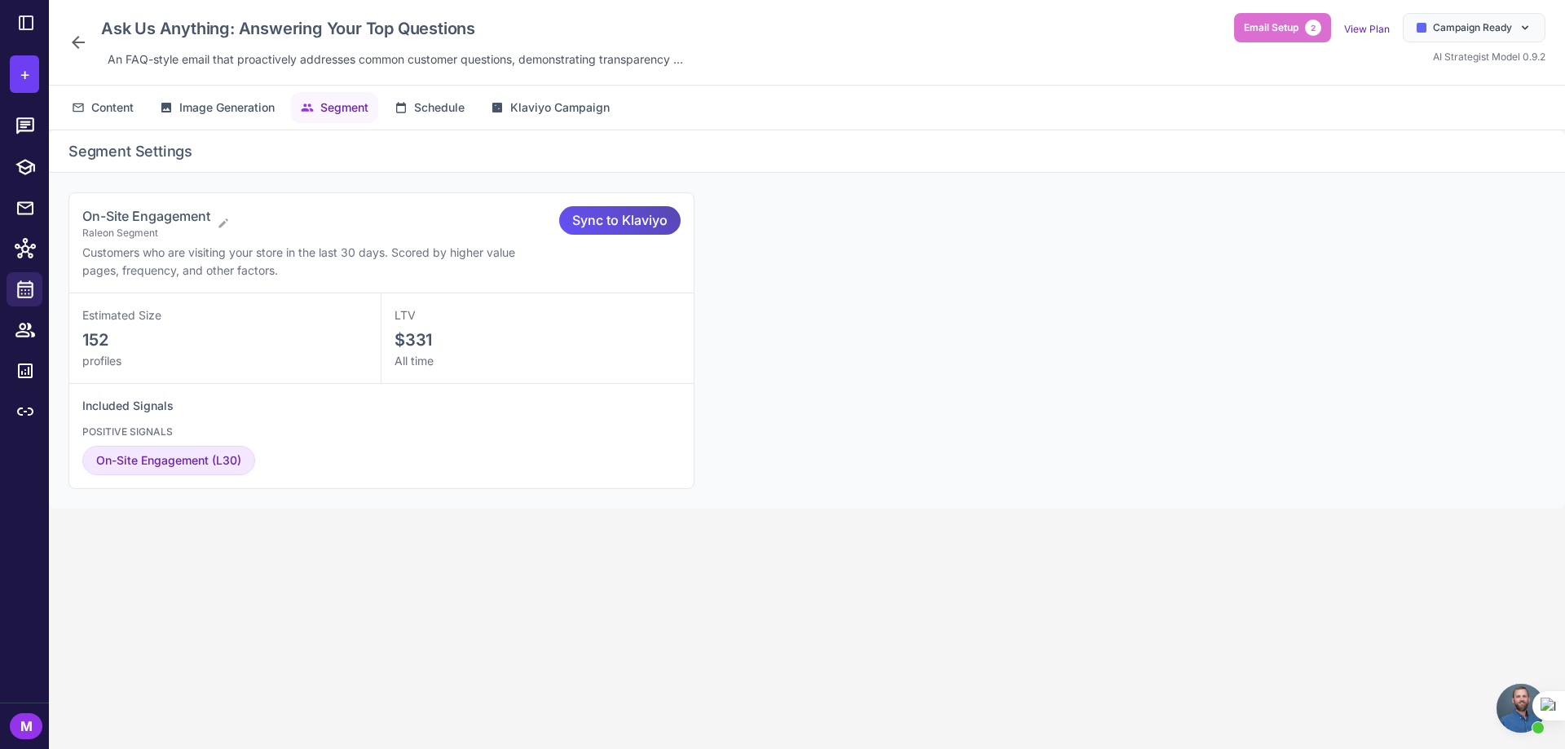
click at [586, 217] on span "Sync to Klaviyo" at bounding box center [619, 220] width 95 height 29
click at [427, 113] on span "Schedule" at bounding box center [439, 108] width 51 height 18
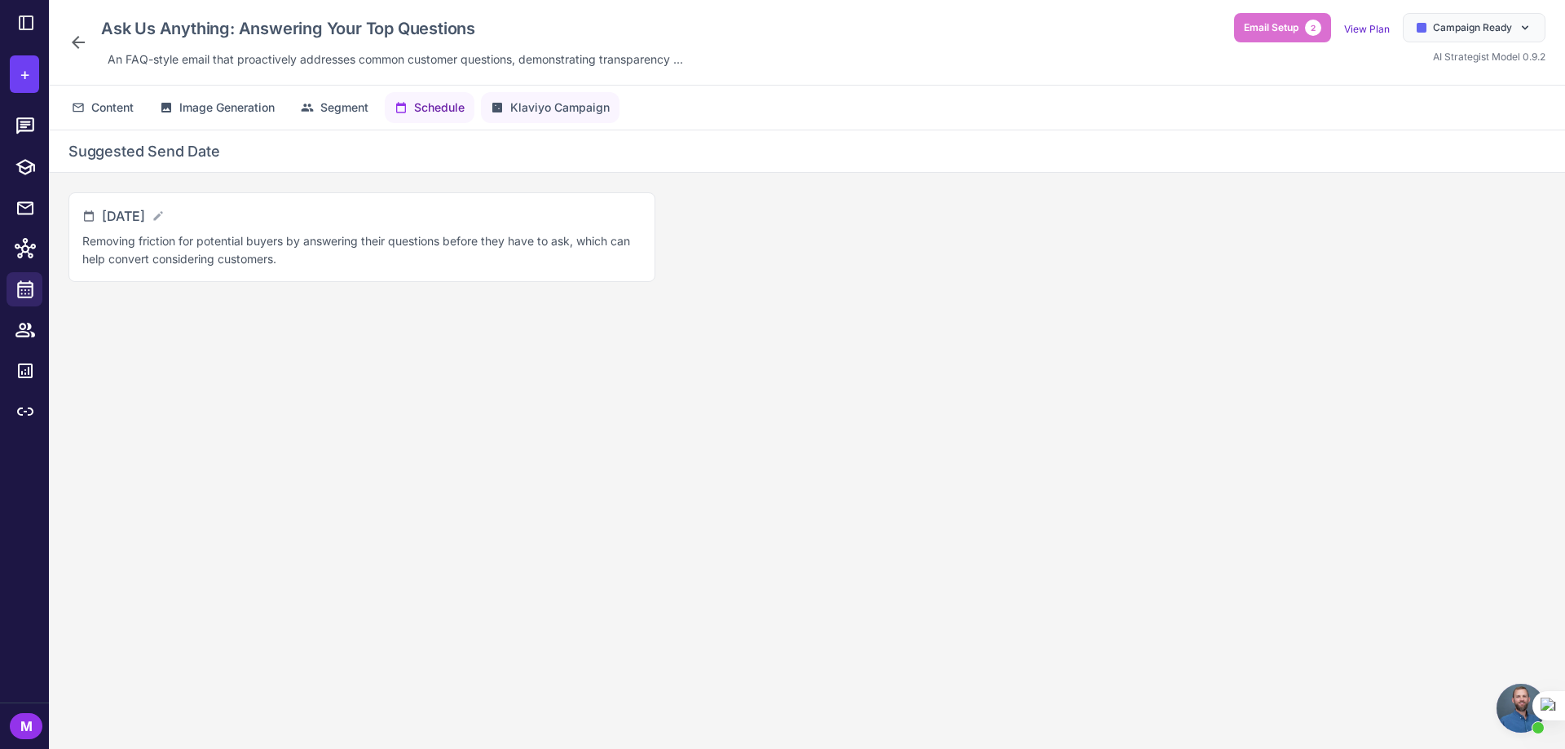
click at [523, 109] on span "Klaviyo Campaign" at bounding box center [559, 108] width 99 height 18
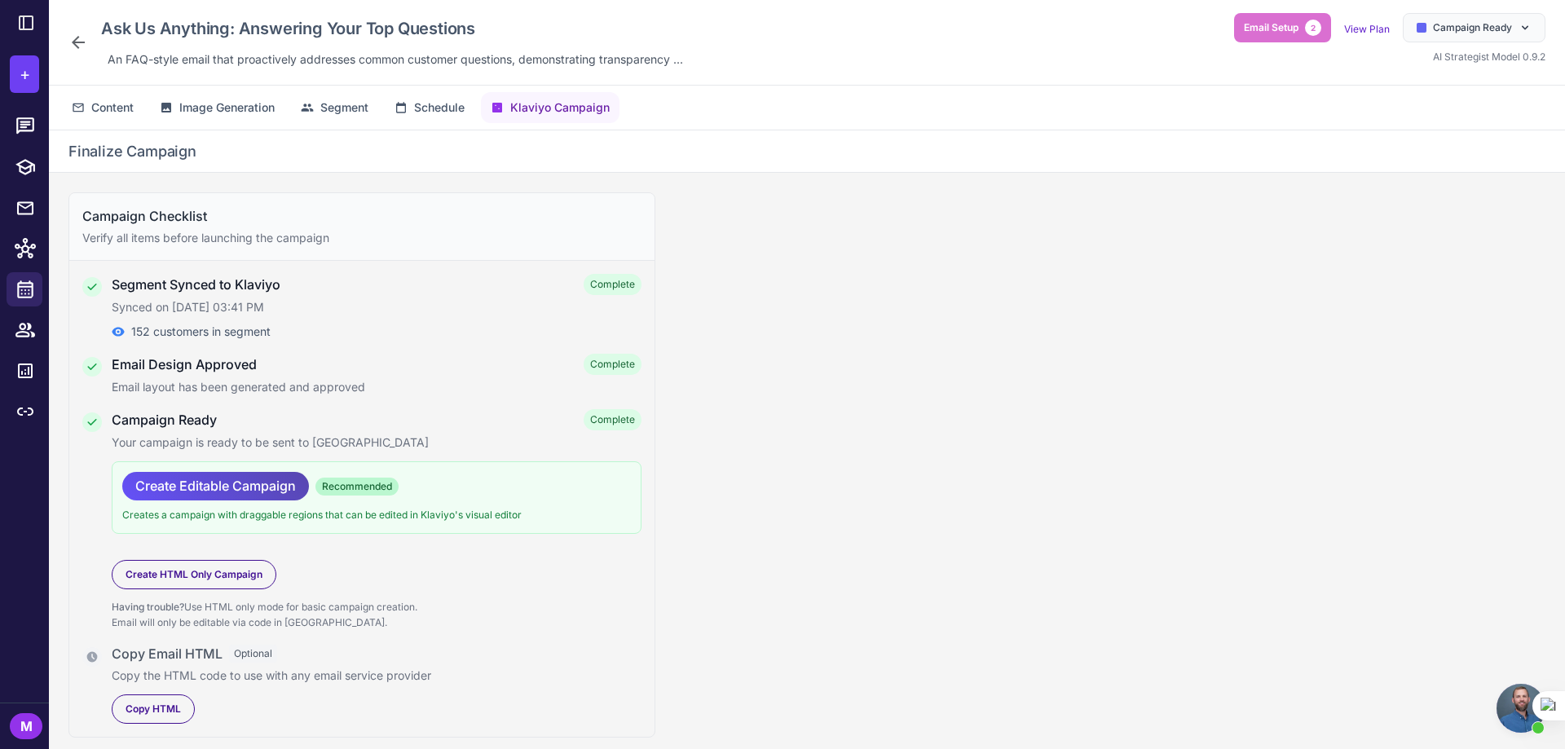
click at [222, 483] on span "Create Editable Campaign" at bounding box center [215, 486] width 161 height 29
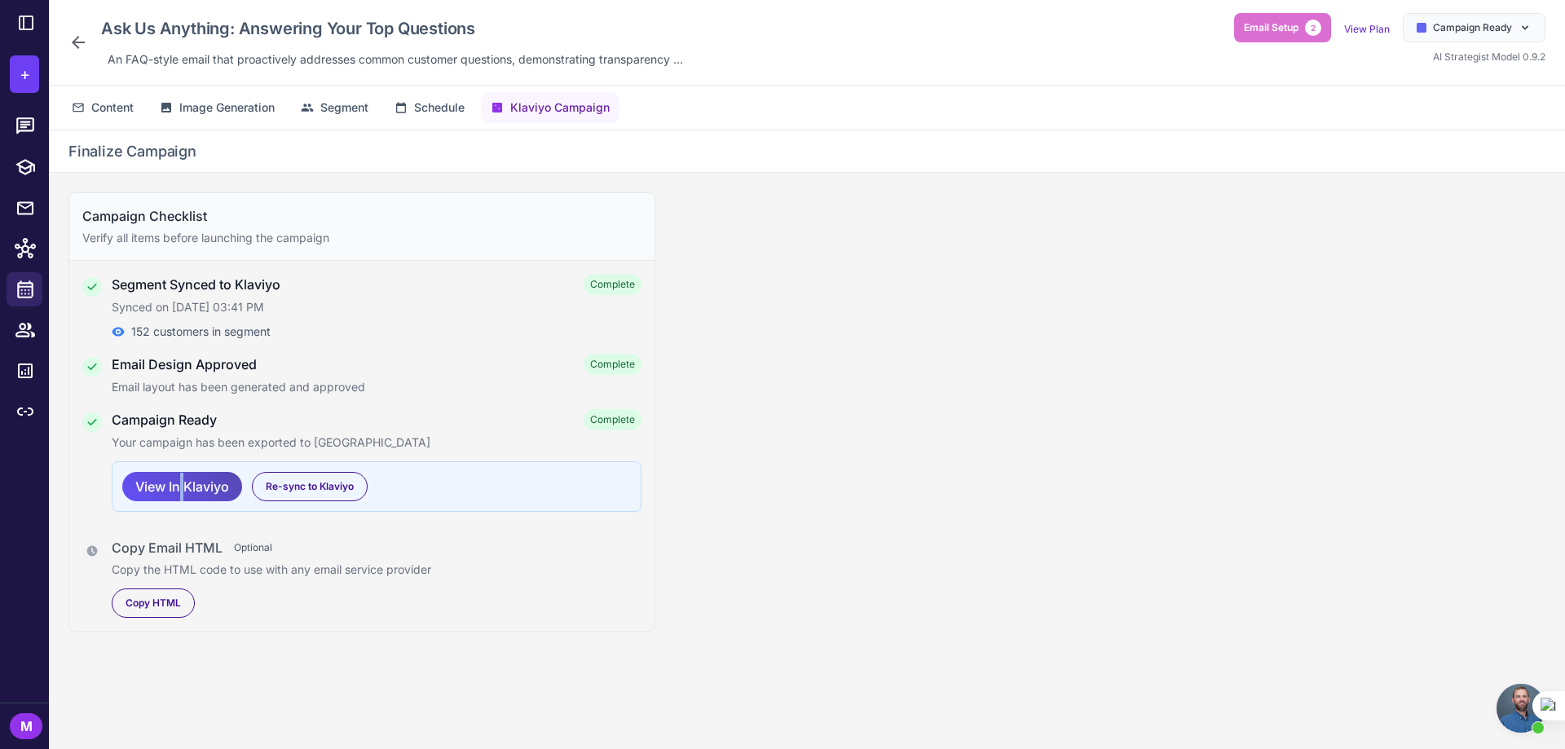
click at [183, 491] on span "View In Klaviyo" at bounding box center [182, 487] width 94 height 29
click at [1434, 21] on span "Campaign Ready" at bounding box center [1472, 27] width 79 height 15
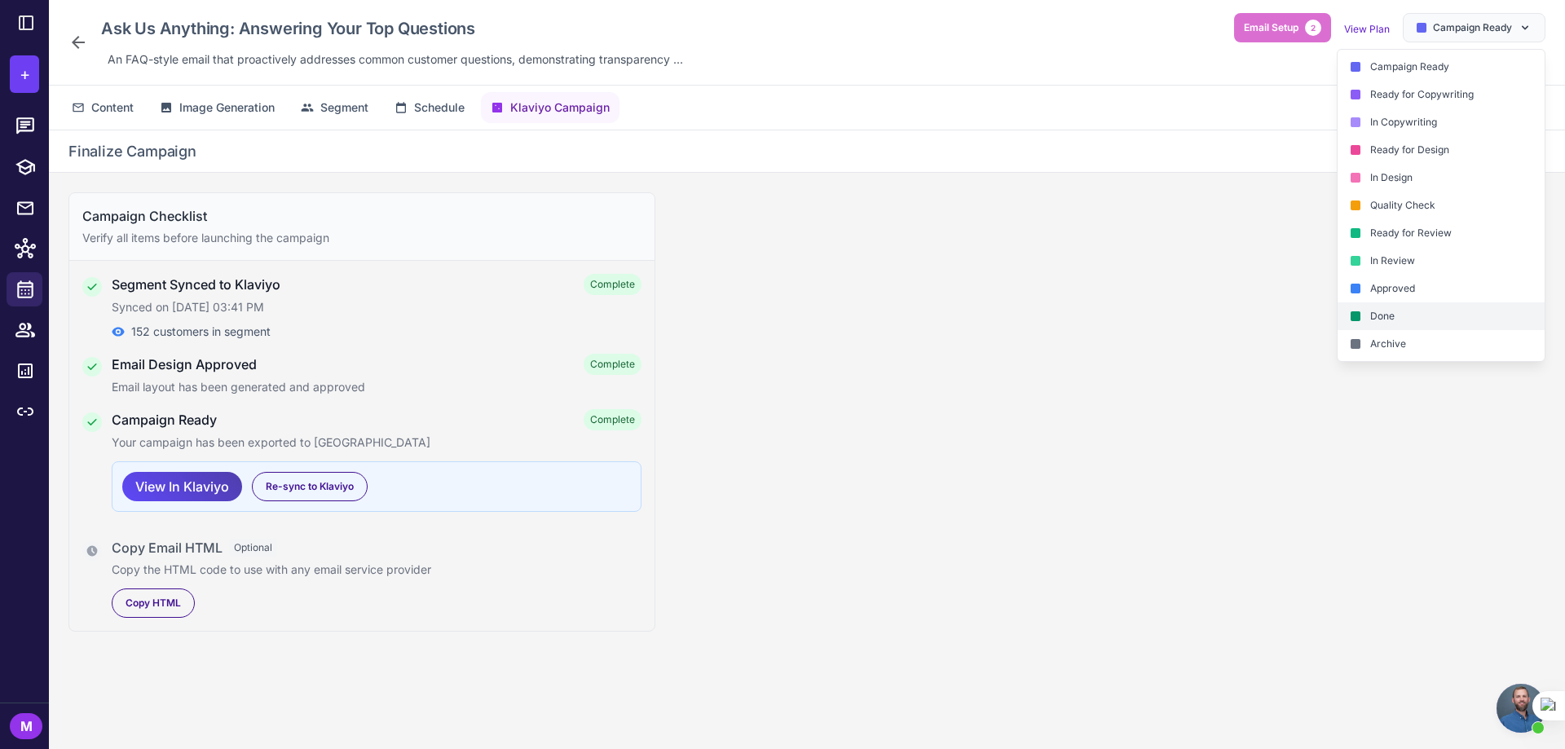
click at [1420, 330] on div "Done" at bounding box center [1441, 344] width 207 height 28
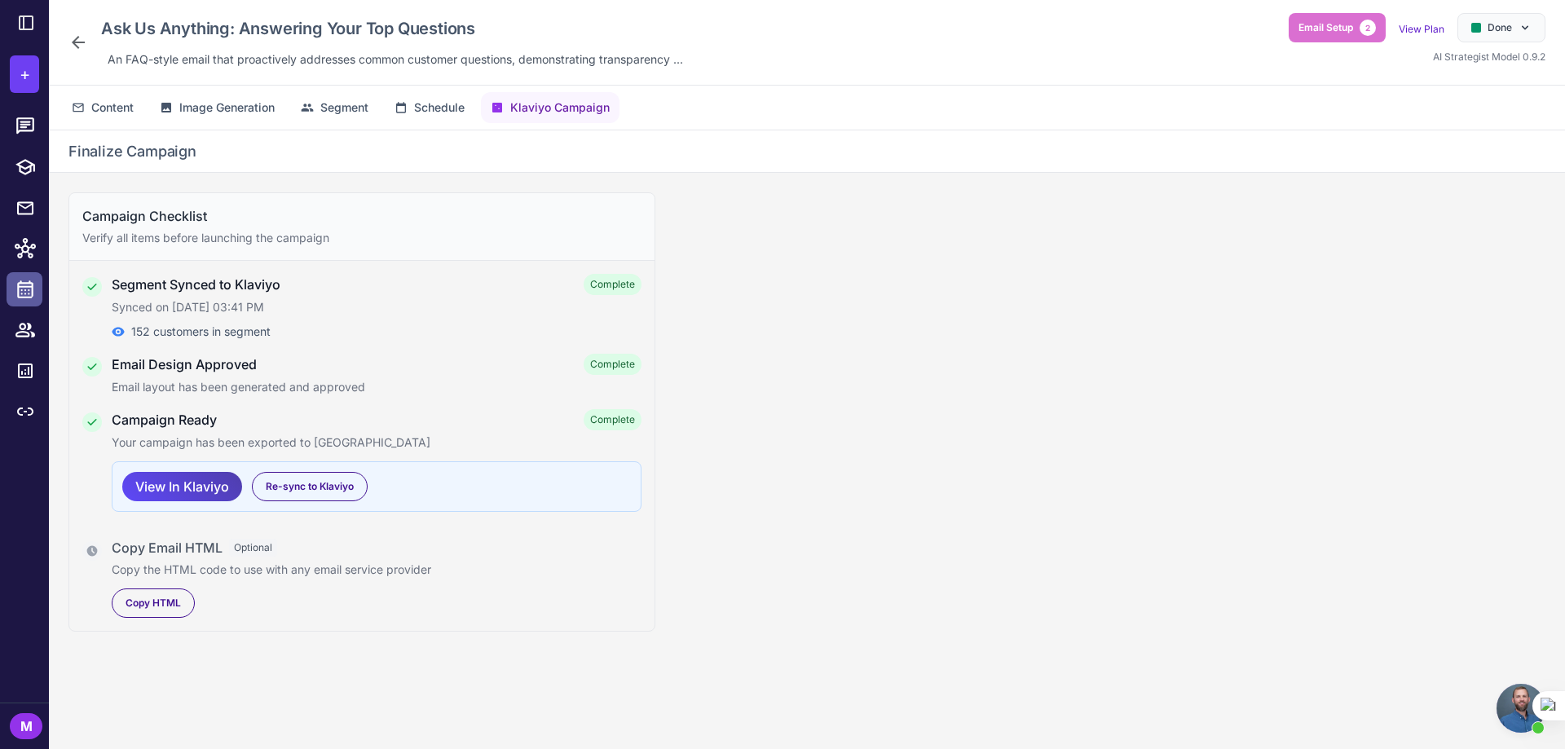
click at [16, 291] on icon at bounding box center [25, 289] width 21 height 21
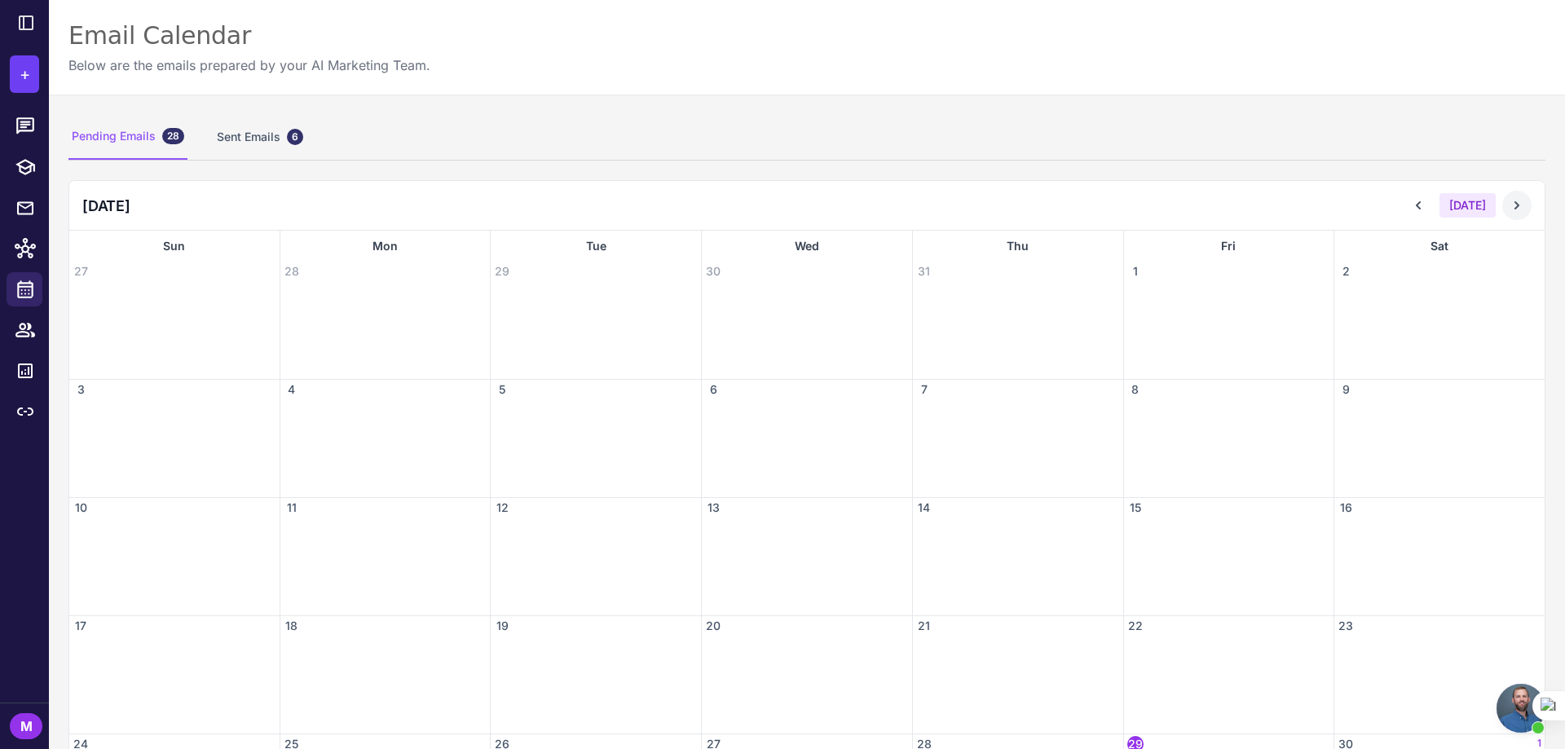
click at [1503, 204] on button at bounding box center [1517, 205] width 29 height 29
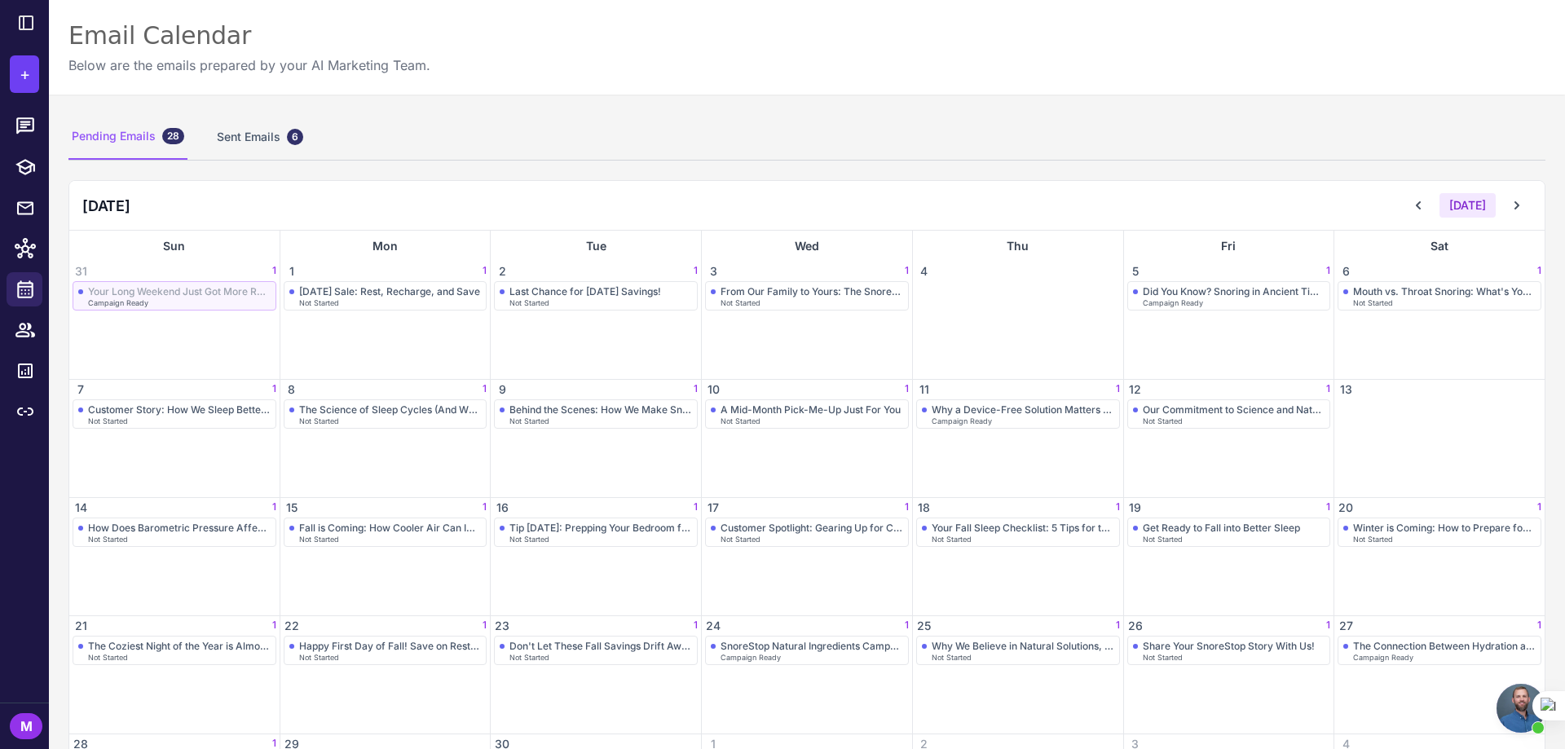
click at [223, 299] on div "Campaign Ready" at bounding box center [179, 302] width 183 height 7
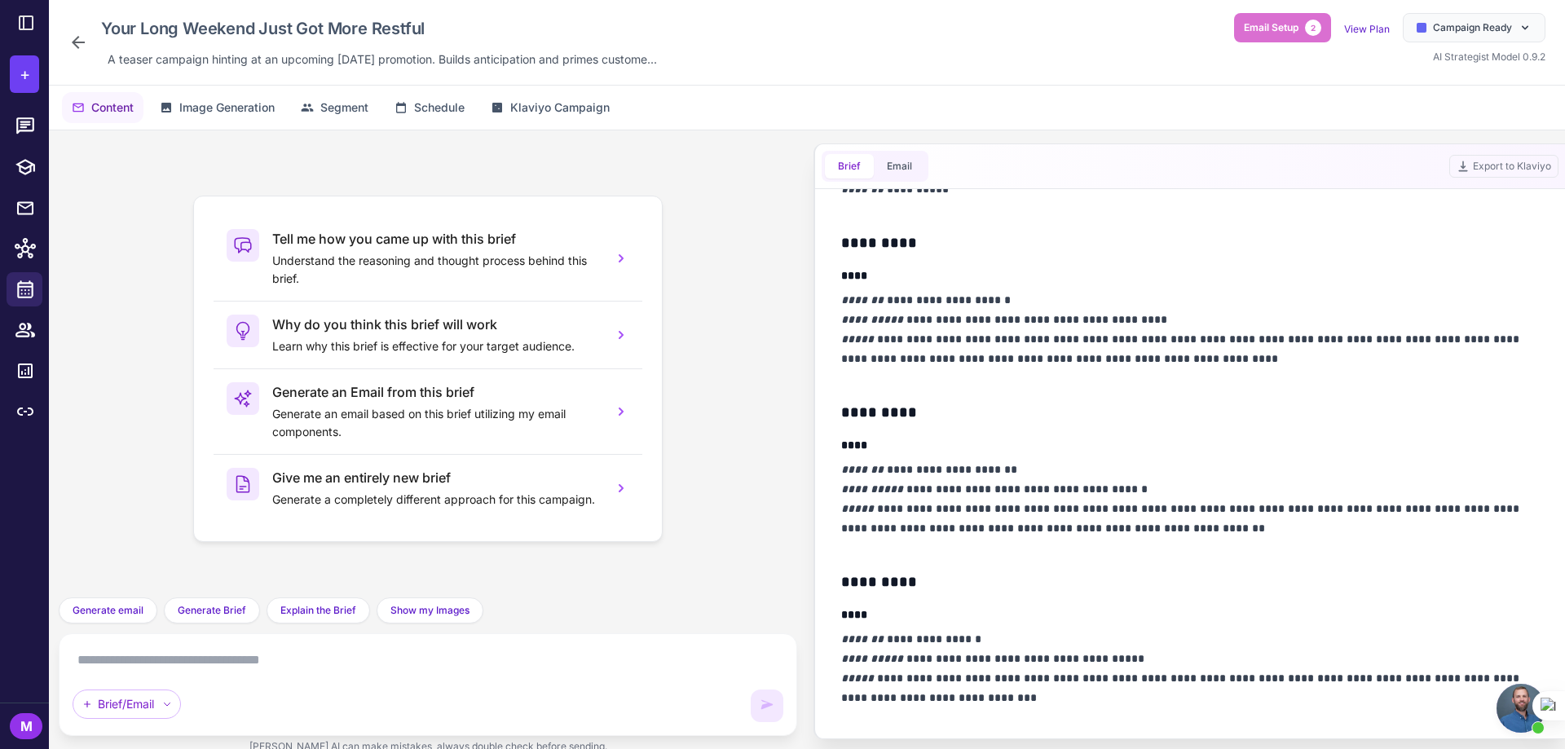
scroll to position [571, 0]
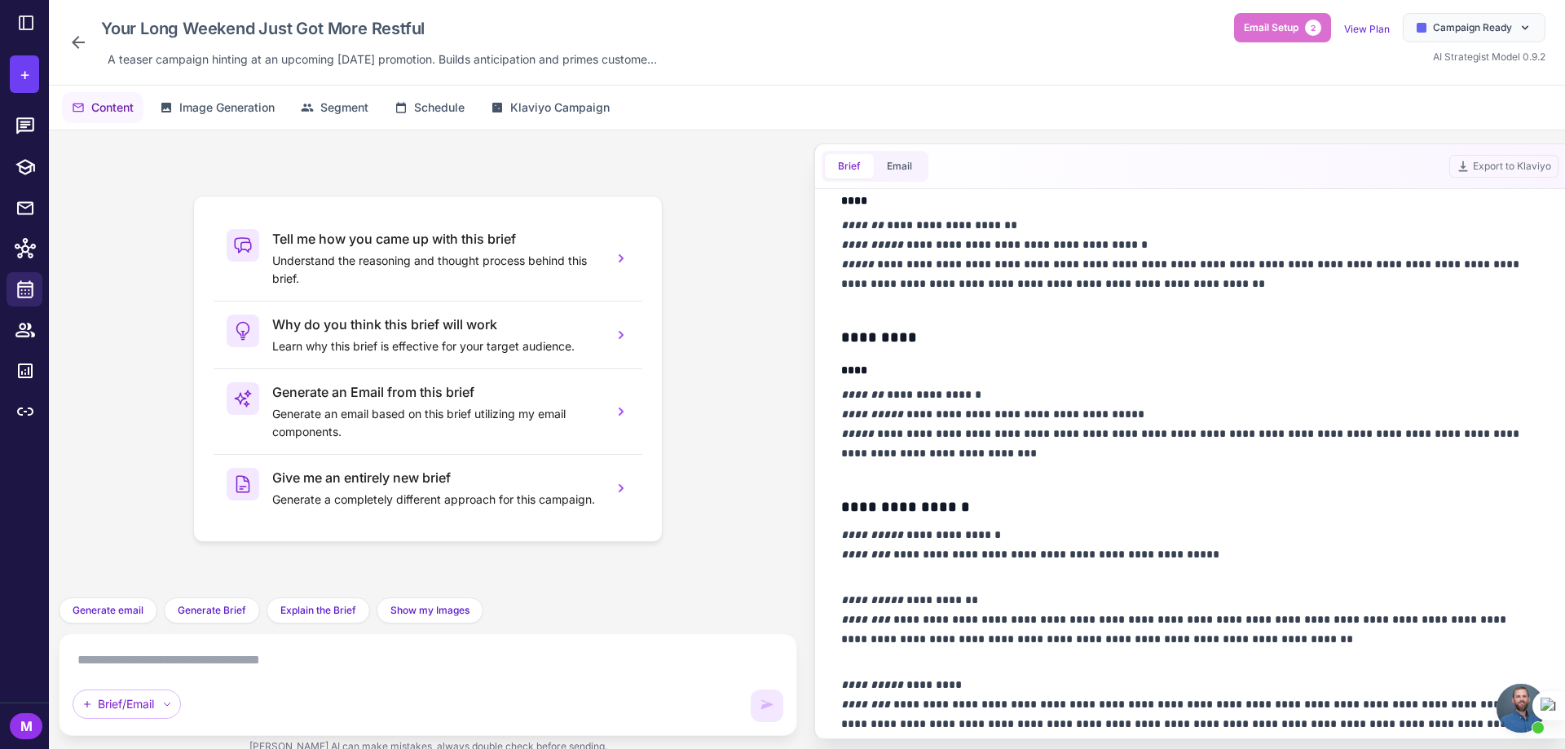
click at [77, 46] on icon at bounding box center [78, 43] width 20 height 20
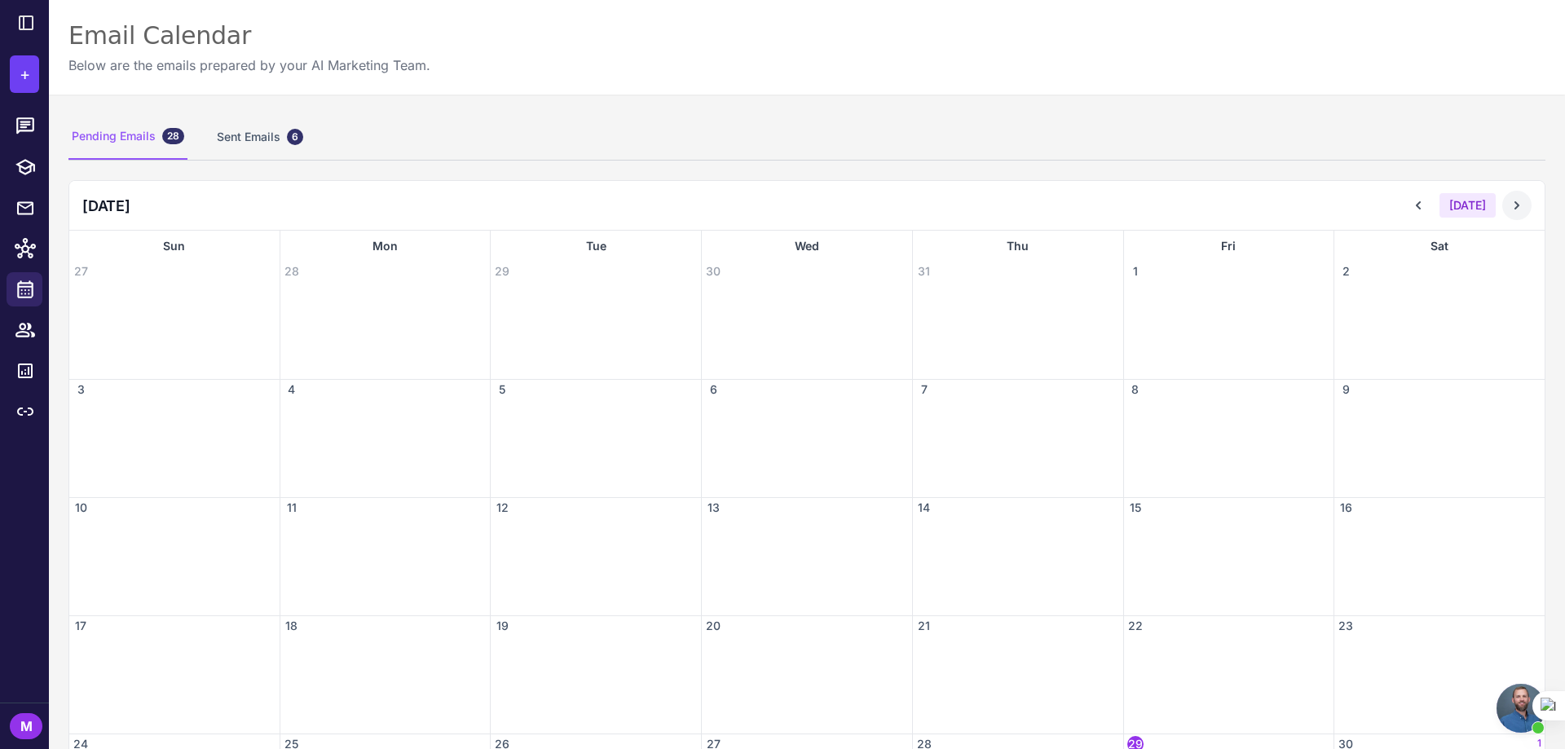
click at [1509, 199] on icon at bounding box center [1517, 205] width 16 height 16
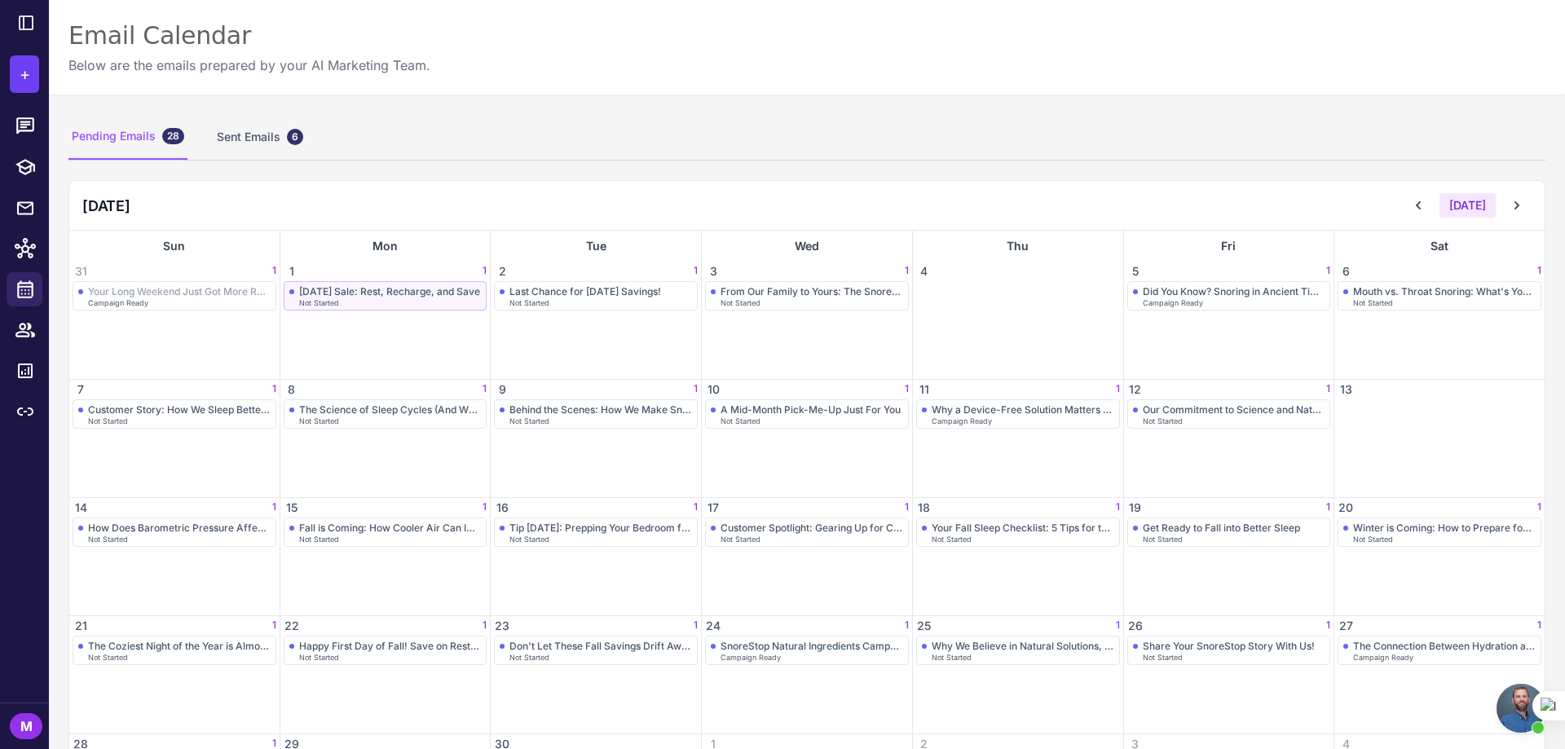
click at [350, 293] on div "[DATE] Sale: Rest, Recharge, and Save" at bounding box center [389, 291] width 181 height 12
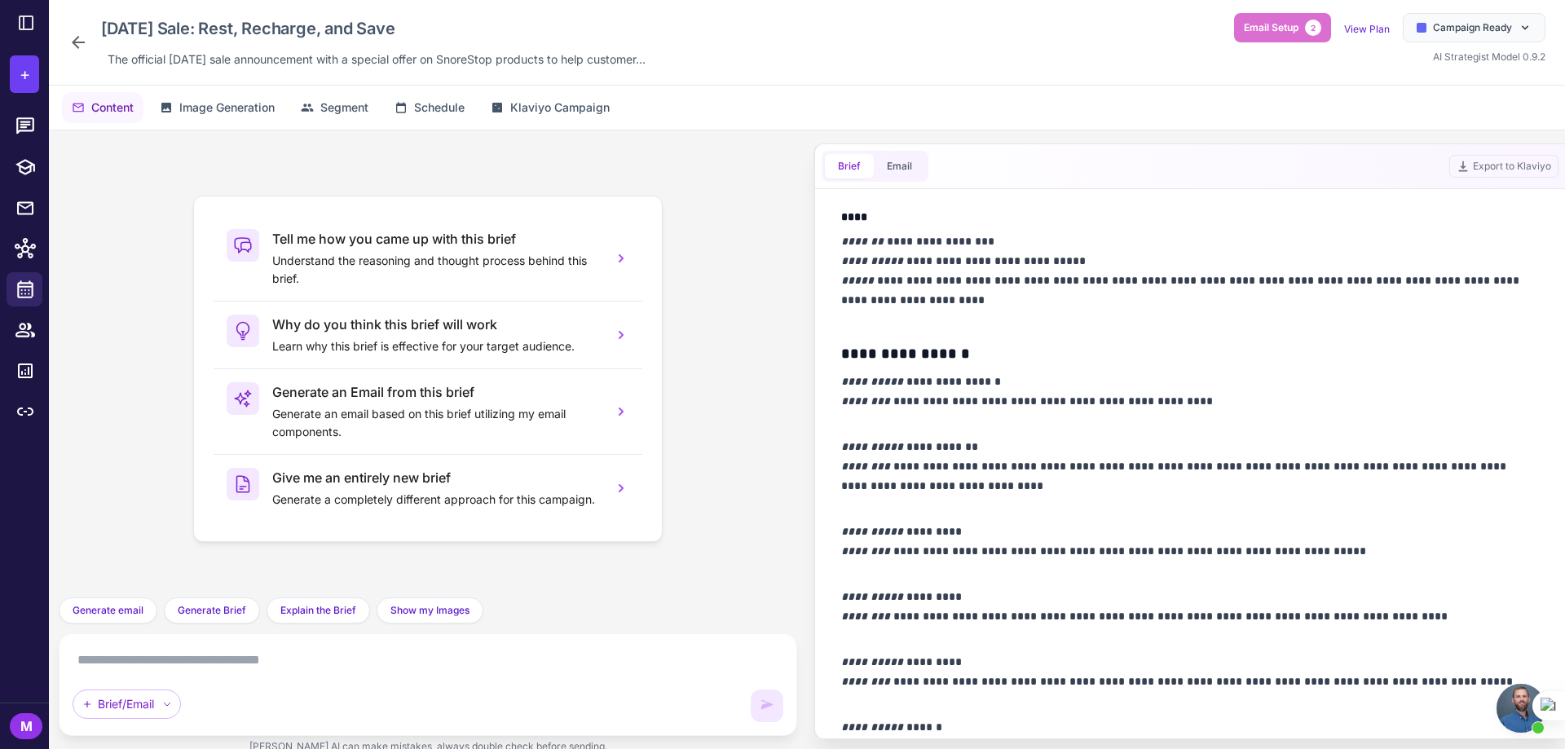
scroll to position [859, 0]
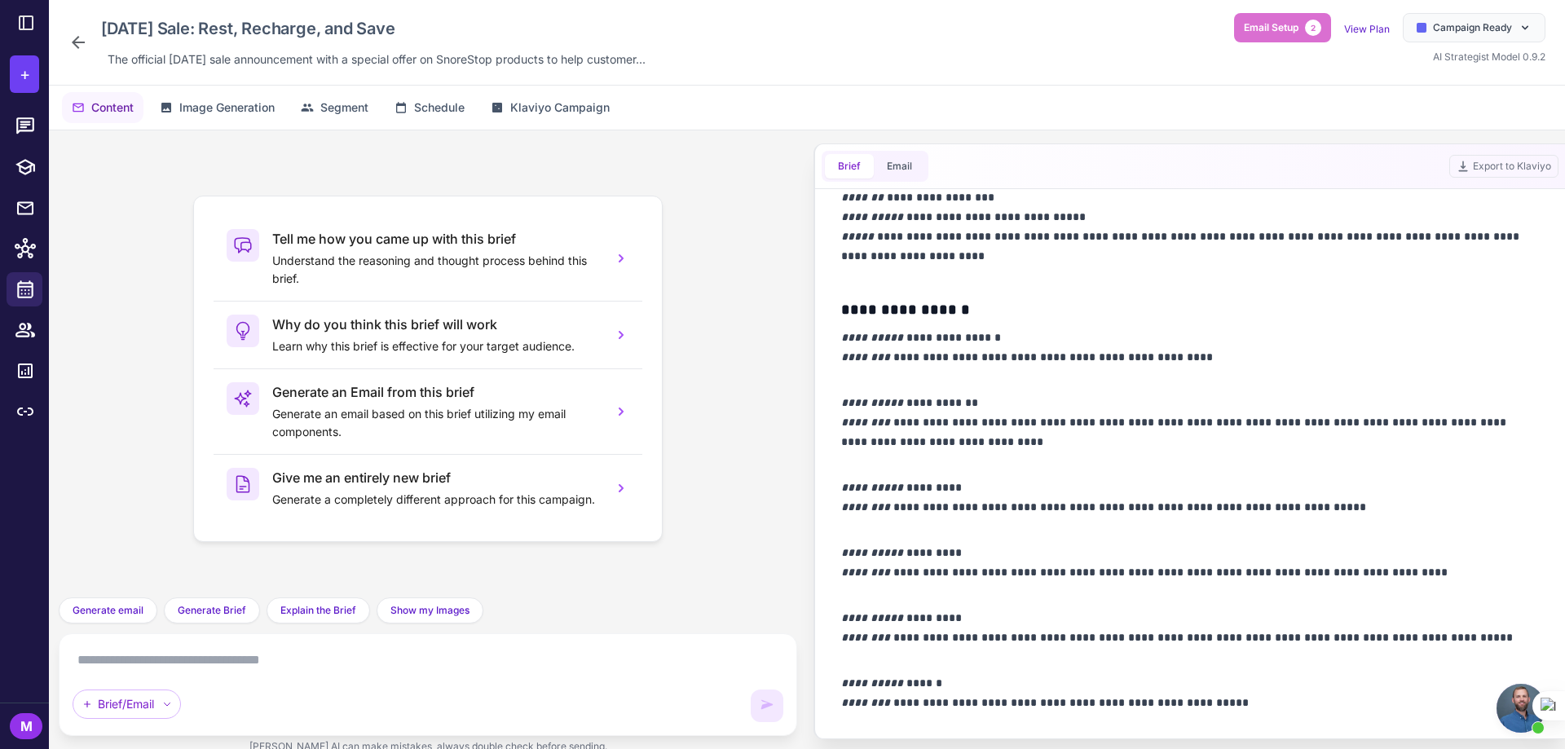
click at [214, 662] on textarea at bounding box center [428, 660] width 711 height 26
click at [175, 664] on textarea "**********" at bounding box center [428, 660] width 711 height 26
click at [272, 661] on textarea "**********" at bounding box center [428, 660] width 711 height 26
click at [351, 664] on textarea "**********" at bounding box center [428, 660] width 711 height 26
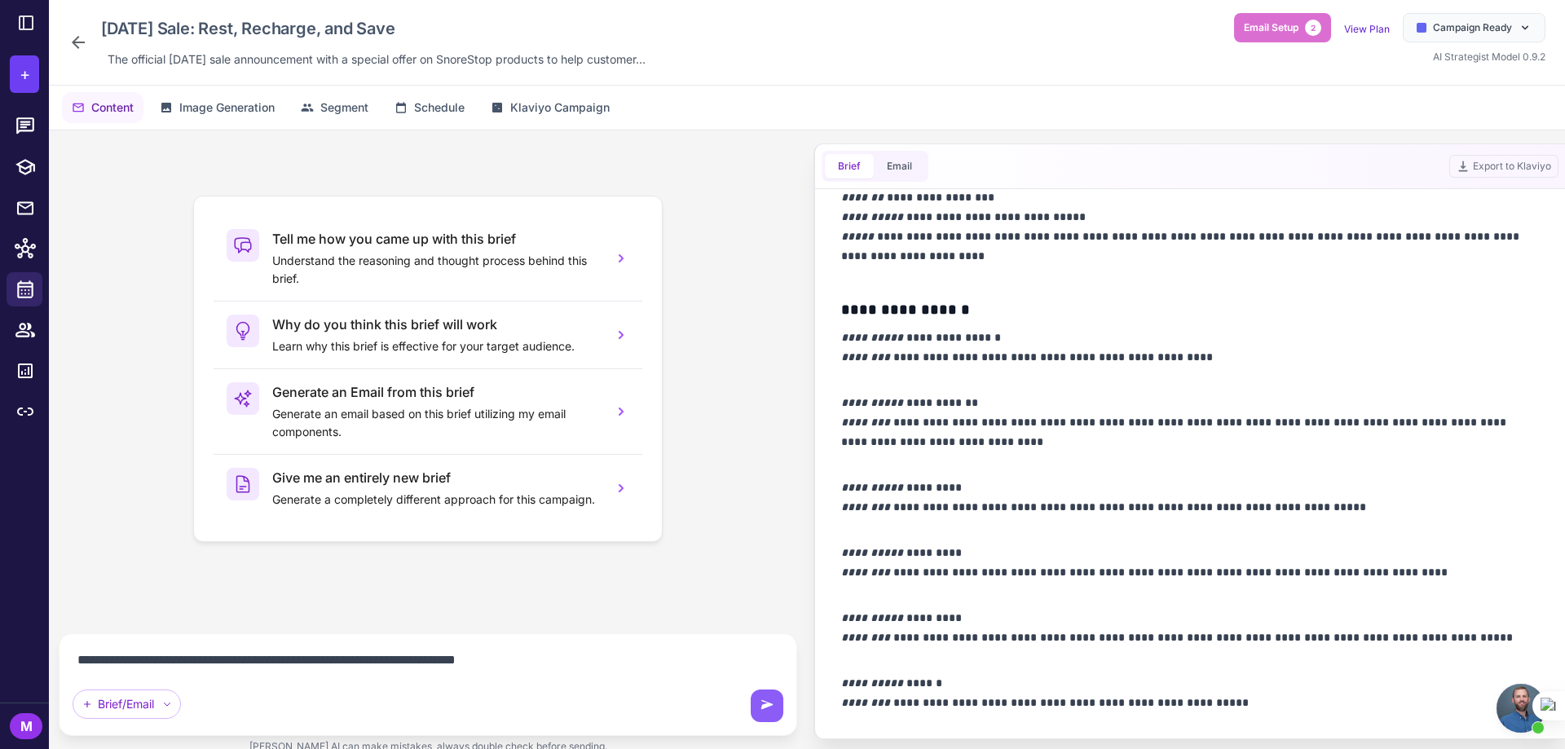
click at [535, 661] on textarea "**********" at bounding box center [428, 660] width 711 height 26
type textarea "**********"
click at [761, 707] on icon at bounding box center [767, 706] width 16 height 16
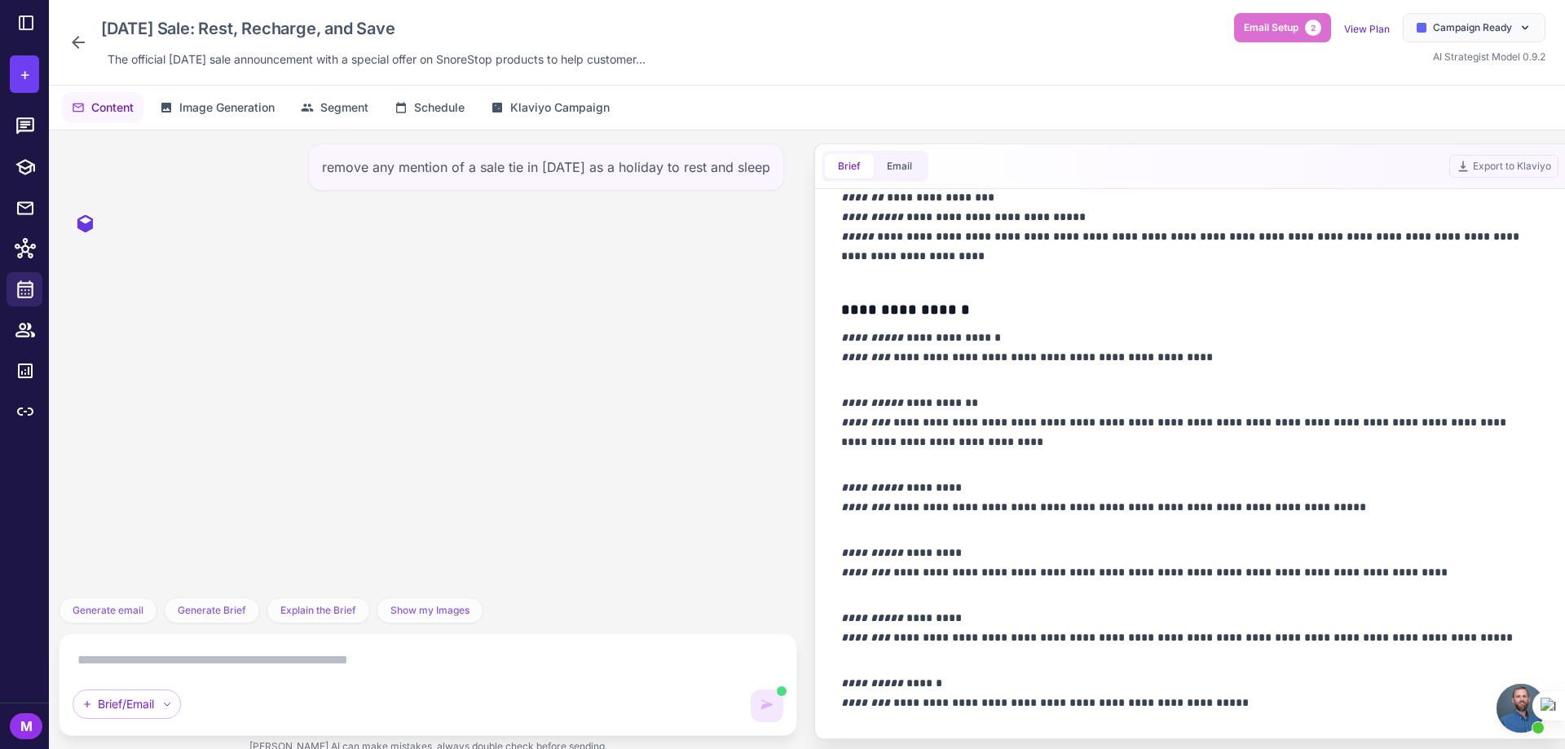
scroll to position [0, 0]
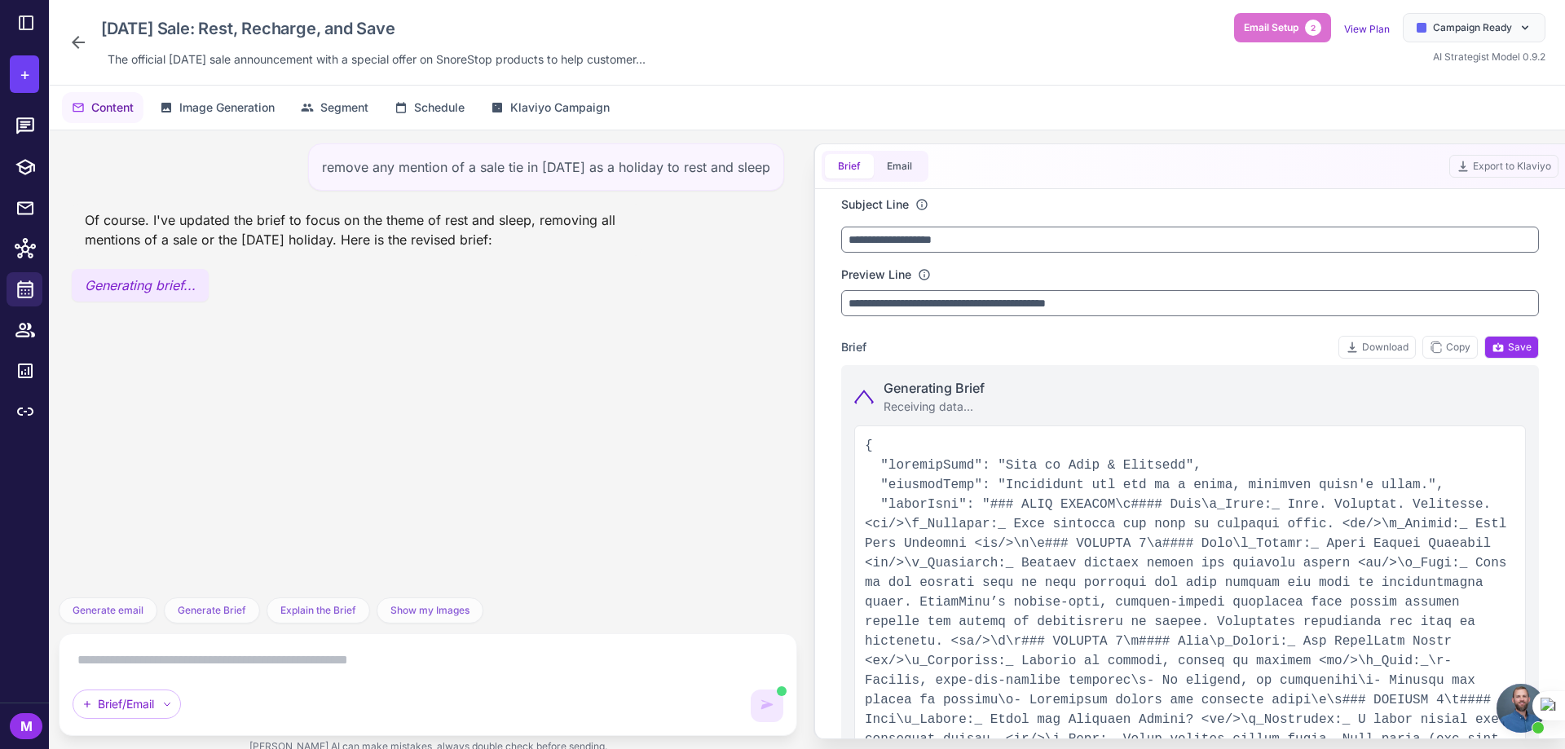
type input "**********"
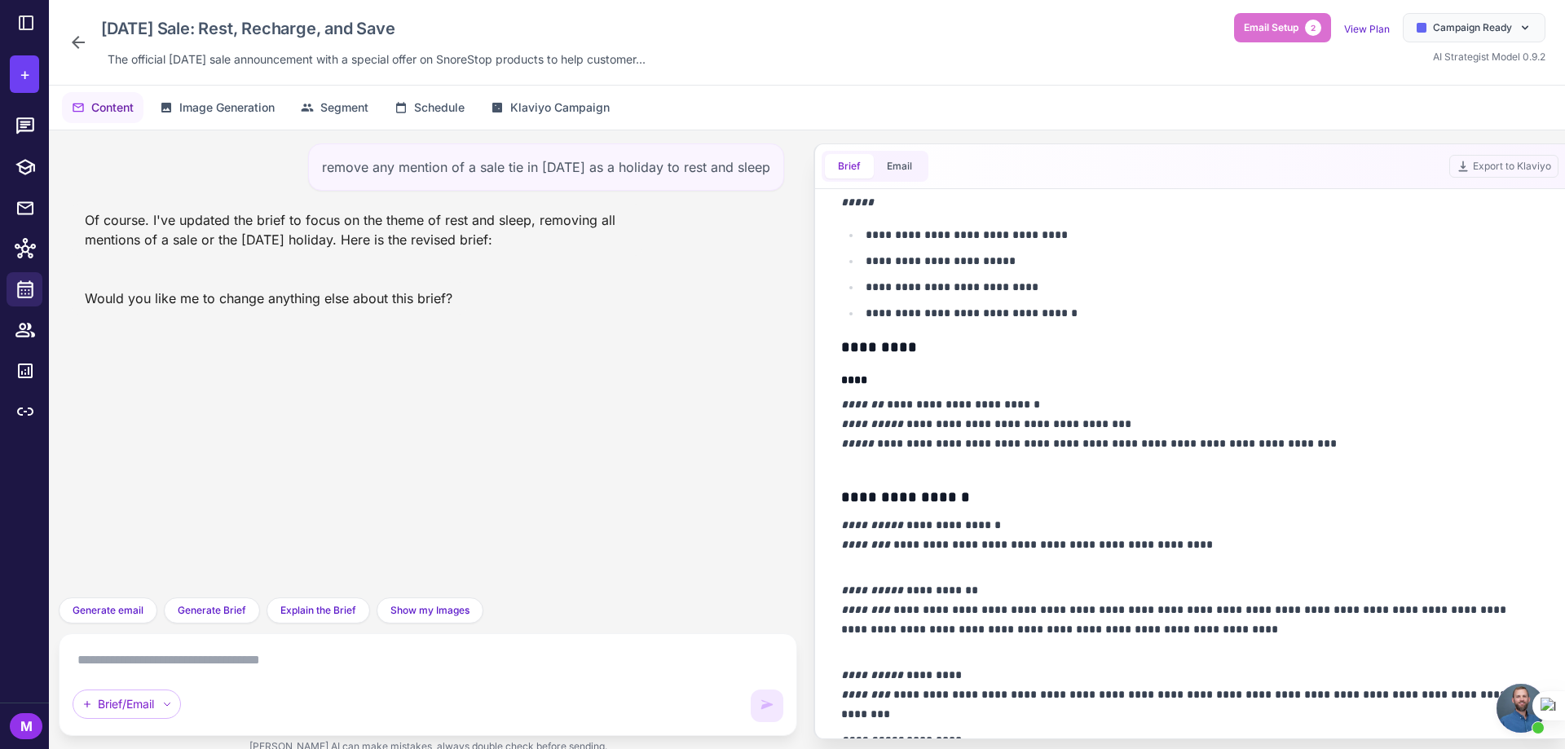
scroll to position [815, 0]
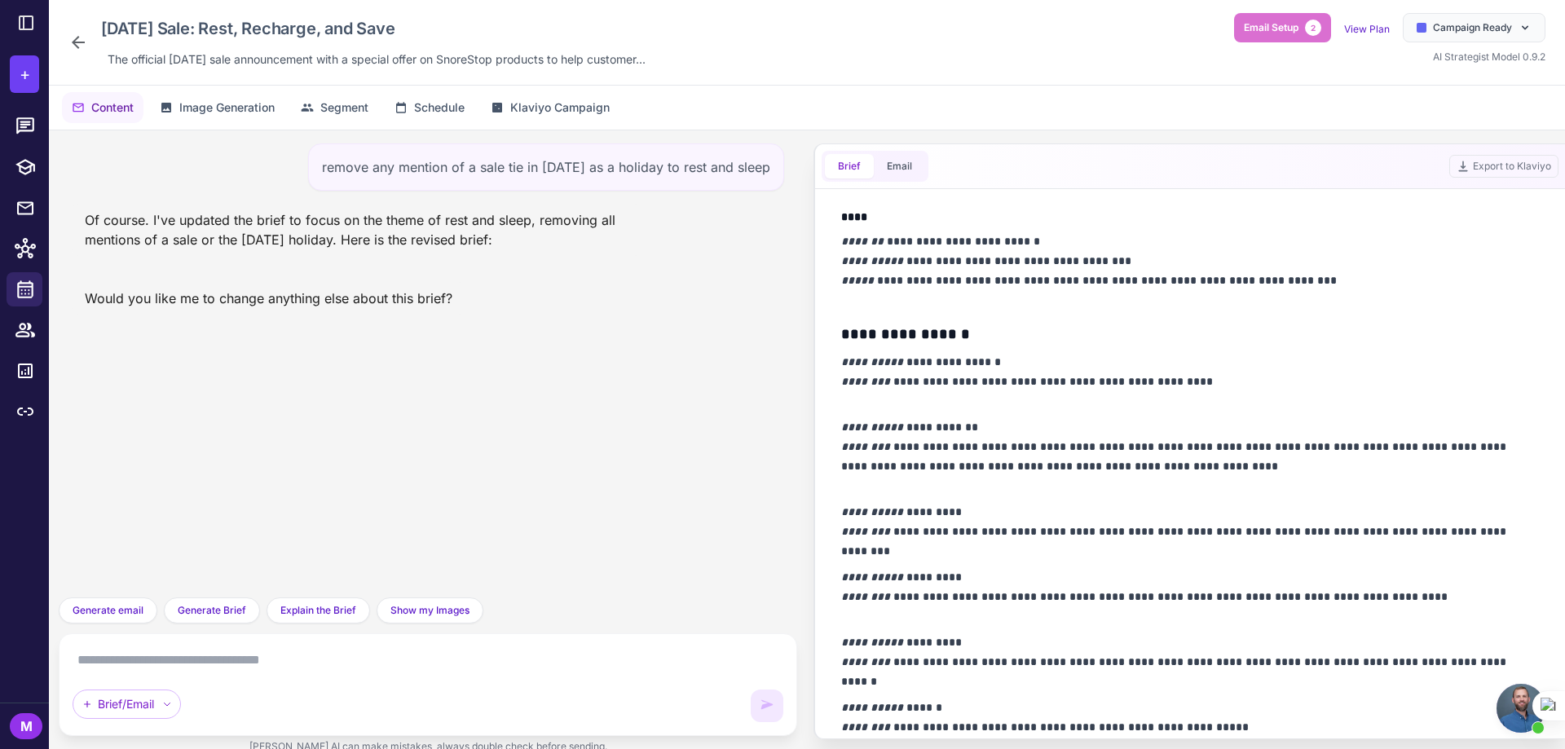
click at [274, 664] on textarea at bounding box center [428, 660] width 711 height 26
type textarea "**********"
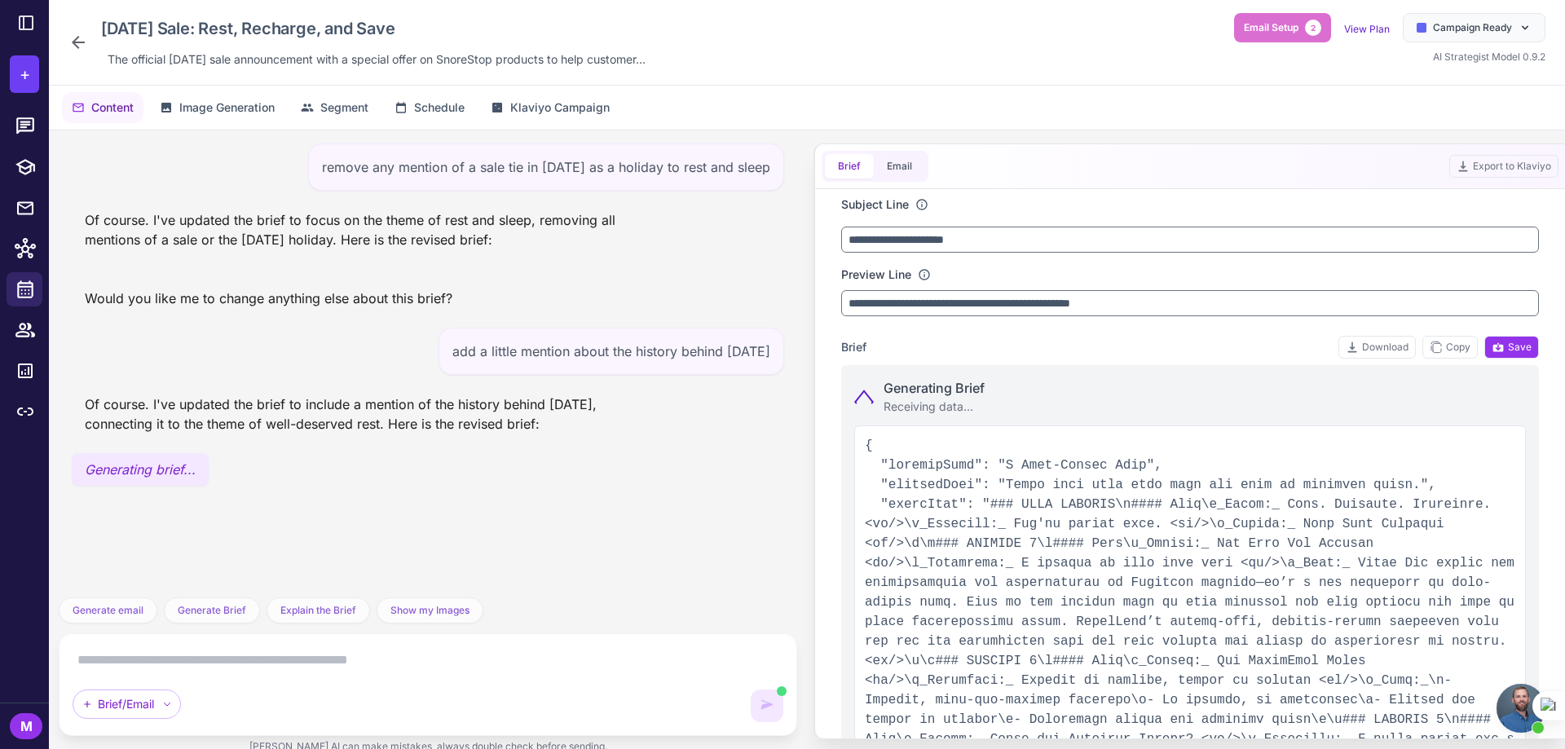
type input "**********"
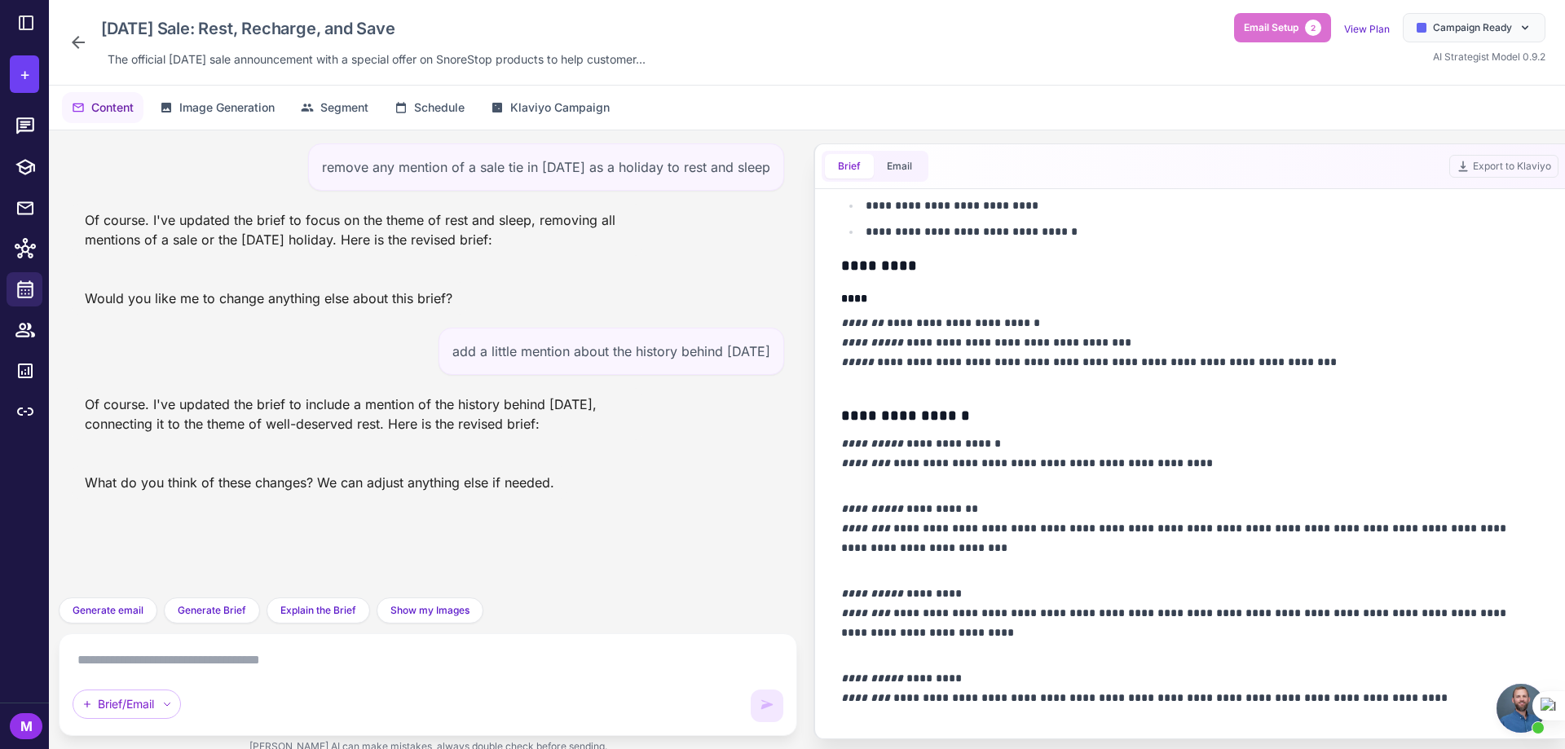
scroll to position [859, 0]
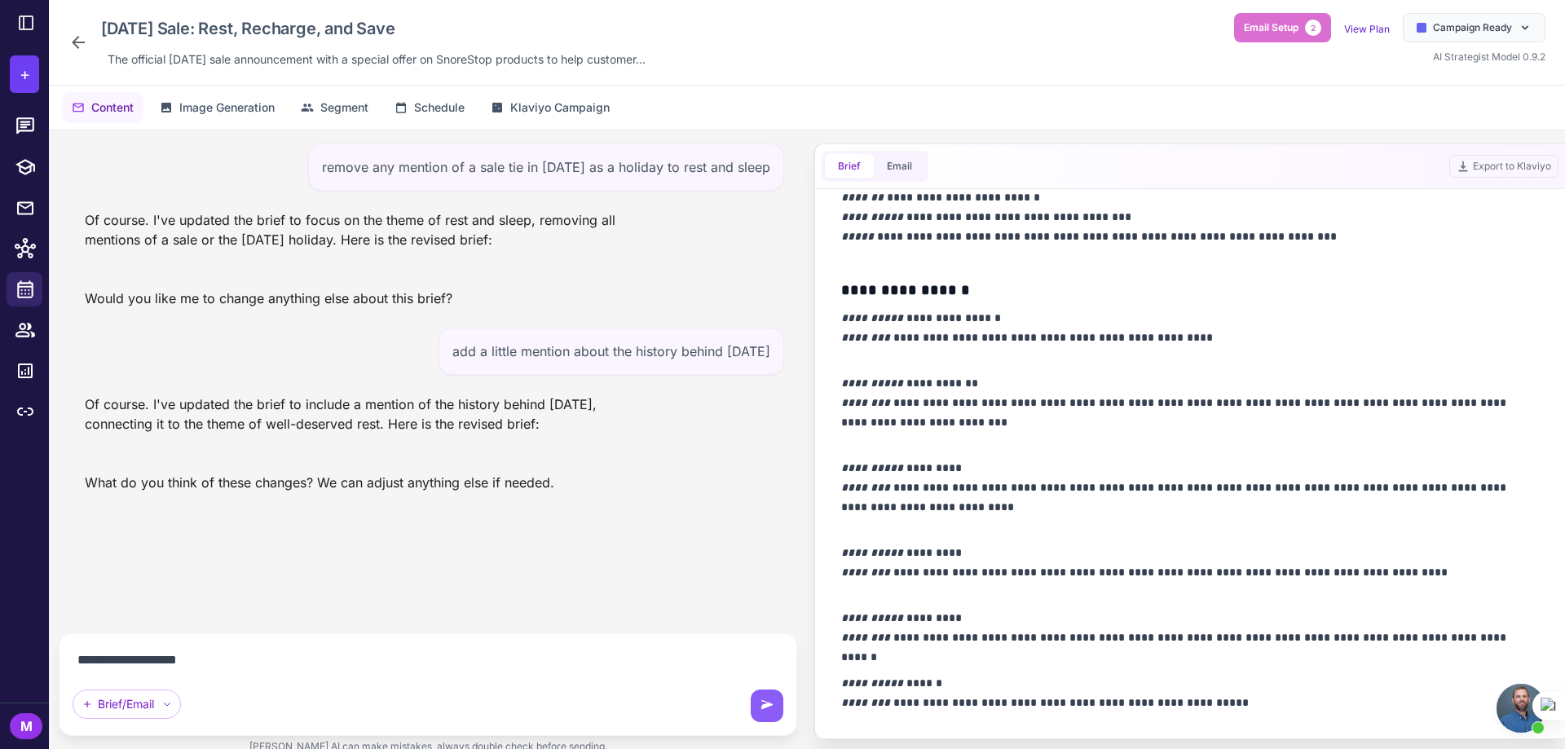
type textarea "**********"
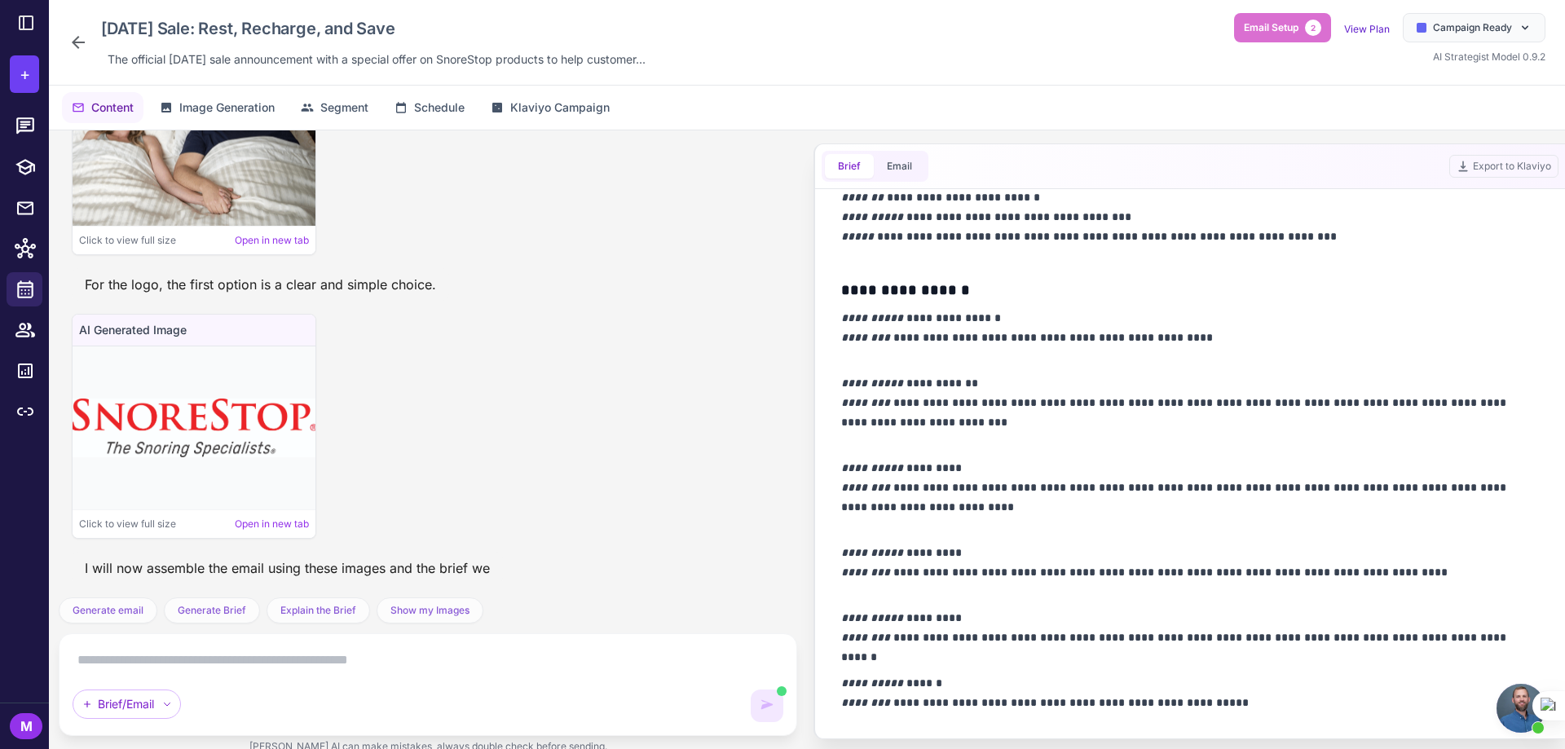
scroll to position [0, 0]
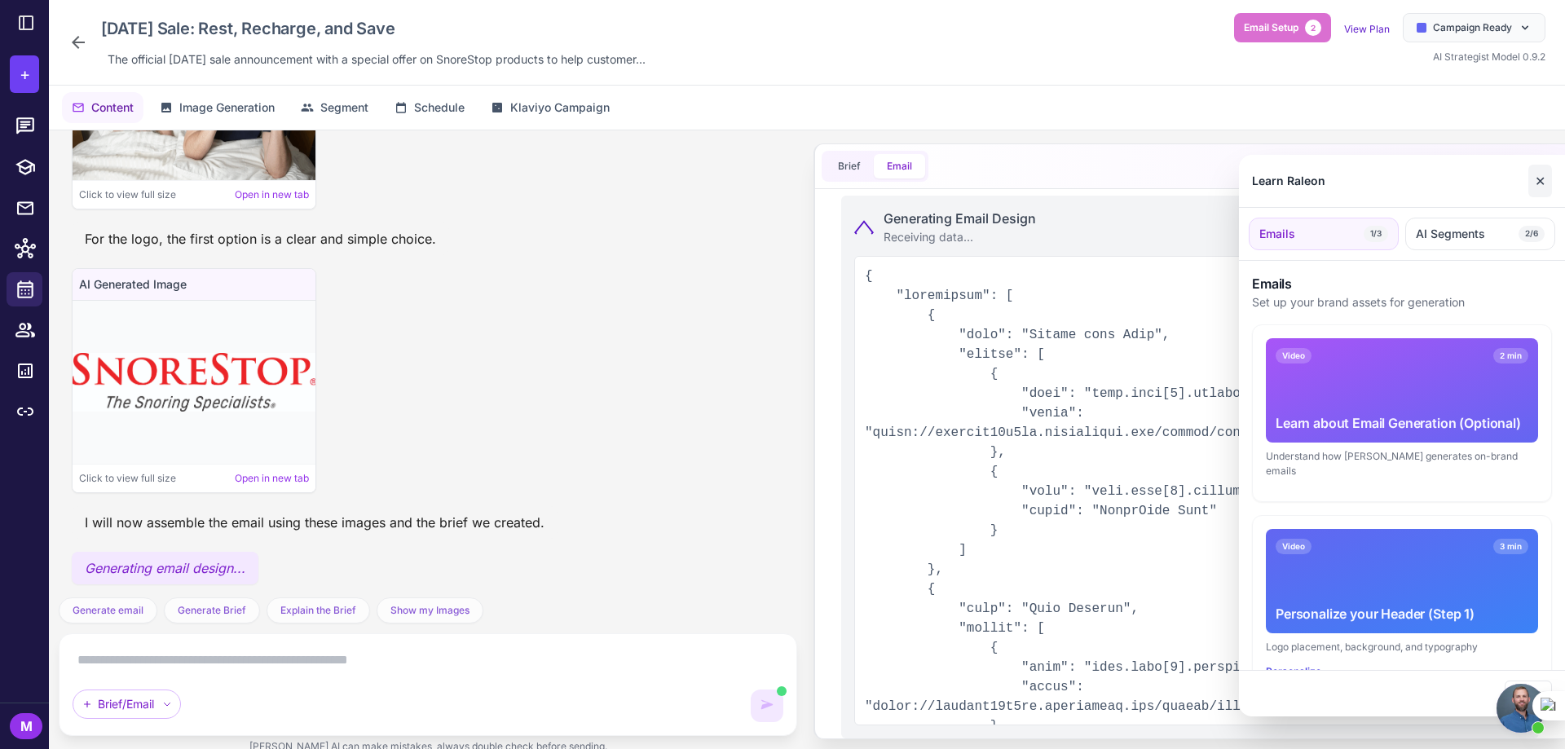
click at [1535, 180] on button "✕" at bounding box center [1541, 181] width 24 height 33
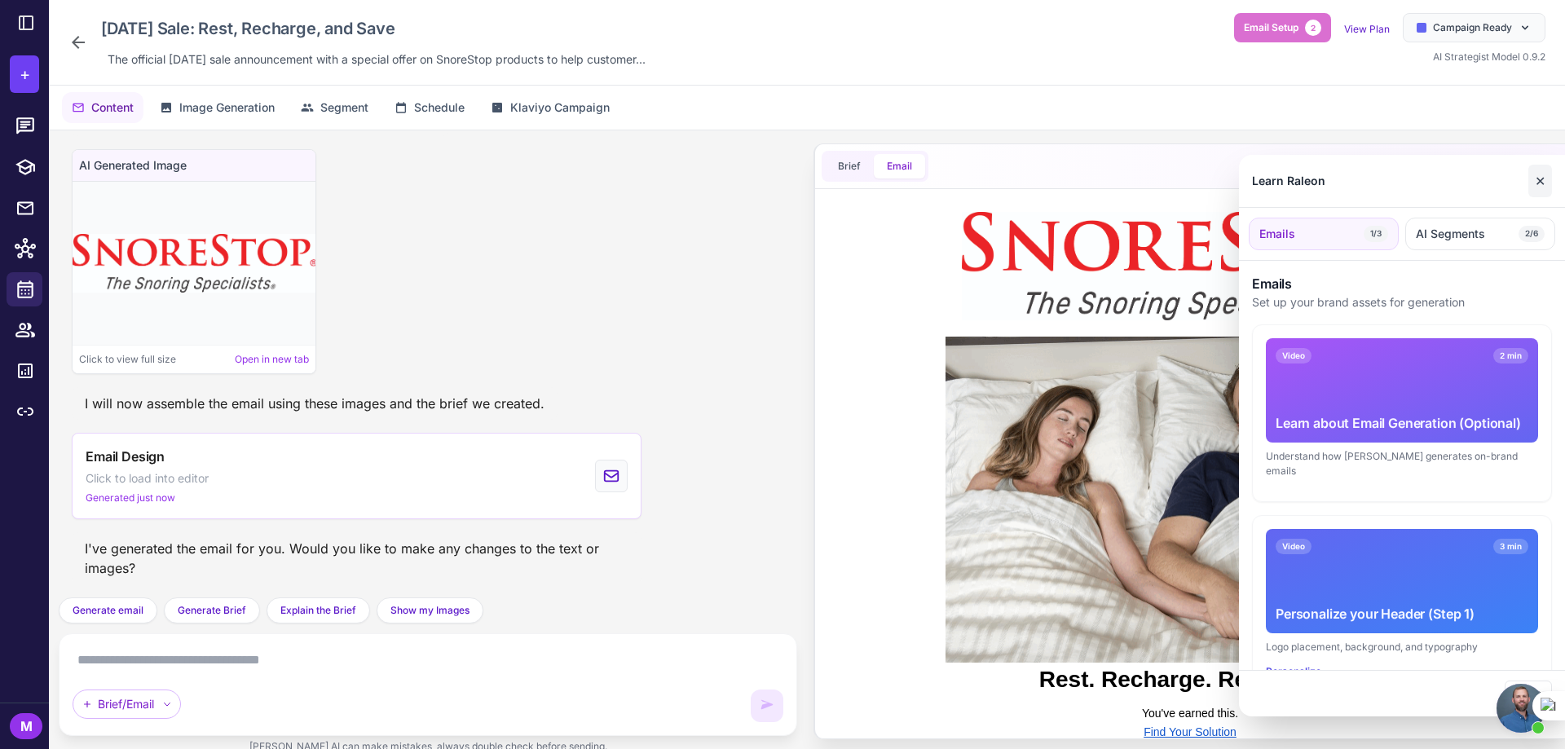
click at [1539, 177] on button "✕" at bounding box center [1541, 181] width 24 height 33
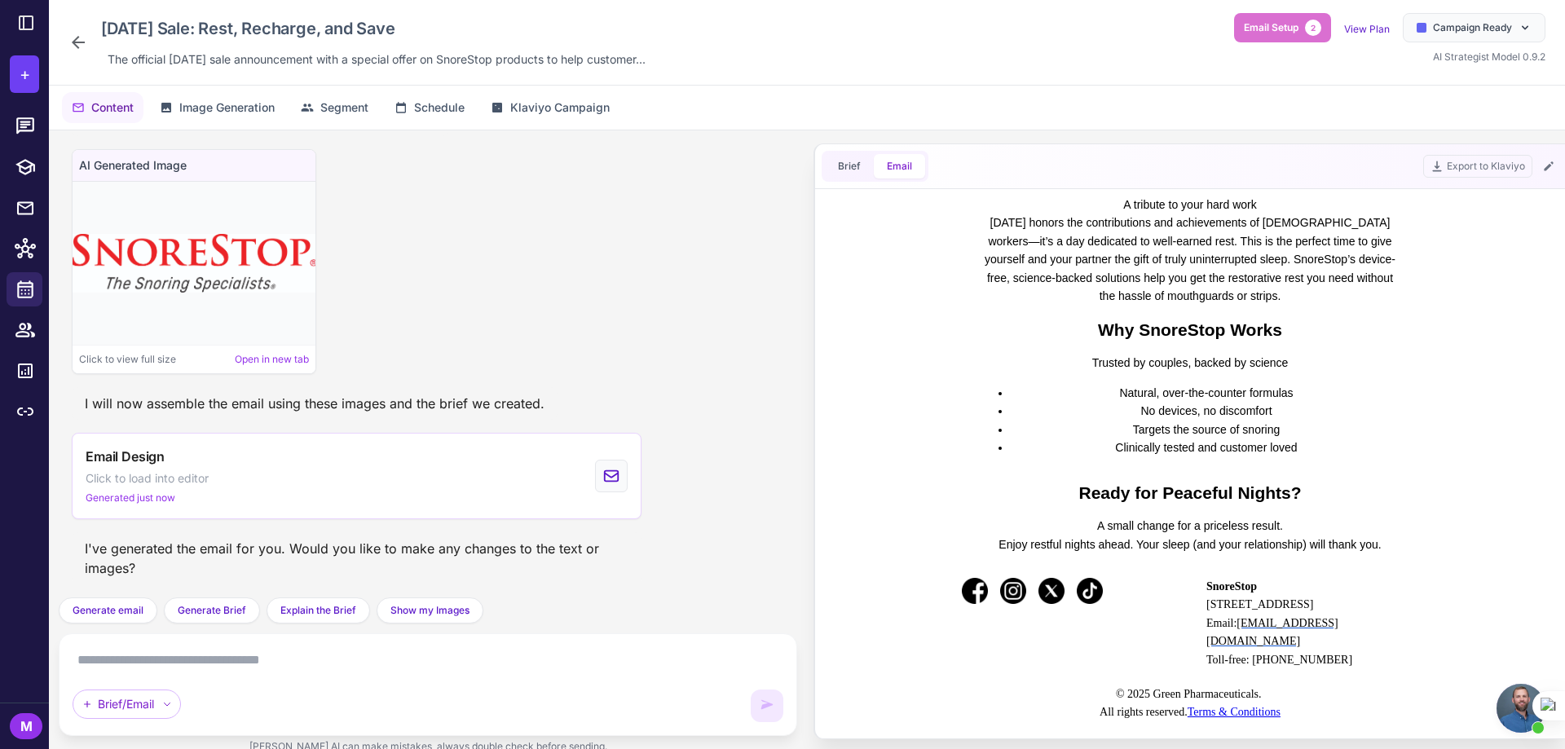
scroll to position [163, 0]
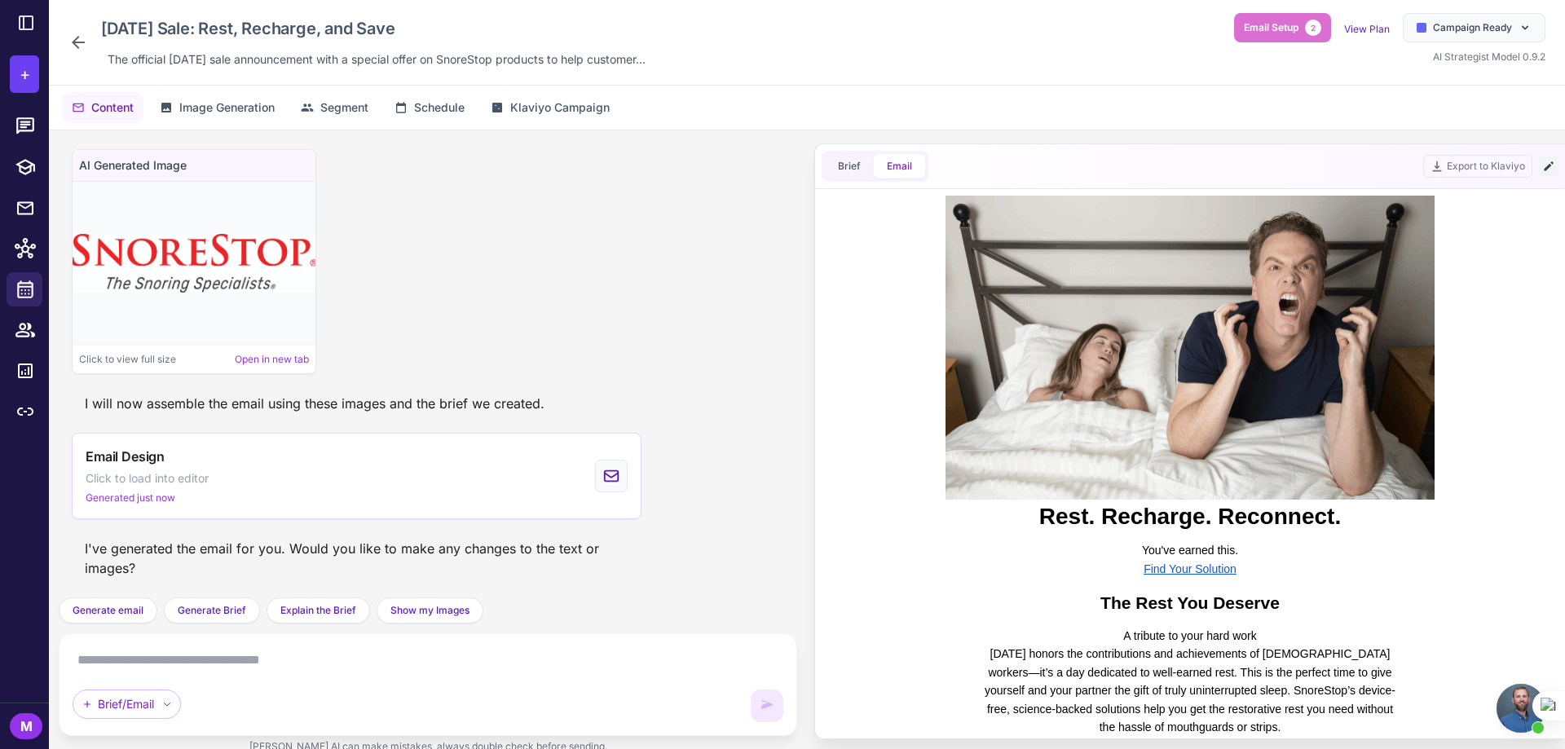
click at [1554, 161] on icon at bounding box center [1549, 166] width 13 height 13
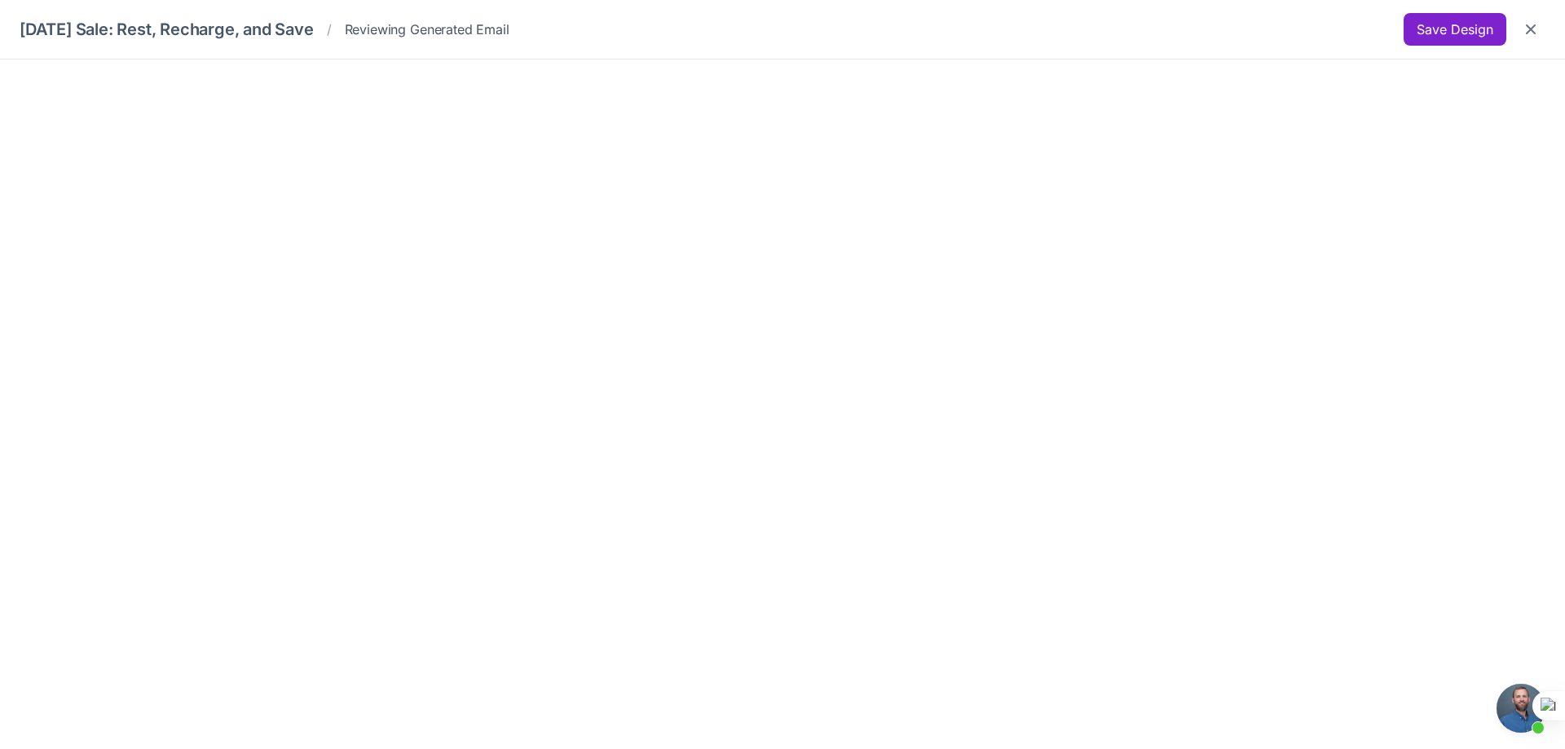
click at [1465, 39] on button "Save Design" at bounding box center [1455, 29] width 103 height 33
click at [314, 29] on h1 "[DATE] Sale: Rest, Recharge, and Save" at bounding box center [167, 29] width 294 height 24
click at [1536, 28] on icon "Close" at bounding box center [1531, 29] width 16 height 16
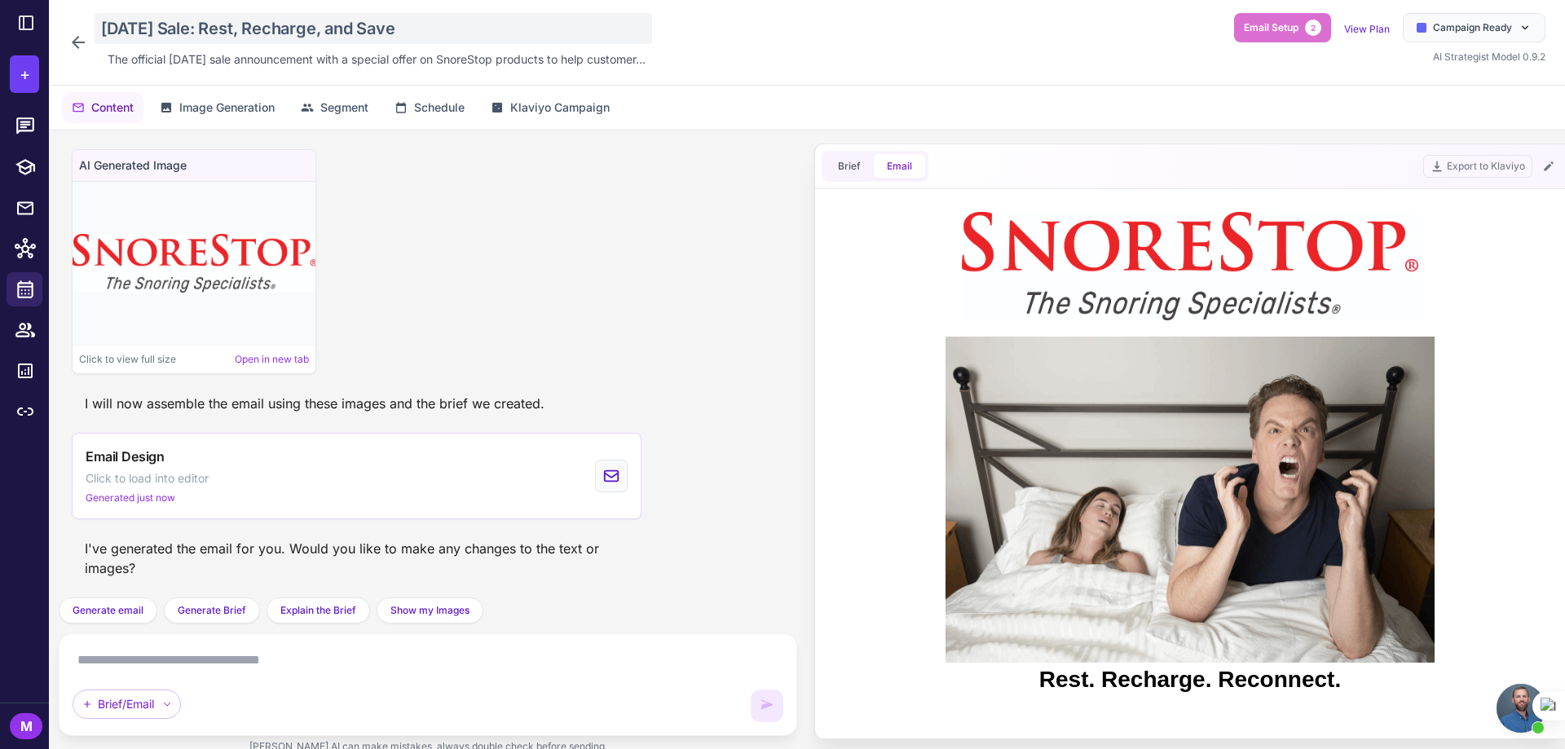
click at [363, 28] on div "[DATE] Sale: Rest, Recharge, and Save" at bounding box center [374, 28] width 558 height 31
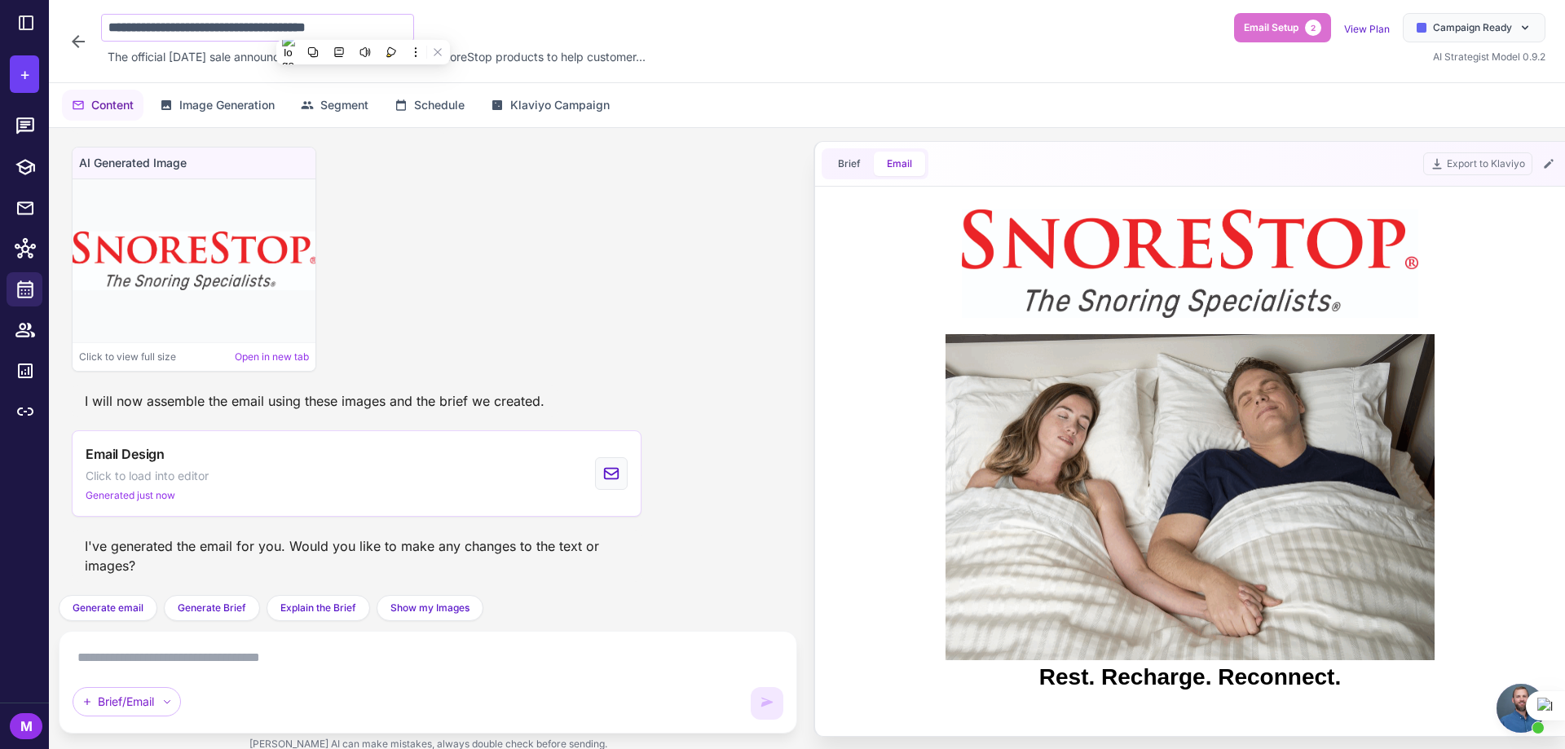
click at [375, 25] on input "**********" at bounding box center [257, 28] width 313 height 28
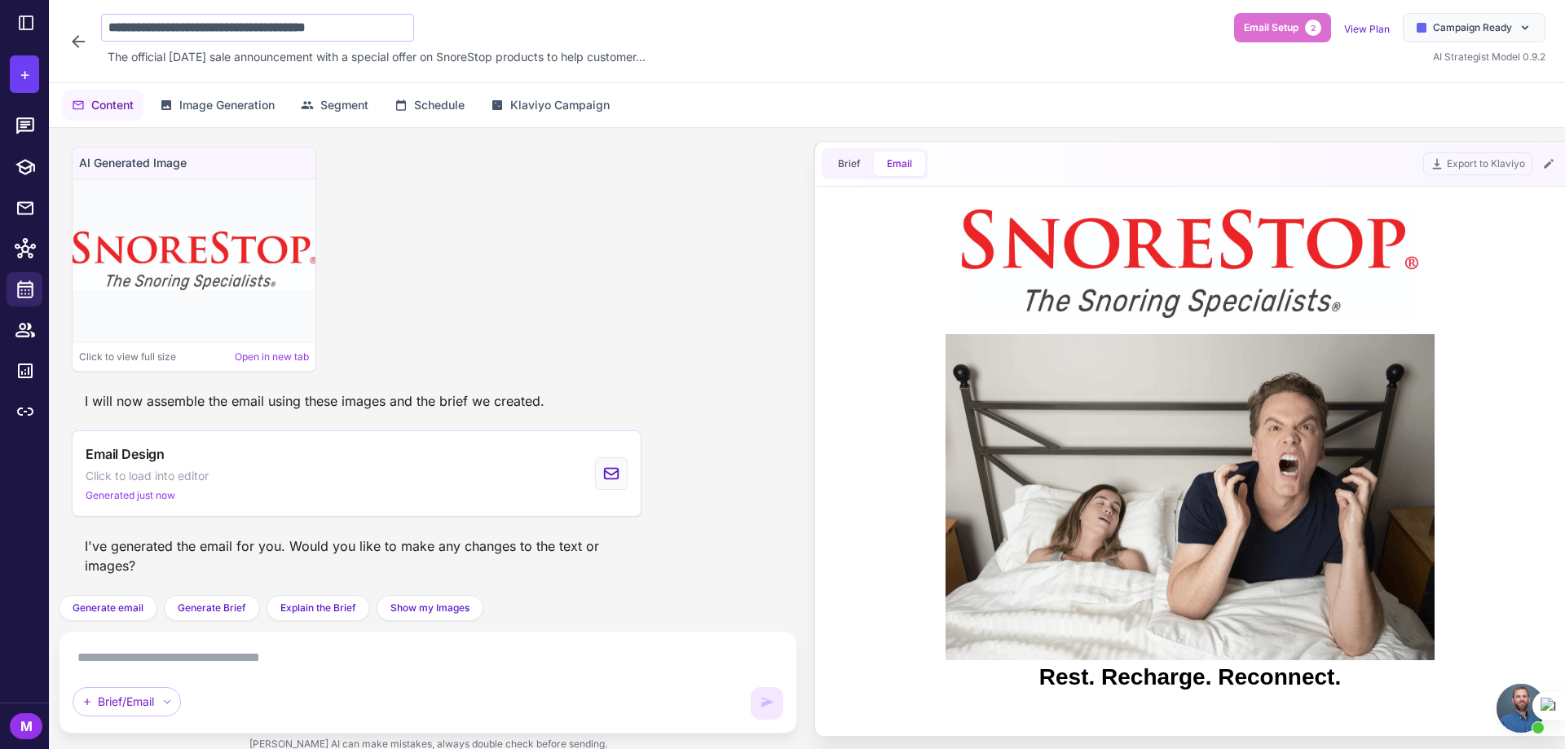
drag, startPoint x: 375, startPoint y: 25, endPoint x: 107, endPoint y: 15, distance: 268.4
click at [107, 15] on input "**********" at bounding box center [257, 28] width 313 height 28
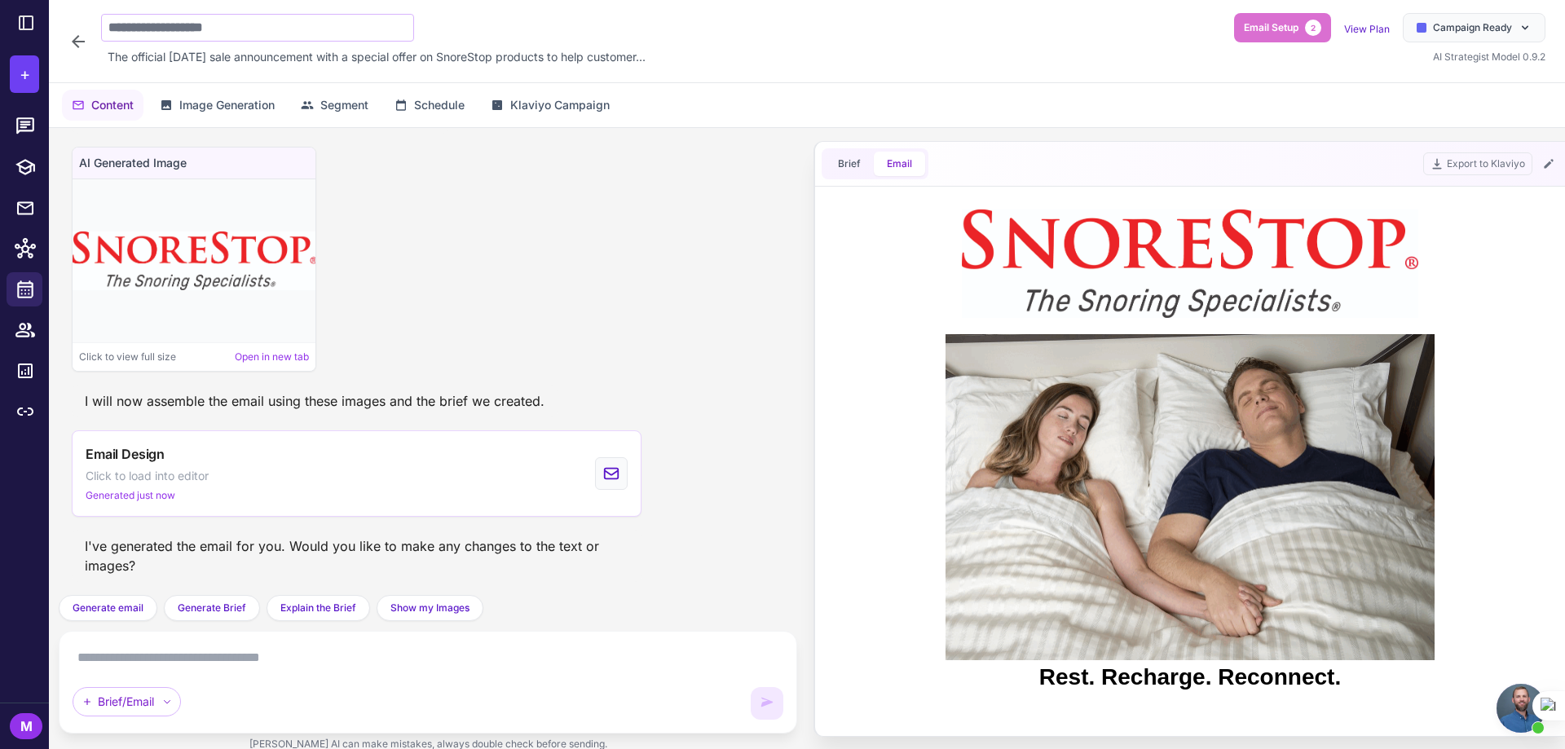
type input "**********"
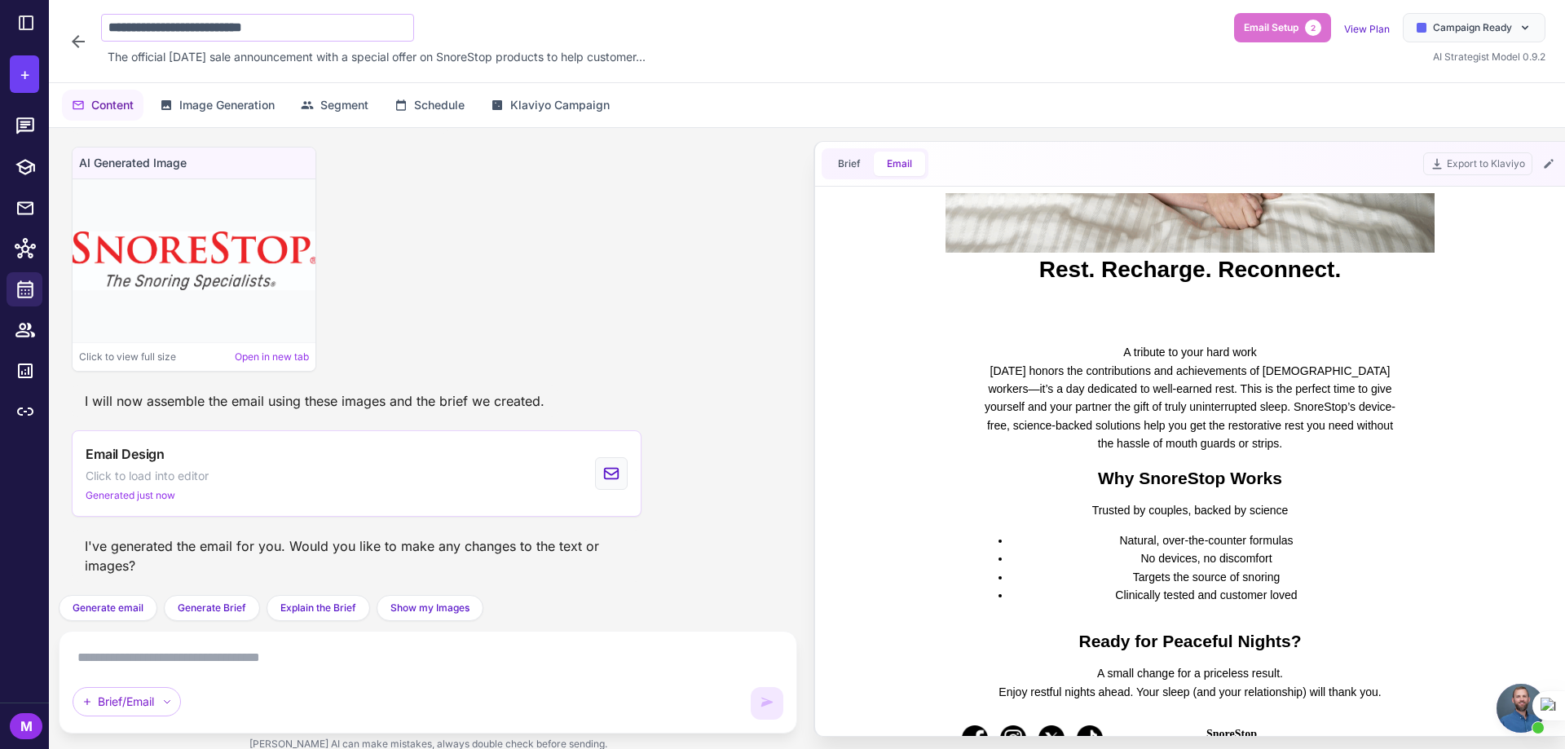
scroll to position [616, 0]
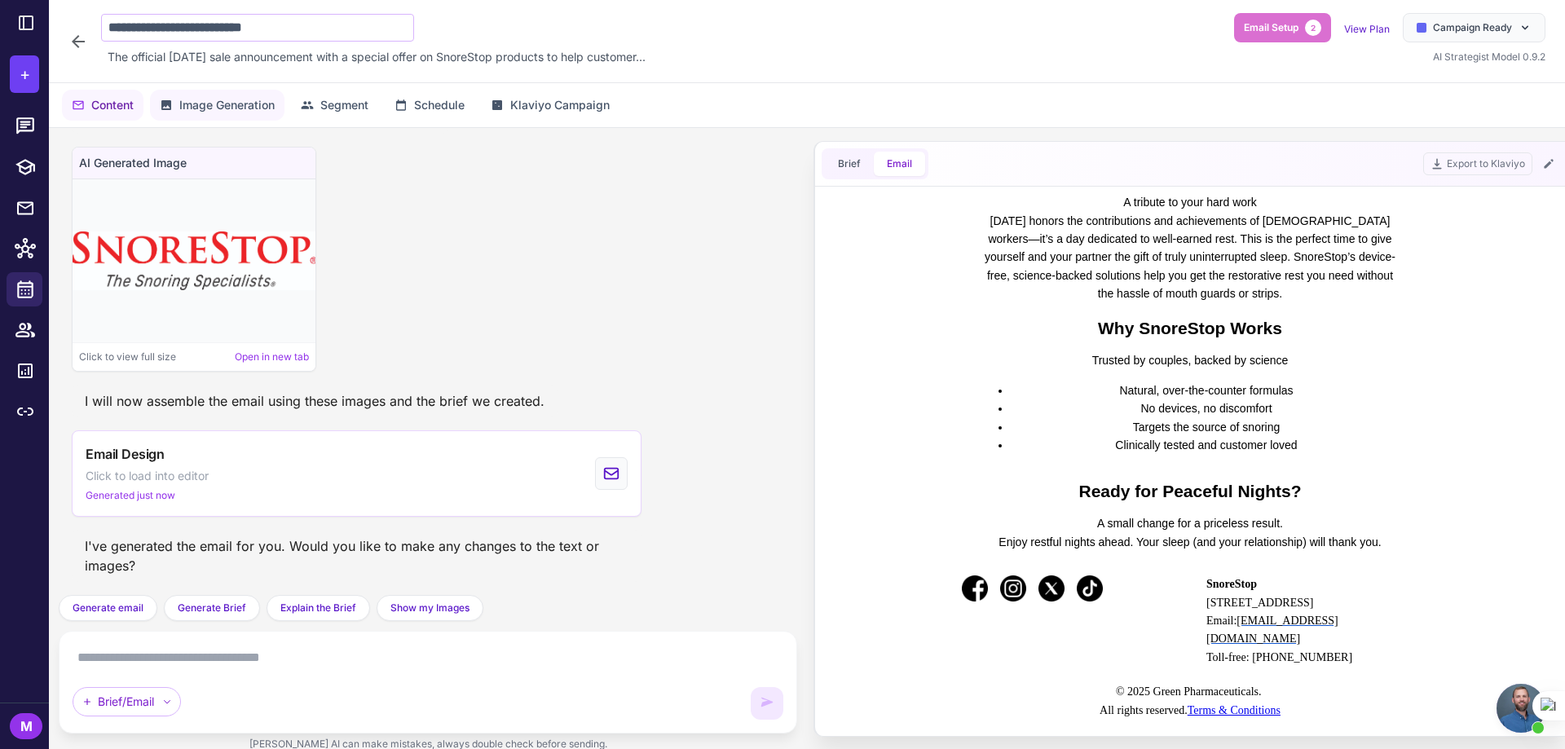
click at [211, 117] on button "Image Generation" at bounding box center [217, 105] width 135 height 31
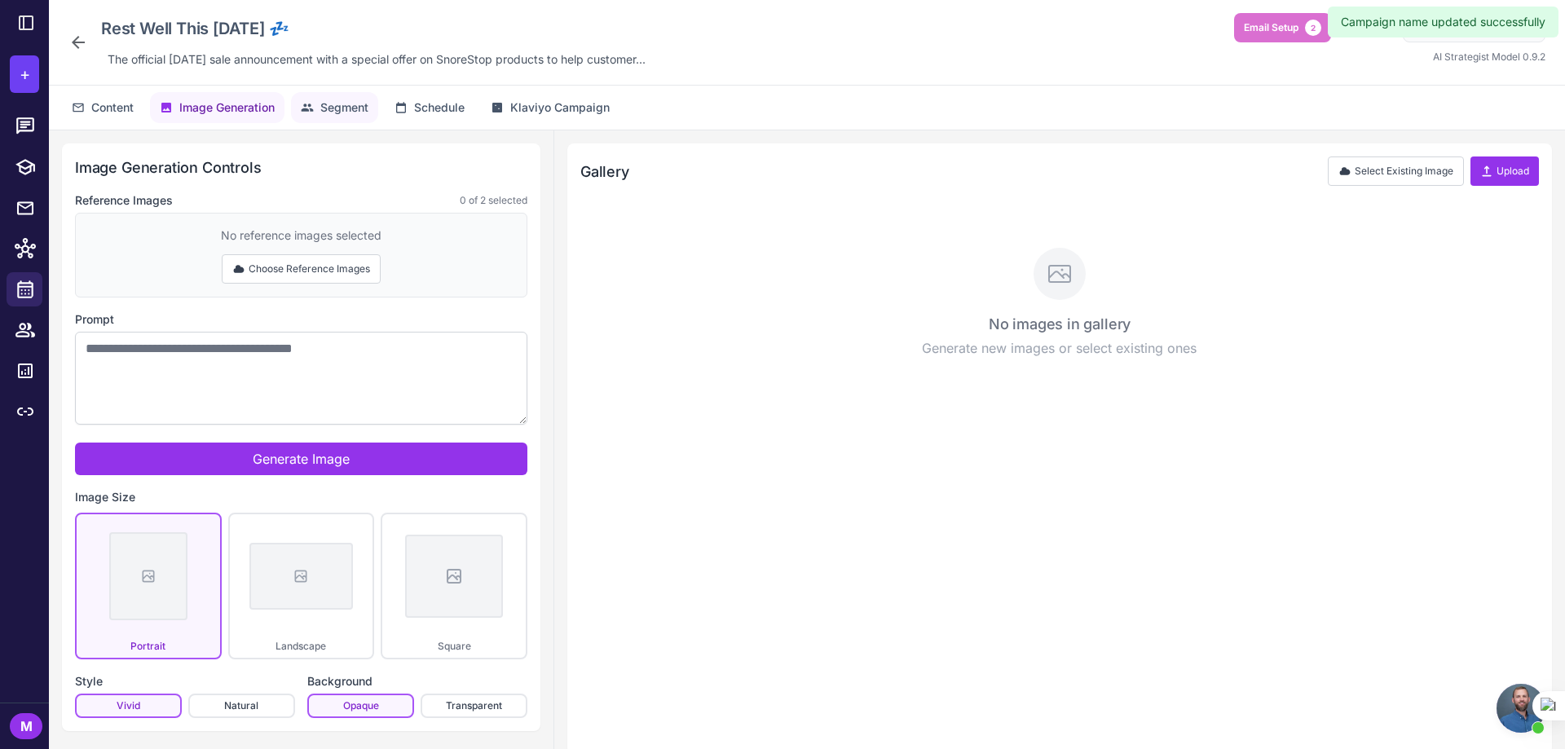
click at [337, 113] on span "Segment" at bounding box center [344, 108] width 48 height 18
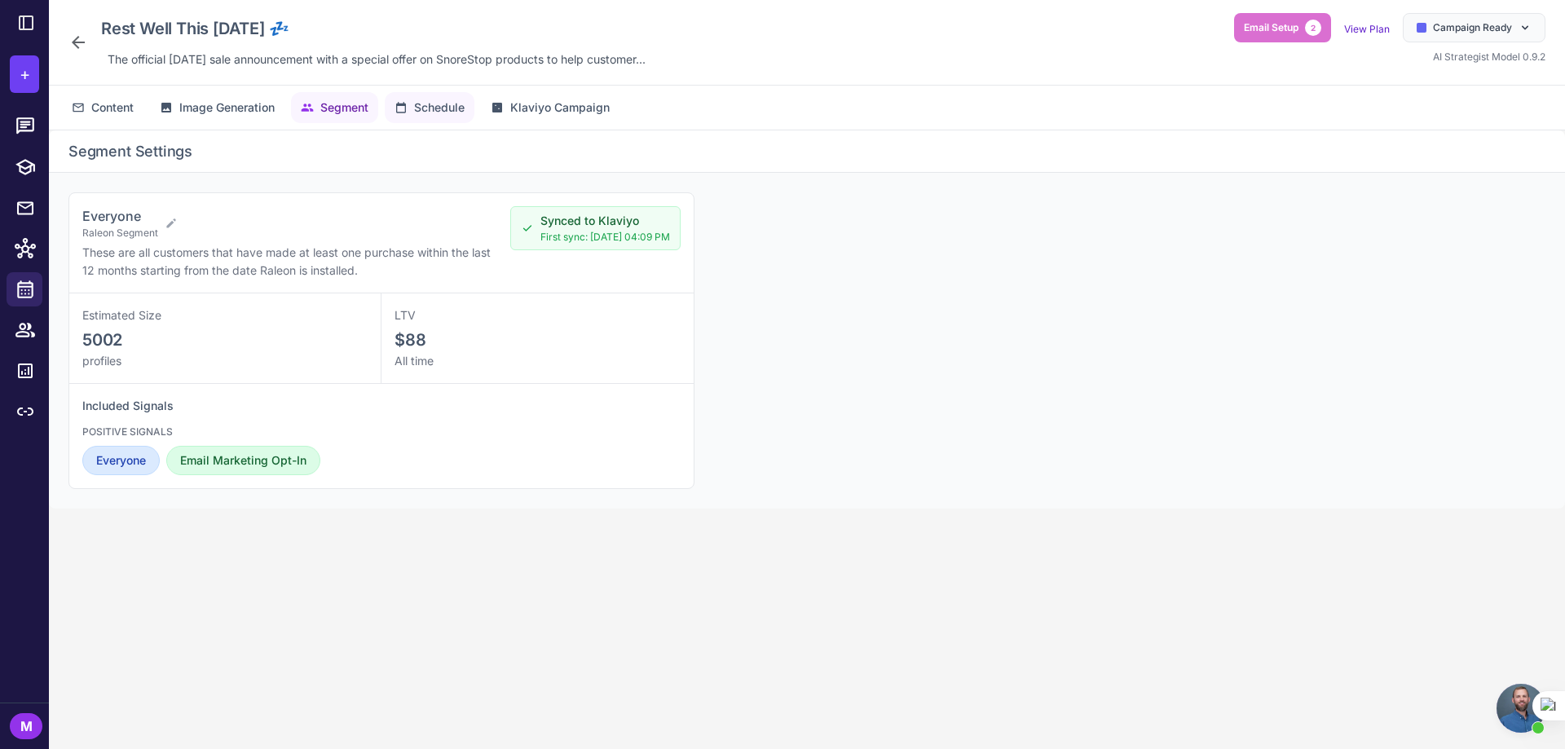
click at [417, 112] on span "Schedule" at bounding box center [439, 108] width 51 height 18
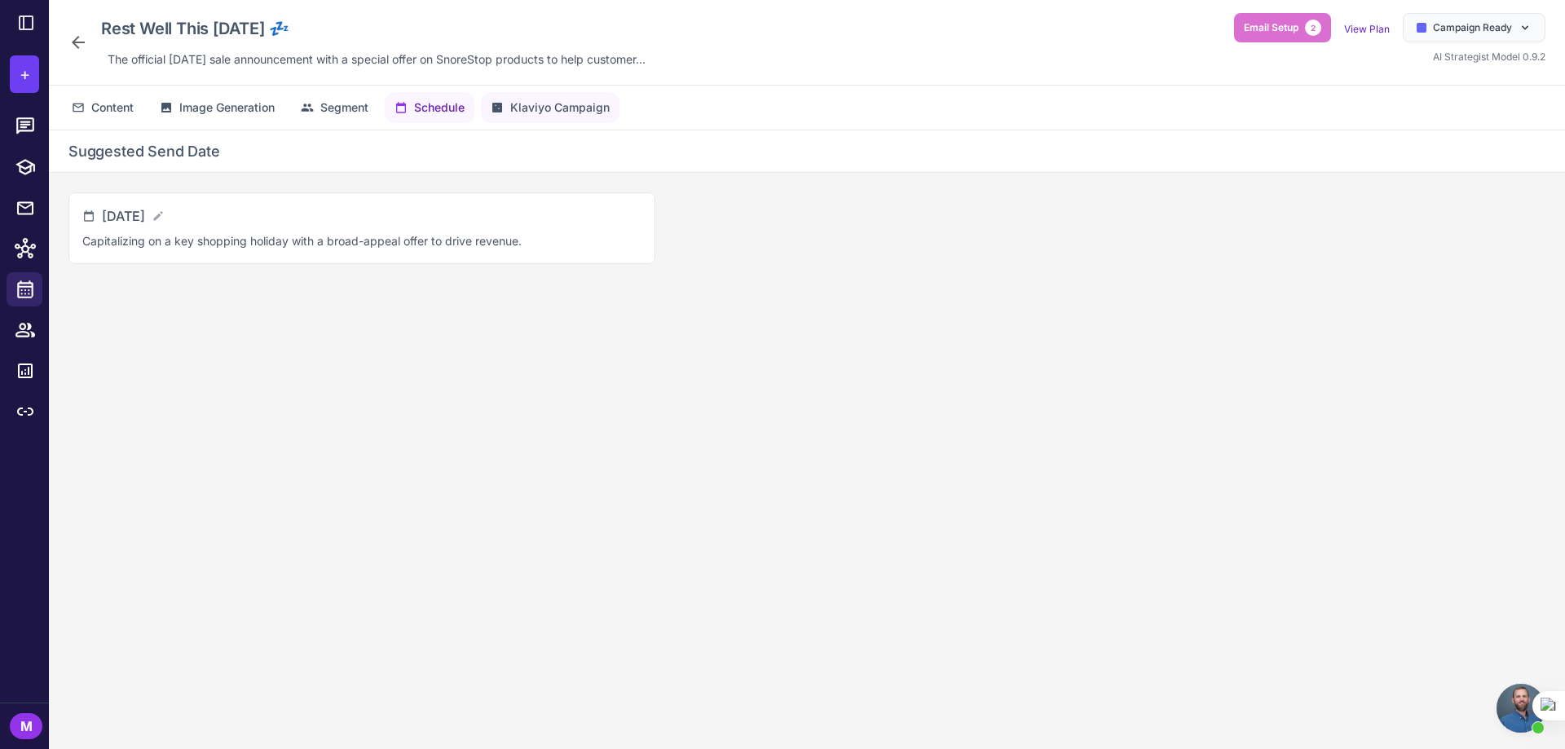
click at [532, 108] on span "Klaviyo Campaign" at bounding box center [559, 108] width 99 height 18
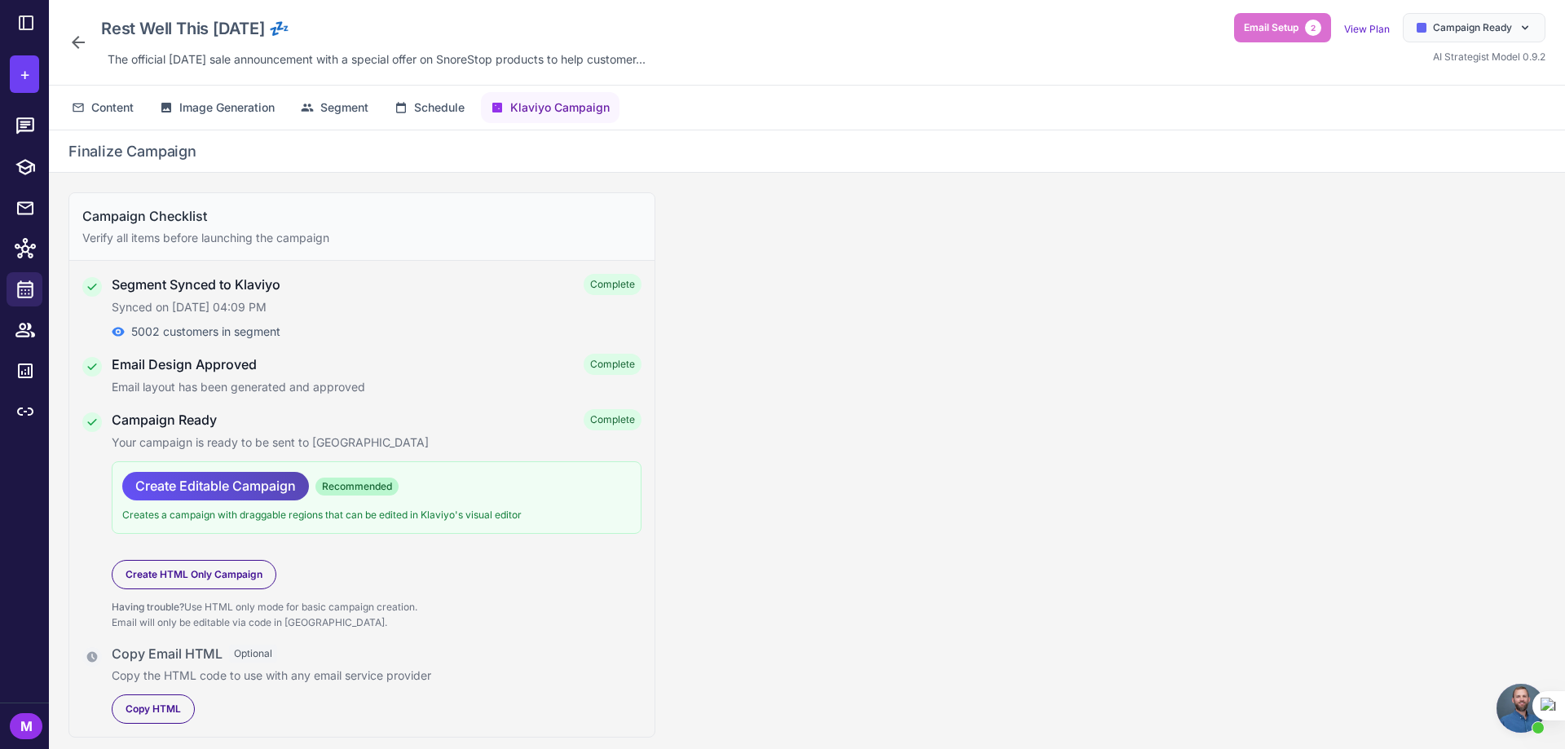
click at [198, 488] on span "Create Editable Campaign" at bounding box center [215, 486] width 161 height 29
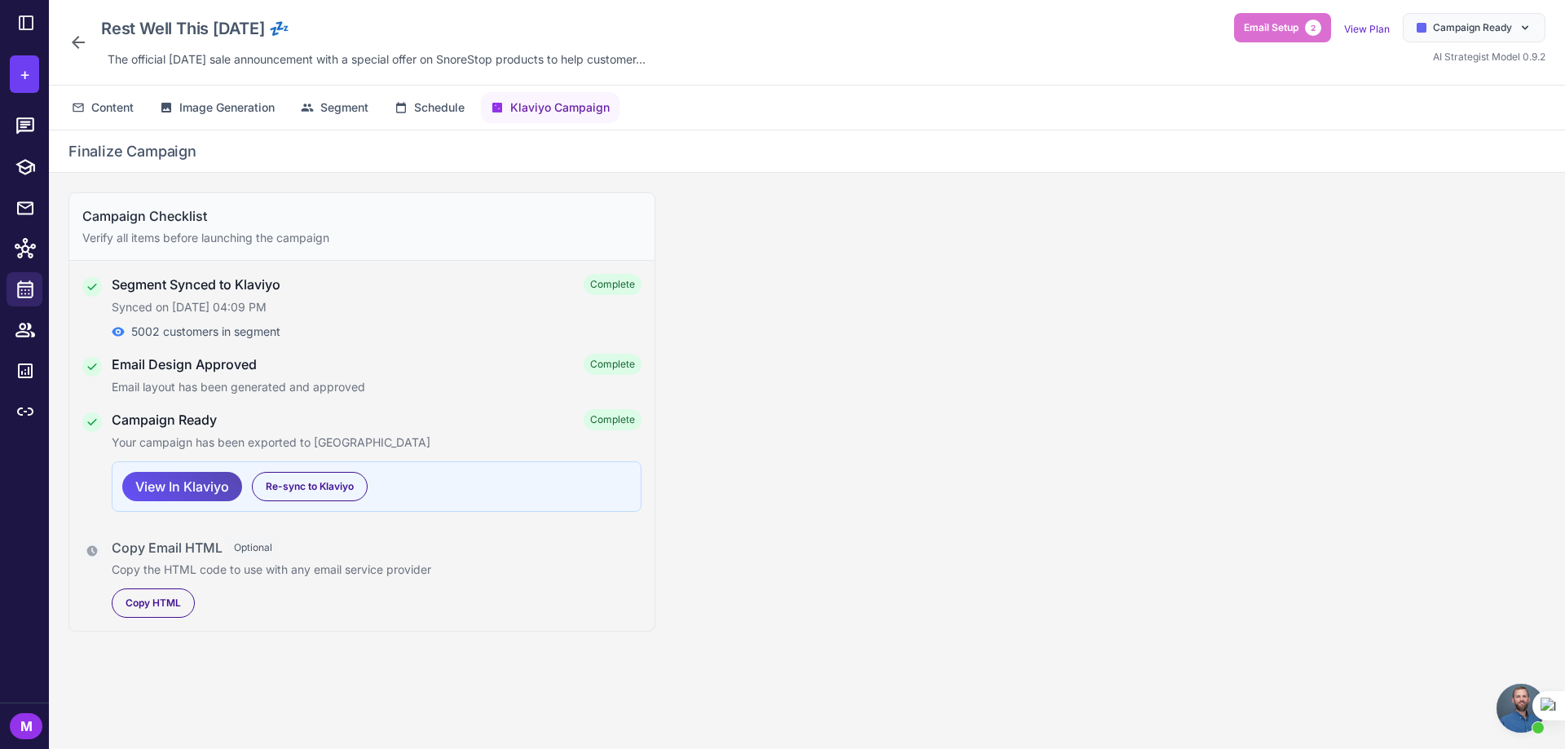
click at [189, 477] on span "View In Klaviyo" at bounding box center [182, 487] width 94 height 29
click at [185, 479] on span "View In Klaviyo" at bounding box center [182, 487] width 94 height 29
click at [105, 104] on span "Content" at bounding box center [112, 108] width 42 height 18
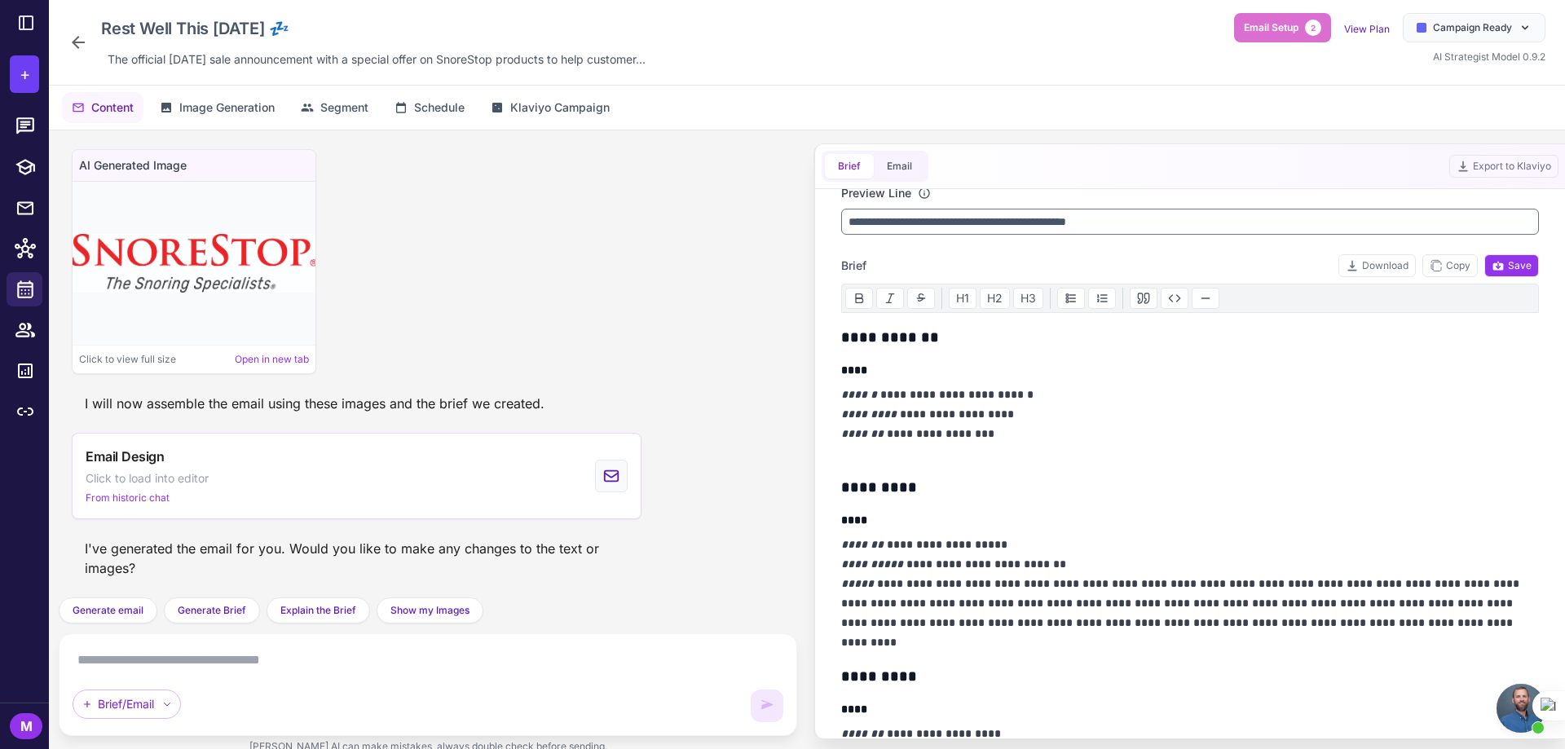
scroll to position [163, 0]
